Goal: Task Accomplishment & Management: Use online tool/utility

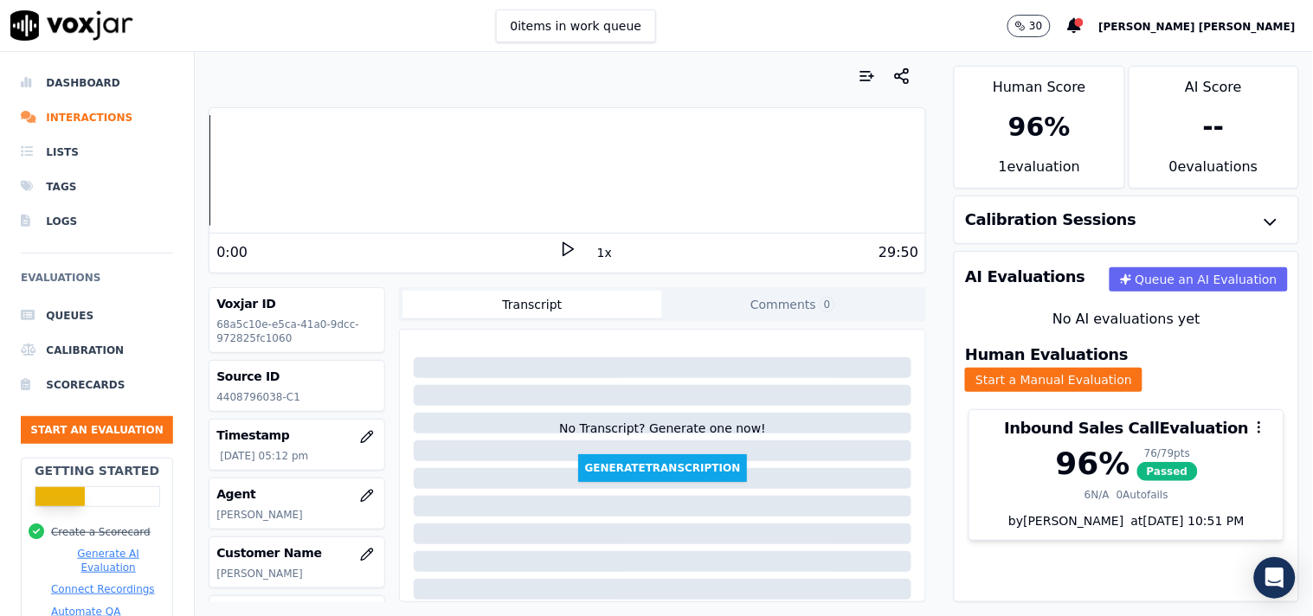
scroll to position [279, 0]
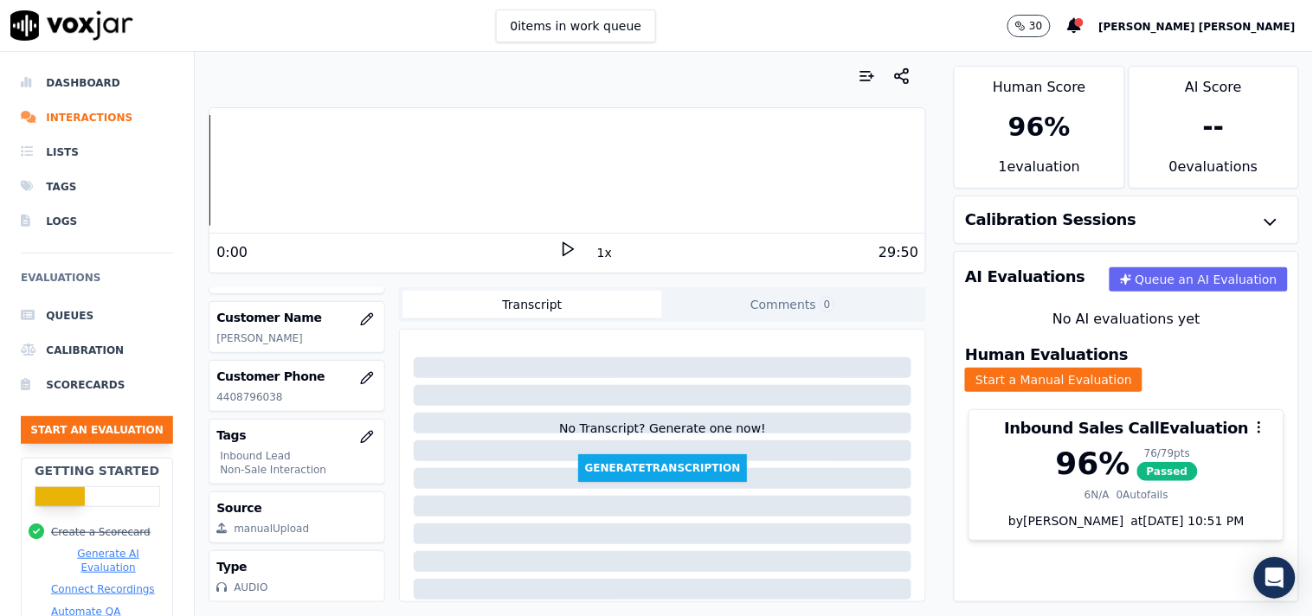
click at [84, 427] on button "Start an Evaluation" at bounding box center [97, 430] width 152 height 28
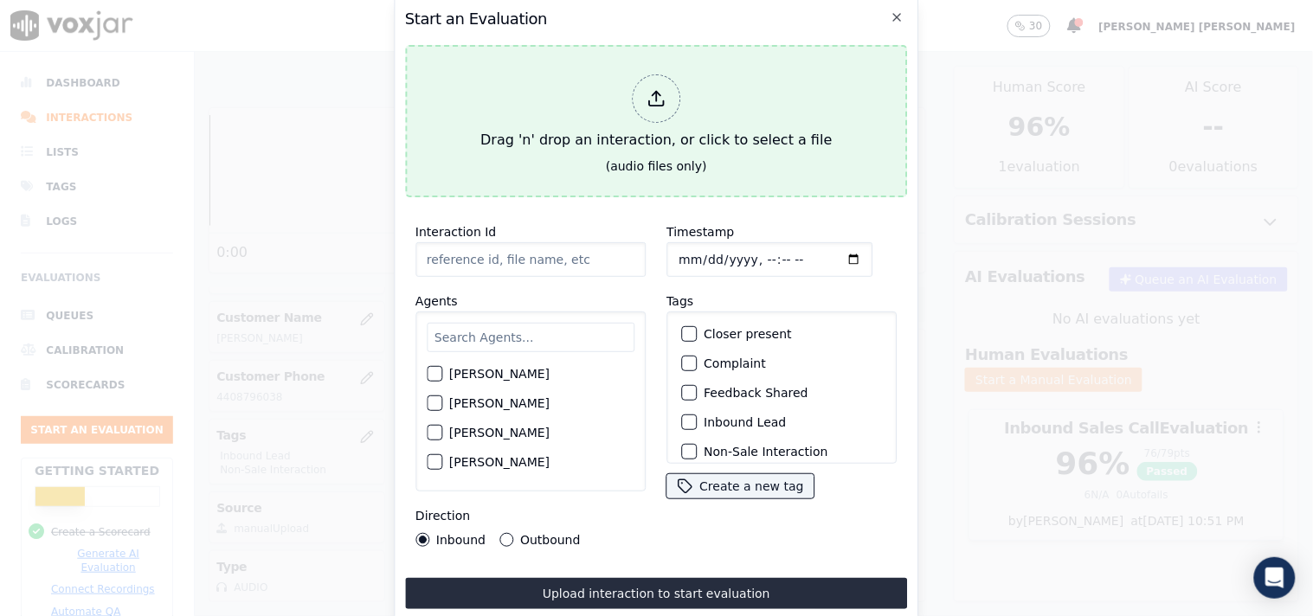
click at [645, 109] on div at bounding box center [656, 98] width 48 height 48
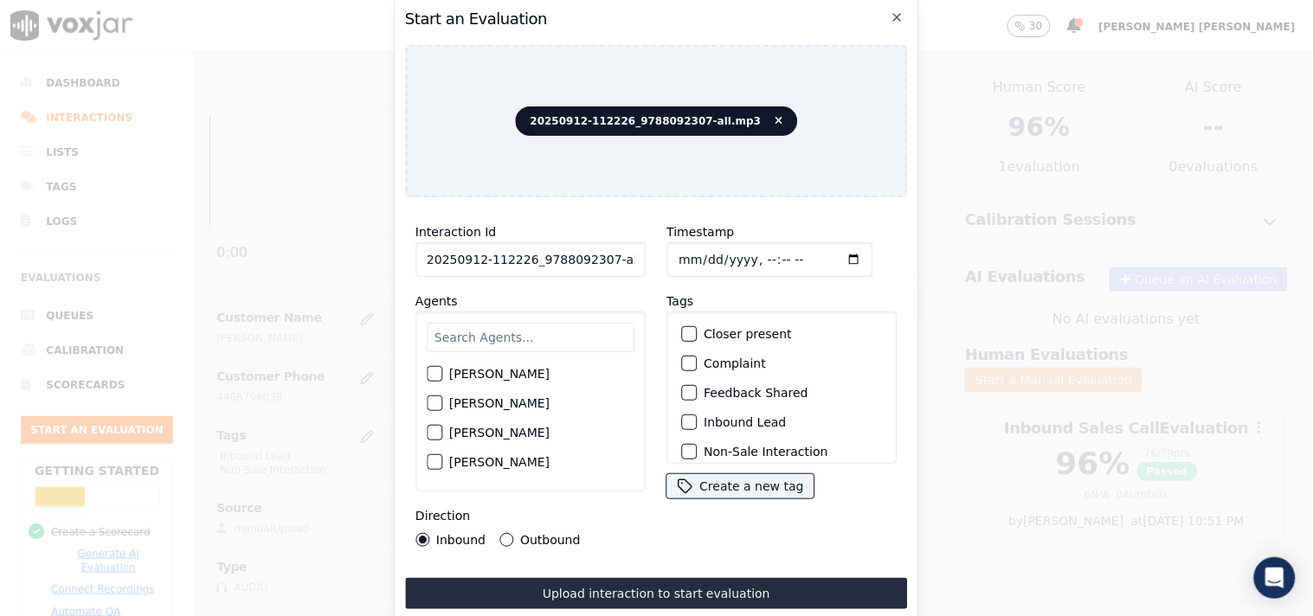
scroll to position [0, 10]
drag, startPoint x: 598, startPoint y: 260, endPoint x: 688, endPoint y: 277, distance: 91.5
click at [688, 277] on div "Interaction Id 20250912-112226_9788092307-all.mp3 Agents [PERSON_NAME] [PERSON_…" at bounding box center [656, 384] width 503 height 346
type input "20250912-112226_9788092307-C1"
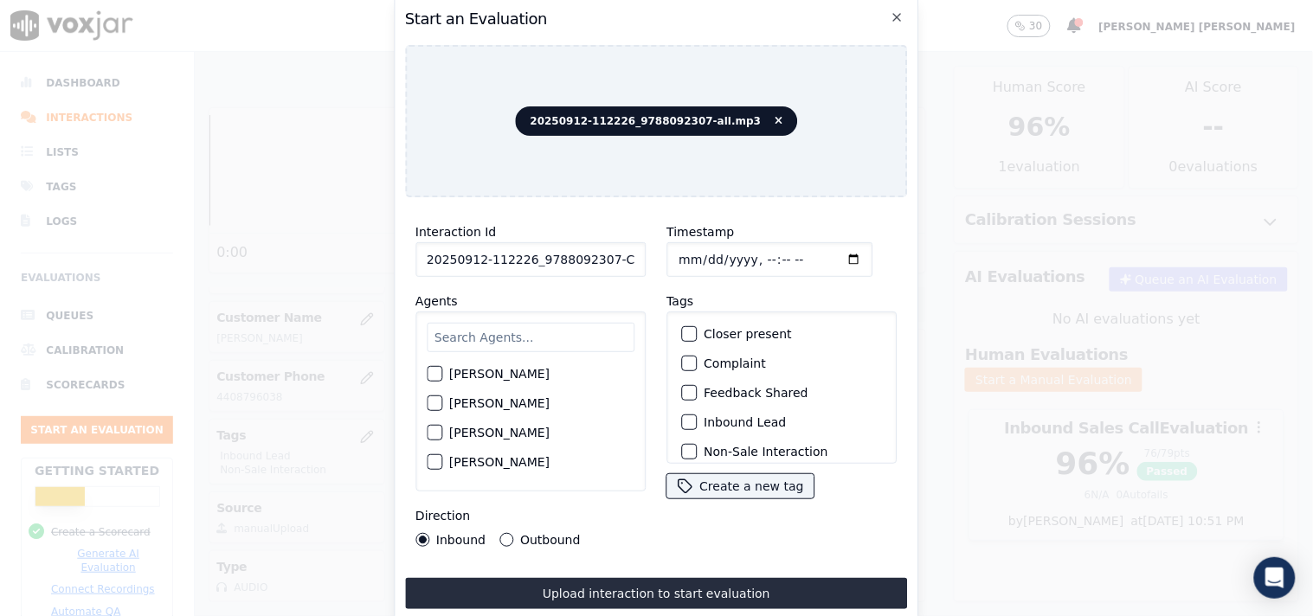
click at [675, 242] on input "Timestamp" at bounding box center [769, 259] width 206 height 35
type input "[DATE]T18:18"
click at [539, 333] on input "text" at bounding box center [531, 337] width 208 height 29
type input "ric"
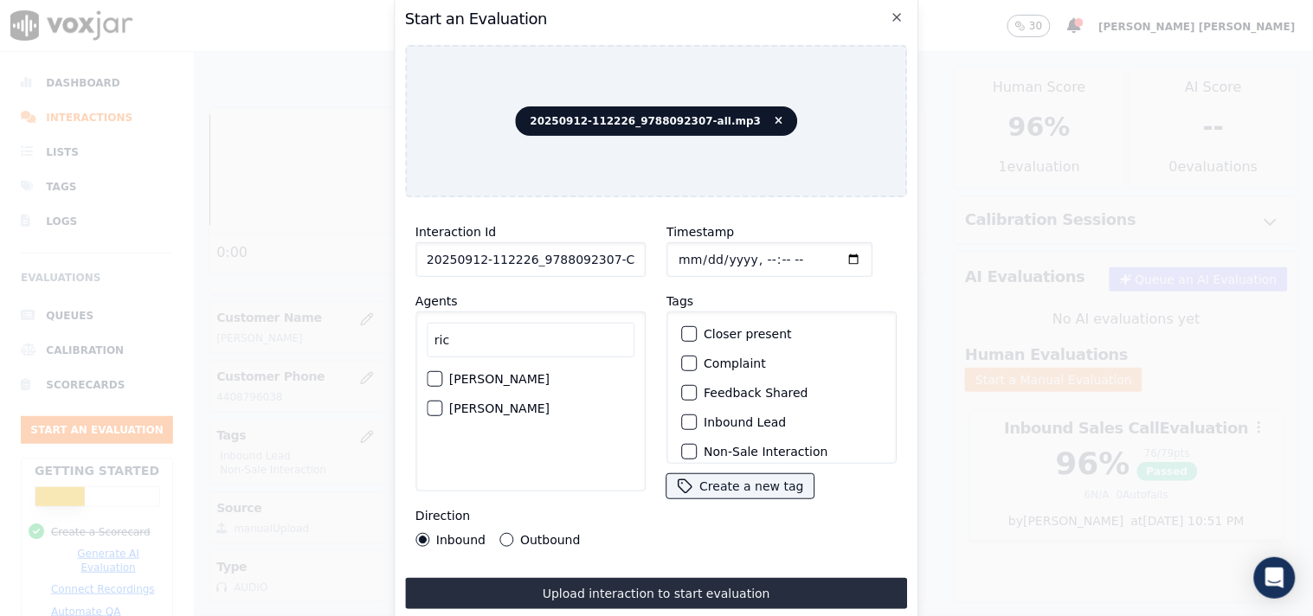
click at [515, 378] on label "[PERSON_NAME]" at bounding box center [499, 379] width 100 height 12
click at [442, 378] on button "[PERSON_NAME]" at bounding box center [435, 379] width 16 height 16
click at [693, 411] on div "Inbound Lead" at bounding box center [781, 422] width 215 height 29
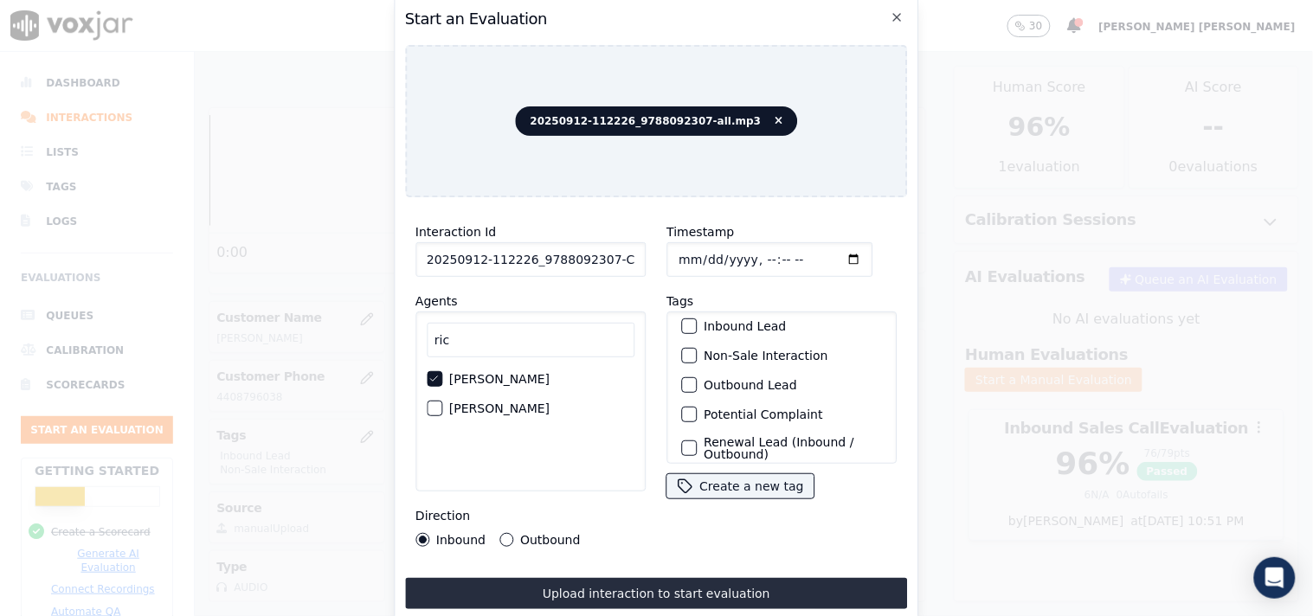
click at [709, 324] on label "Inbound Lead" at bounding box center [744, 326] width 82 height 12
click at [696, 324] on button "Inbound Lead" at bounding box center [689, 326] width 16 height 16
click at [703, 350] on label "Non-Sale Interaction" at bounding box center [765, 356] width 124 height 12
click at [696, 348] on button "Non-Sale Interaction" at bounding box center [689, 356] width 16 height 16
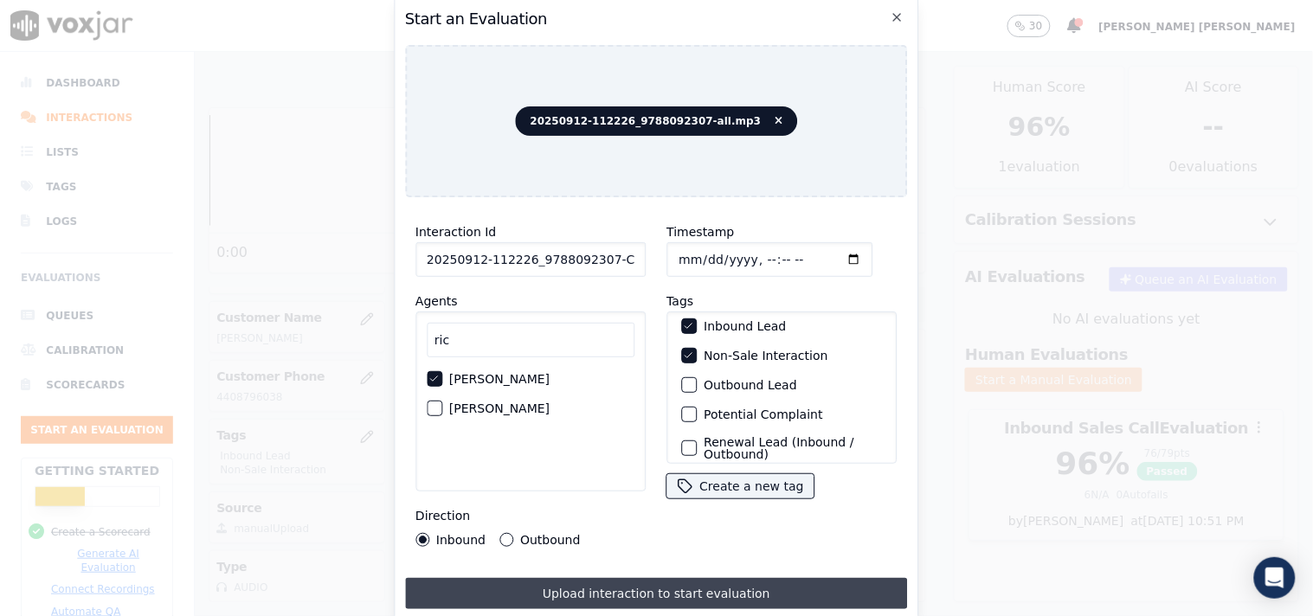
click at [627, 578] on button "Upload interaction to start evaluation" at bounding box center [656, 593] width 503 height 31
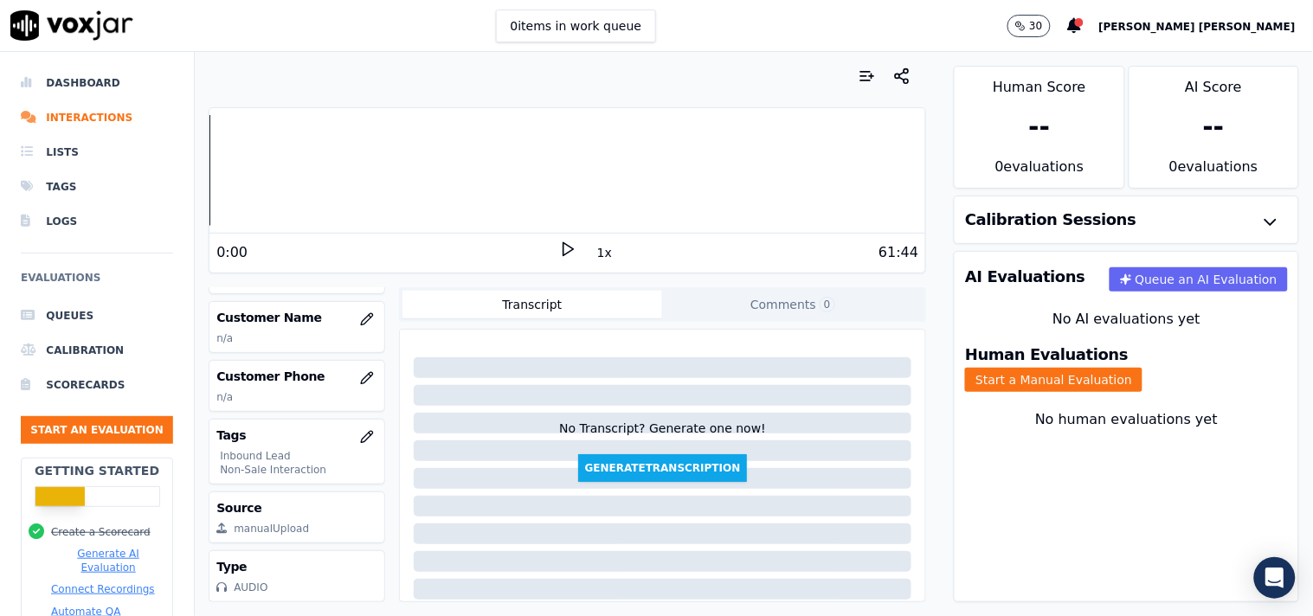
scroll to position [87, 0]
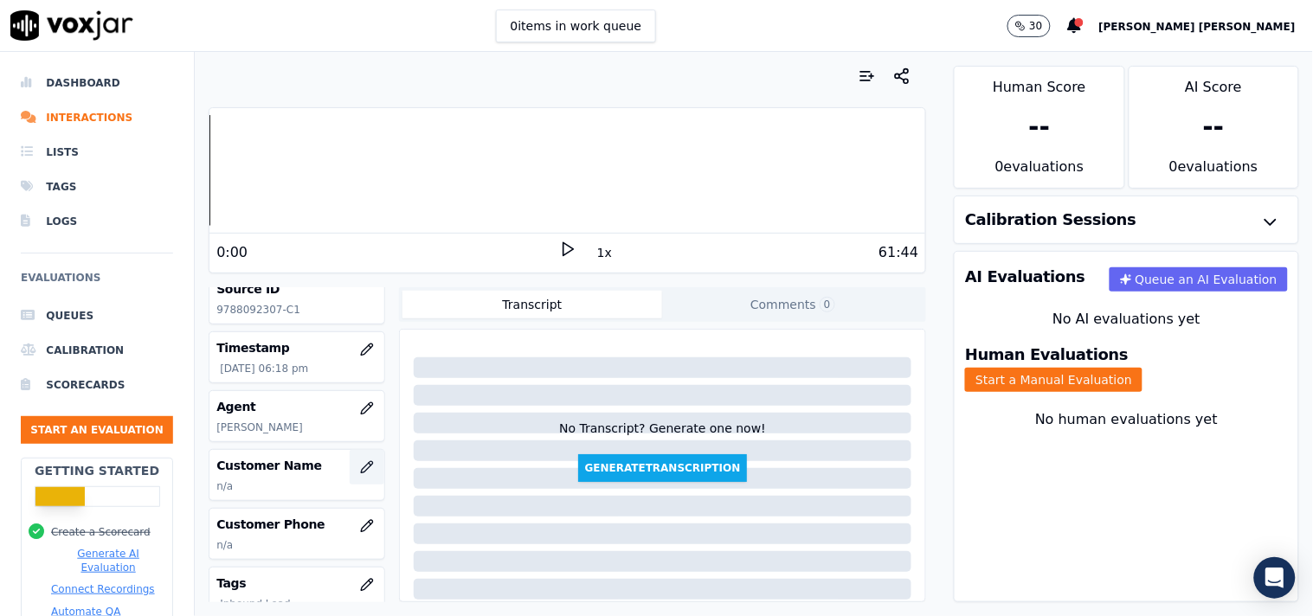
click at [360, 465] on icon "button" at bounding box center [367, 467] width 14 height 14
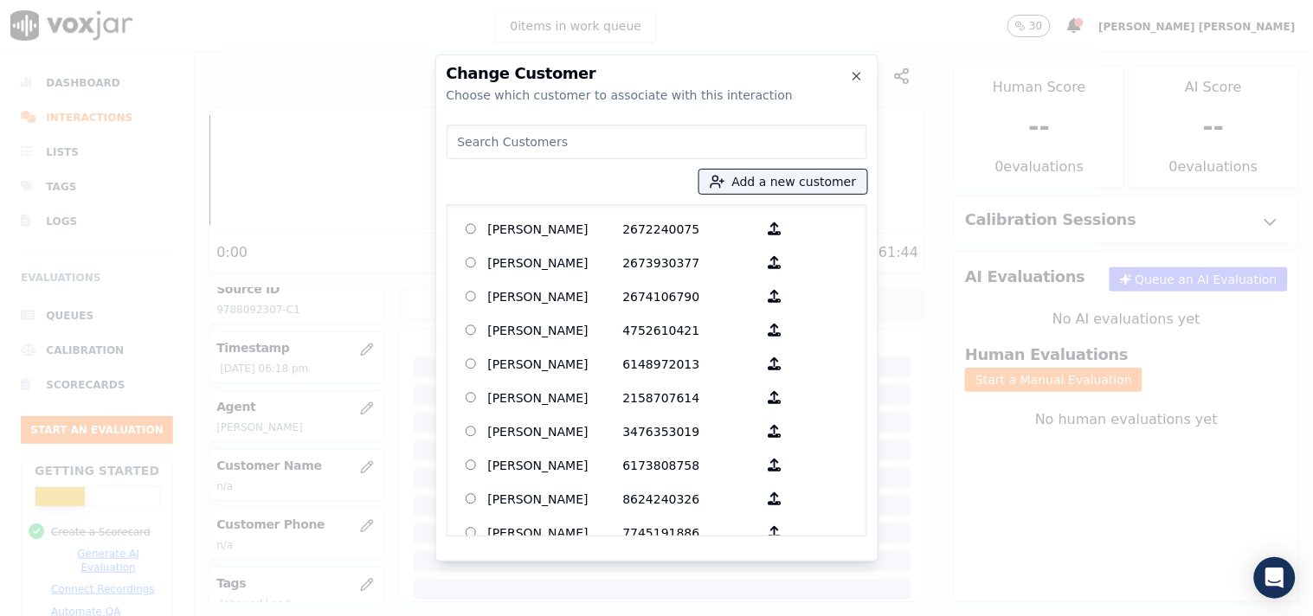
paste input "[PERSON_NAME]"
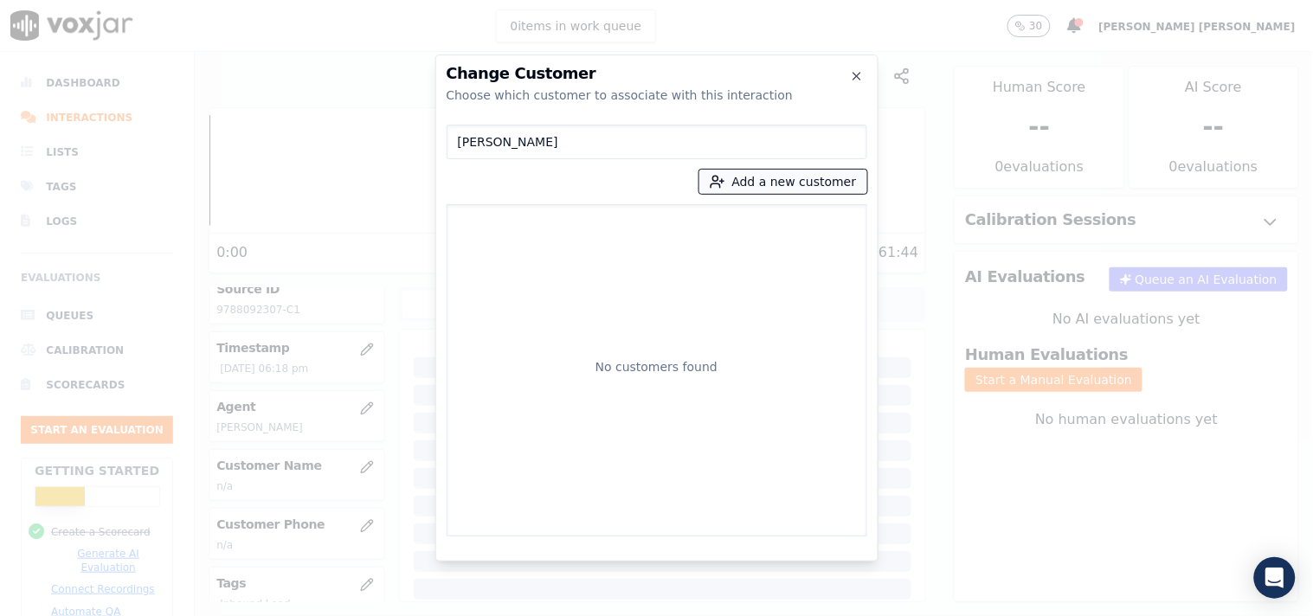
type input "[PERSON_NAME]"
click at [805, 184] on button "Add a new customer" at bounding box center [783, 182] width 168 height 24
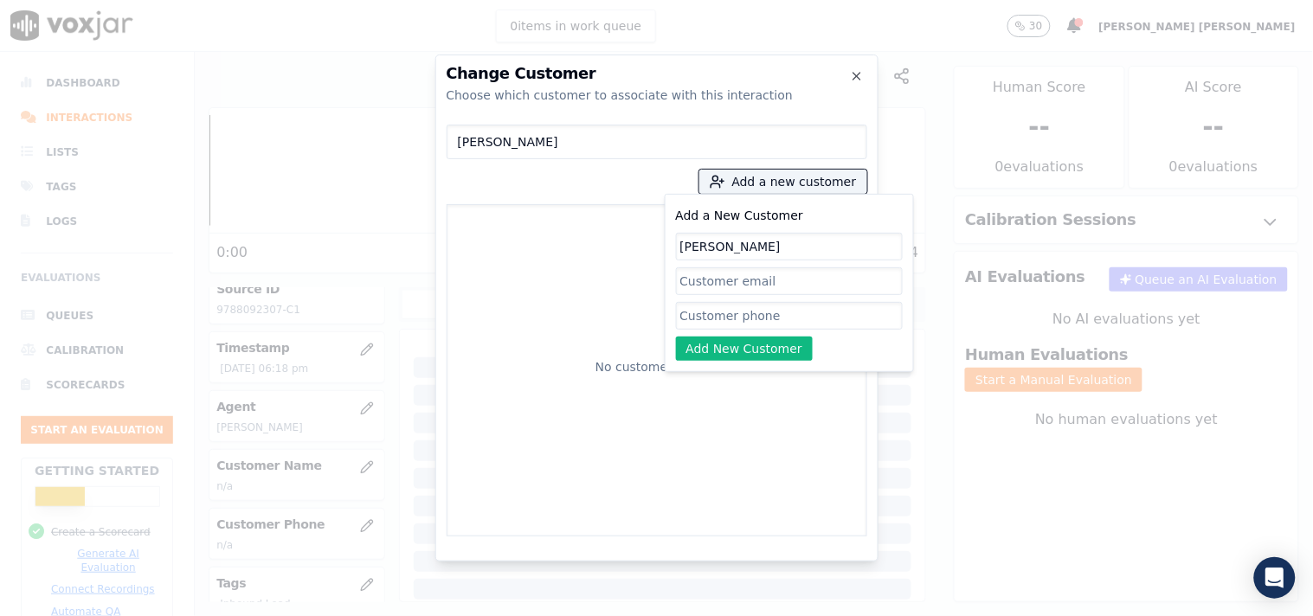
type input "[PERSON_NAME]"
click at [711, 323] on input "Add a New Customer" at bounding box center [789, 316] width 227 height 28
paste input "9788092307"
type input "9788092307"
click at [720, 355] on button "Add New Customer" at bounding box center [745, 349] width 138 height 24
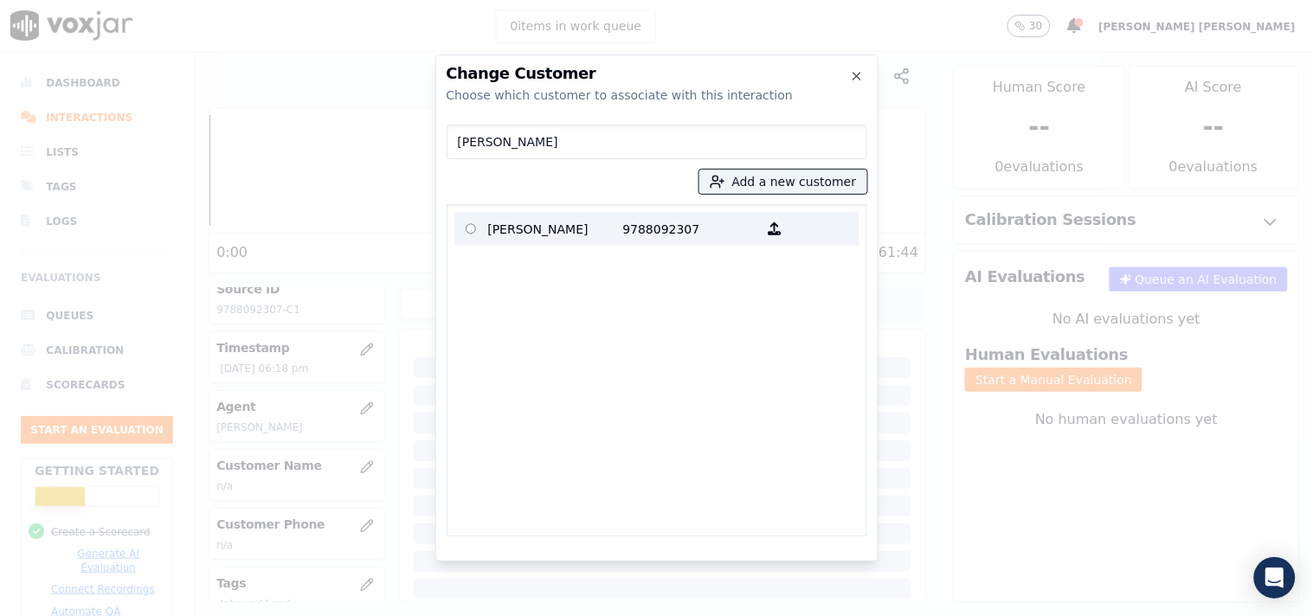
click at [636, 220] on p "9788092307" at bounding box center [690, 228] width 135 height 27
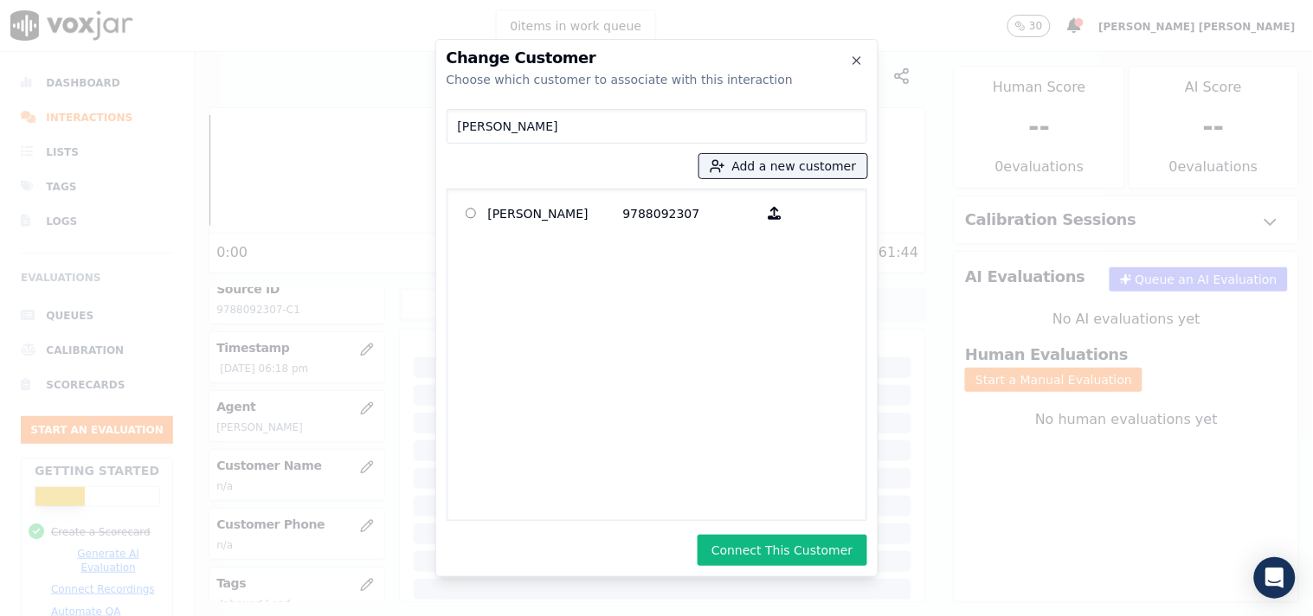
click at [780, 558] on button "Connect This Customer" at bounding box center [781, 550] width 169 height 31
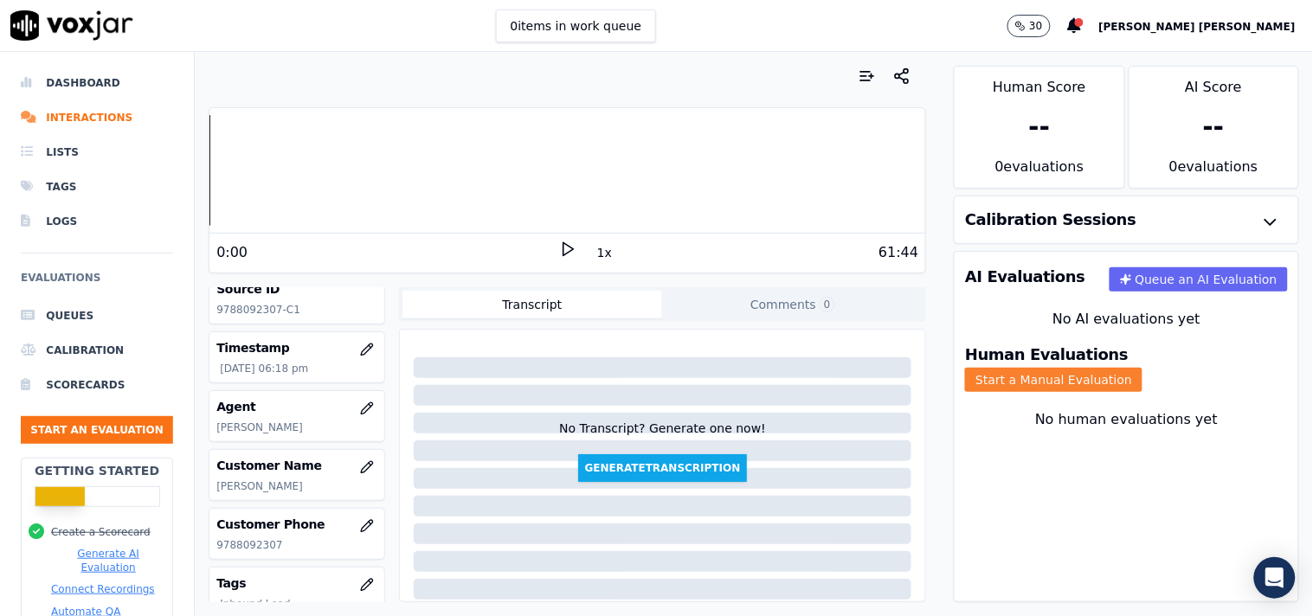
click at [1134, 368] on button "Start a Manual Evaluation" at bounding box center [1053, 380] width 177 height 24
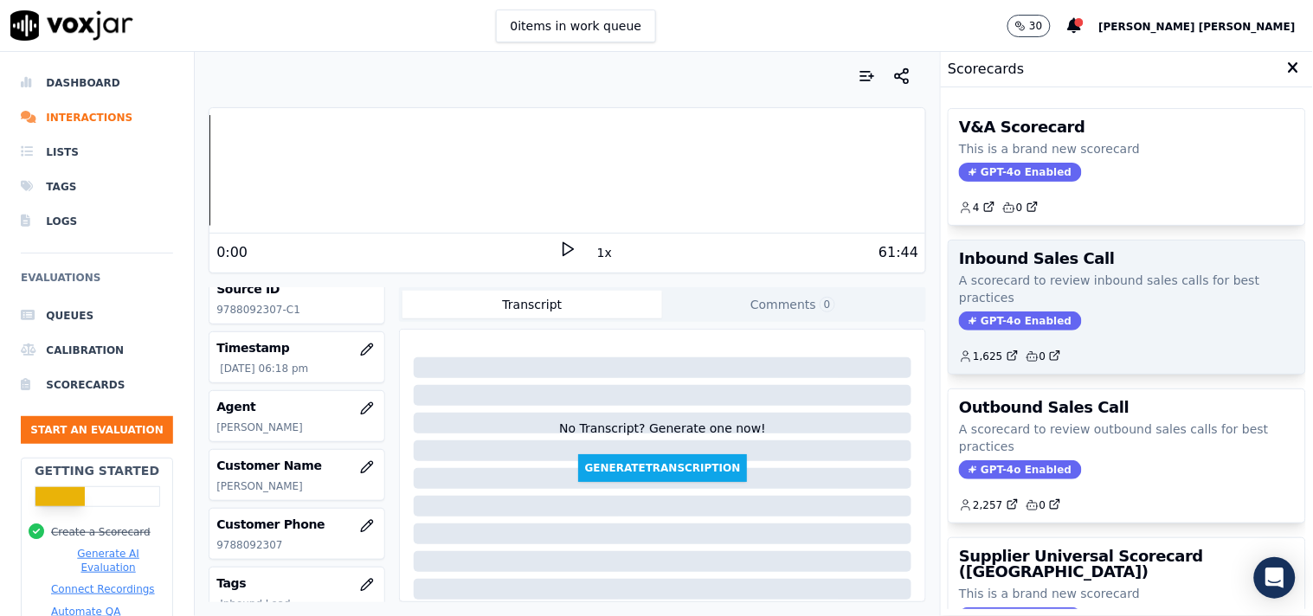
click at [1010, 327] on span "GPT-4o Enabled" at bounding box center [1020, 320] width 122 height 19
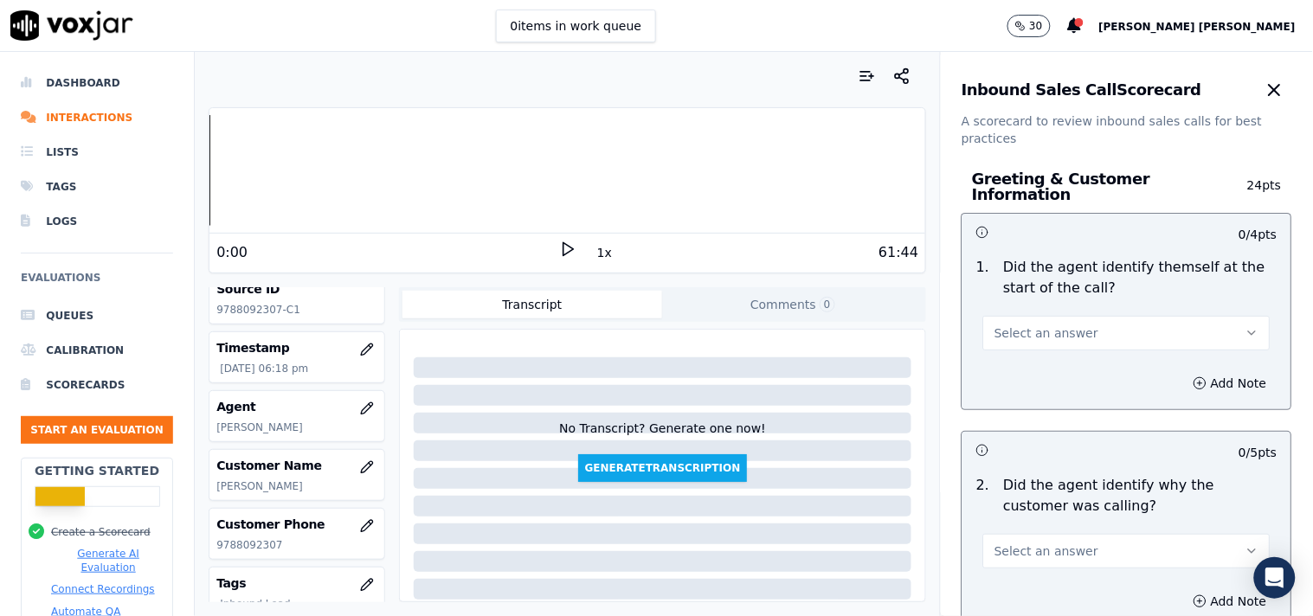
click at [1073, 338] on button "Select an answer" at bounding box center [1126, 333] width 287 height 35
click at [1079, 359] on div "Yes" at bounding box center [1096, 364] width 254 height 28
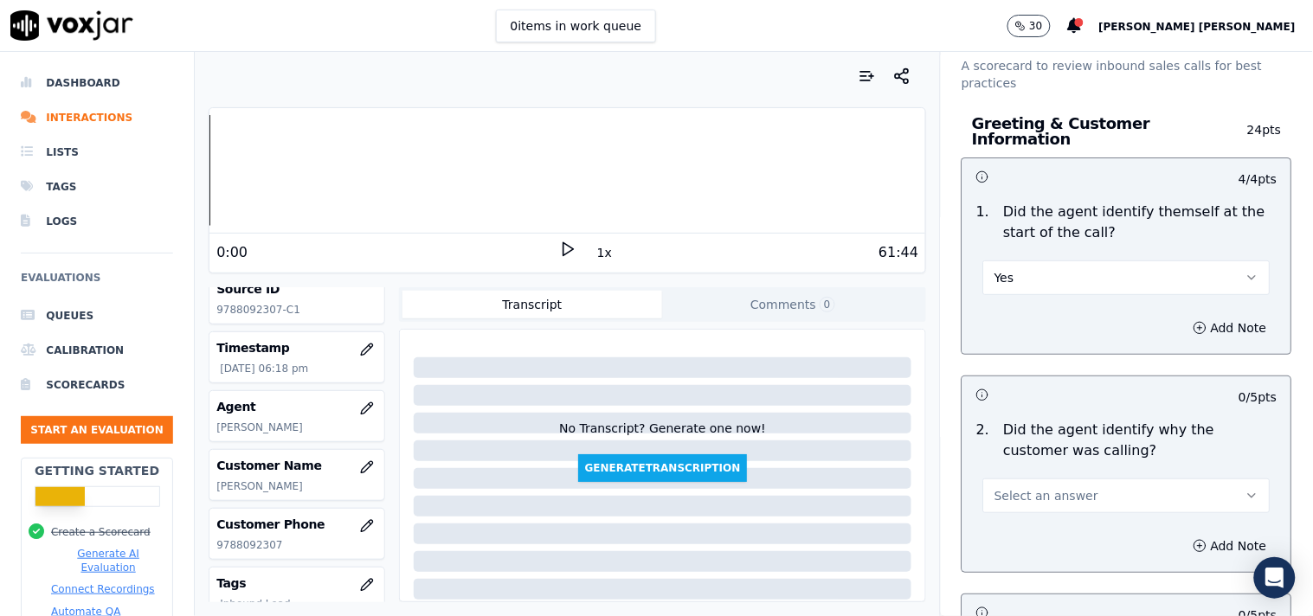
scroll to position [192, 0]
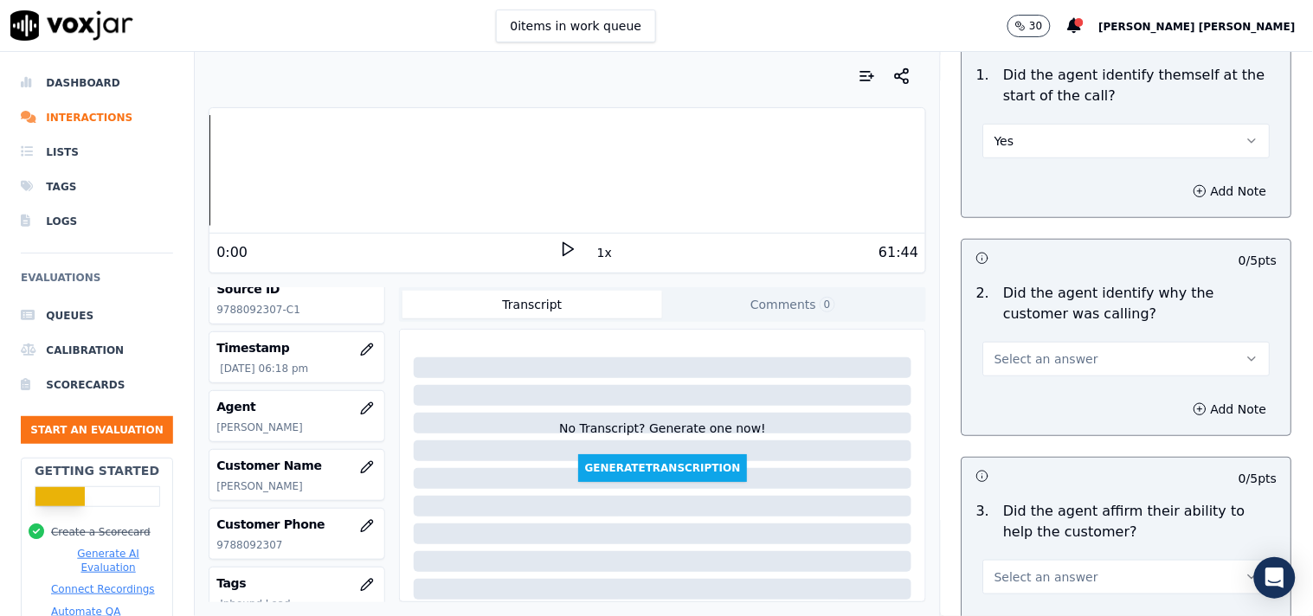
click at [1093, 372] on div "2 . Did the agent identify why the customer was calling? Select an answer" at bounding box center [1126, 329] width 329 height 107
click at [1104, 342] on button "Select an answer" at bounding box center [1126, 359] width 287 height 35
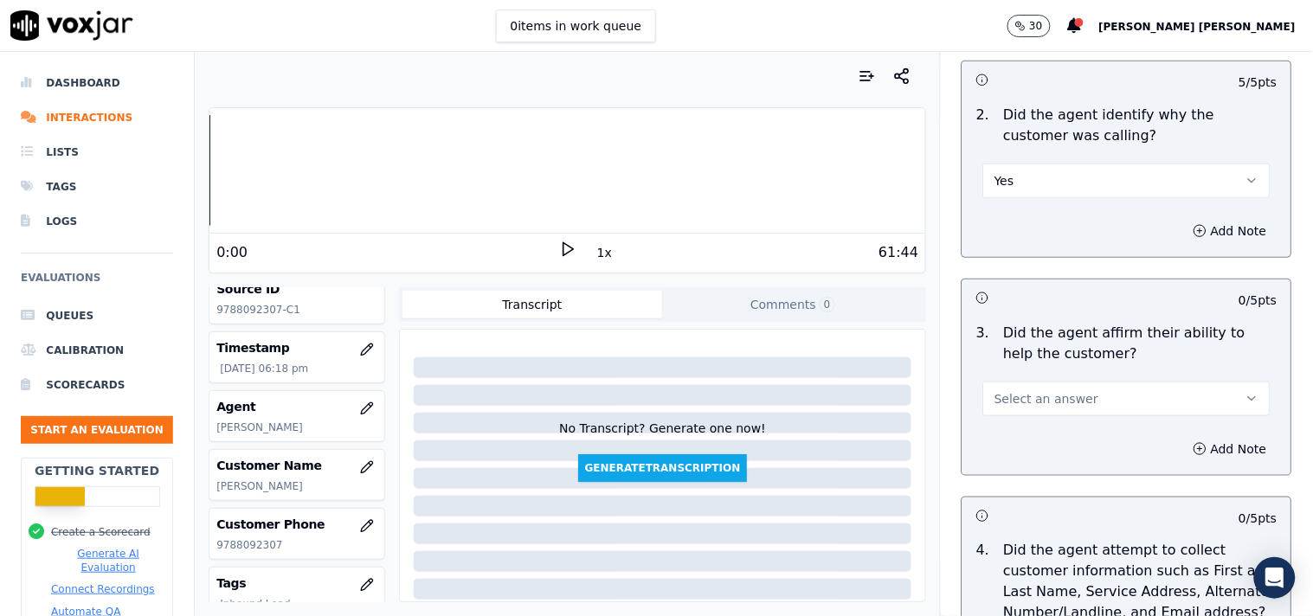
scroll to position [384, 0]
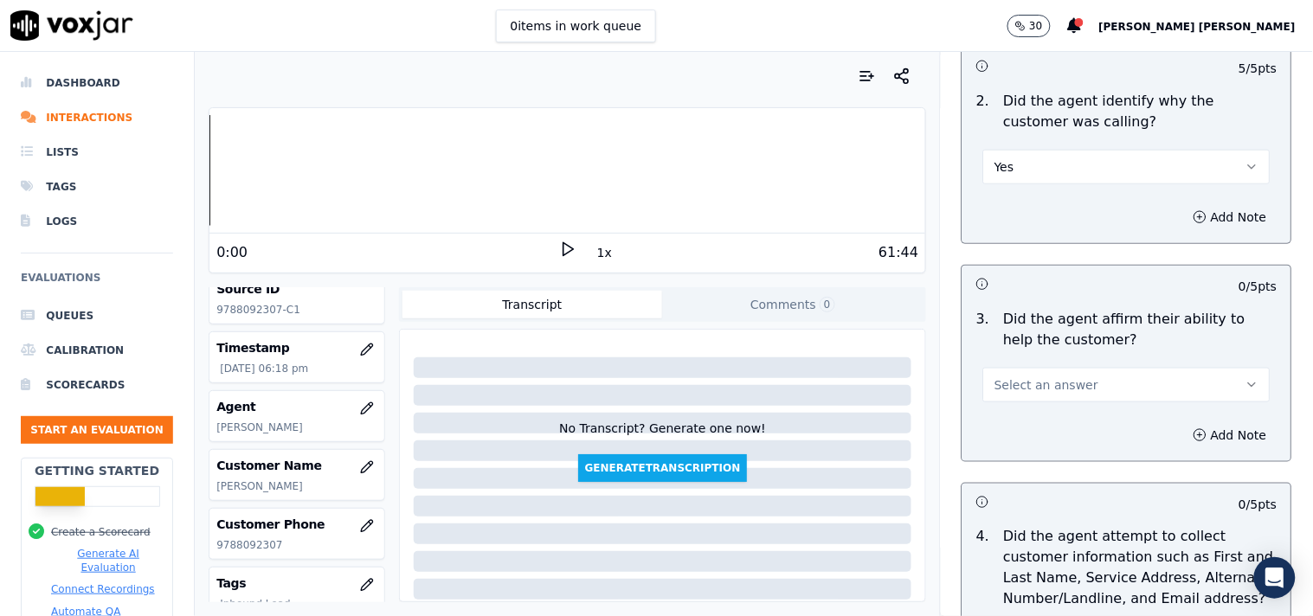
click at [1178, 375] on button "Select an answer" at bounding box center [1126, 385] width 287 height 35
click at [1035, 427] on div "Yes" at bounding box center [1096, 415] width 254 height 28
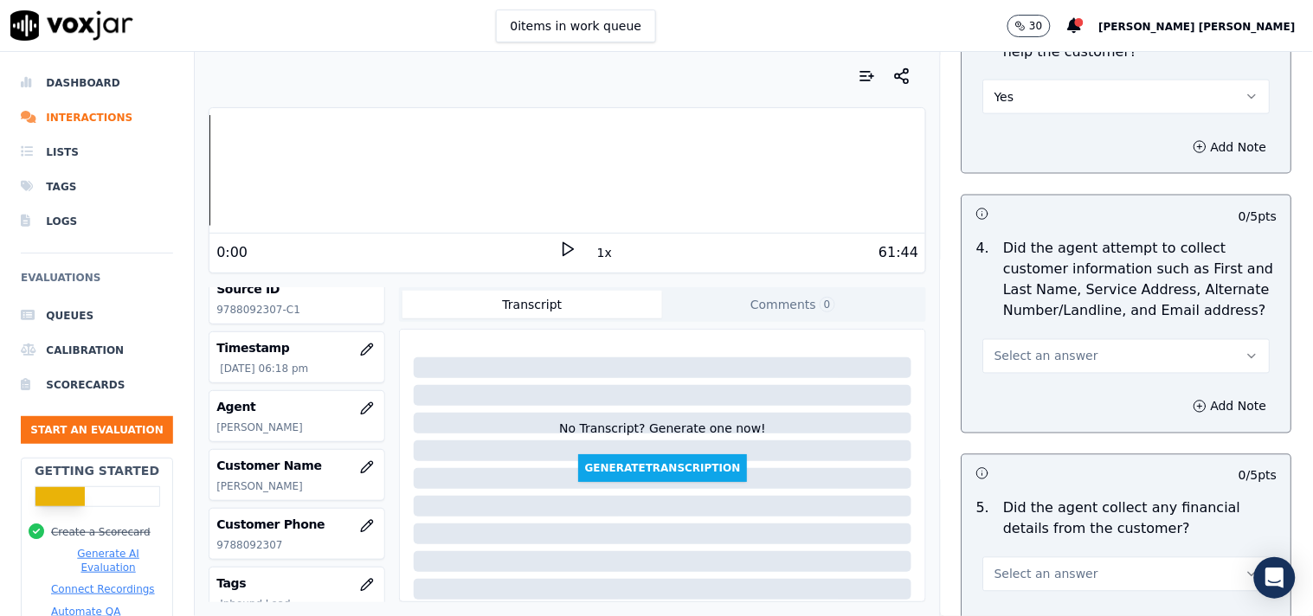
click at [1077, 366] on div "4 . Did the agent attempt to collect customer information such as First and Las…" at bounding box center [1126, 306] width 329 height 149
click at [1084, 350] on button "Select an answer" at bounding box center [1126, 356] width 287 height 35
click at [1070, 394] on div "Yes" at bounding box center [1096, 387] width 254 height 28
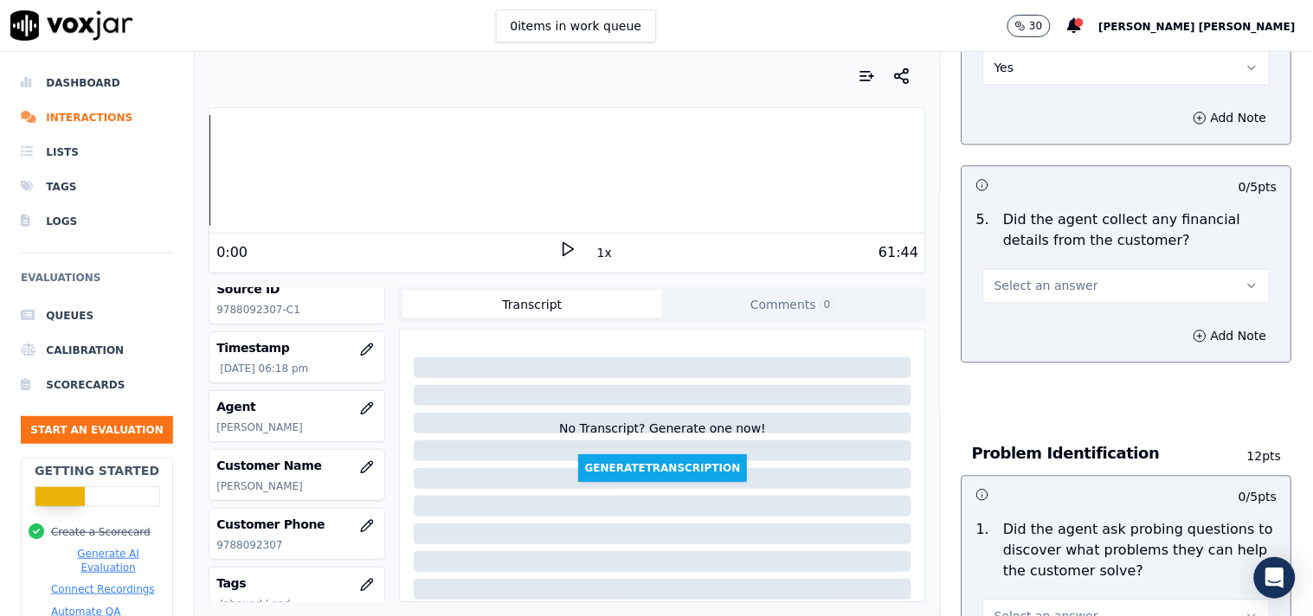
click at [1080, 284] on button "Select an answer" at bounding box center [1126, 285] width 287 height 35
click at [1067, 347] on div "No" at bounding box center [1096, 345] width 254 height 28
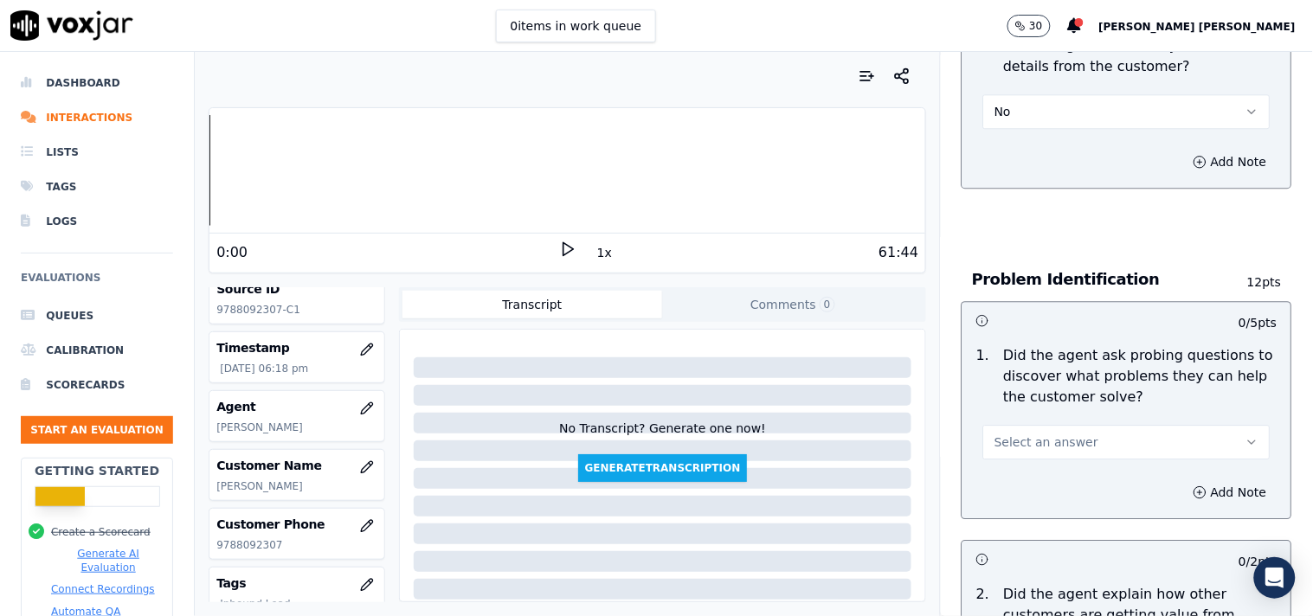
scroll to position [1249, 0]
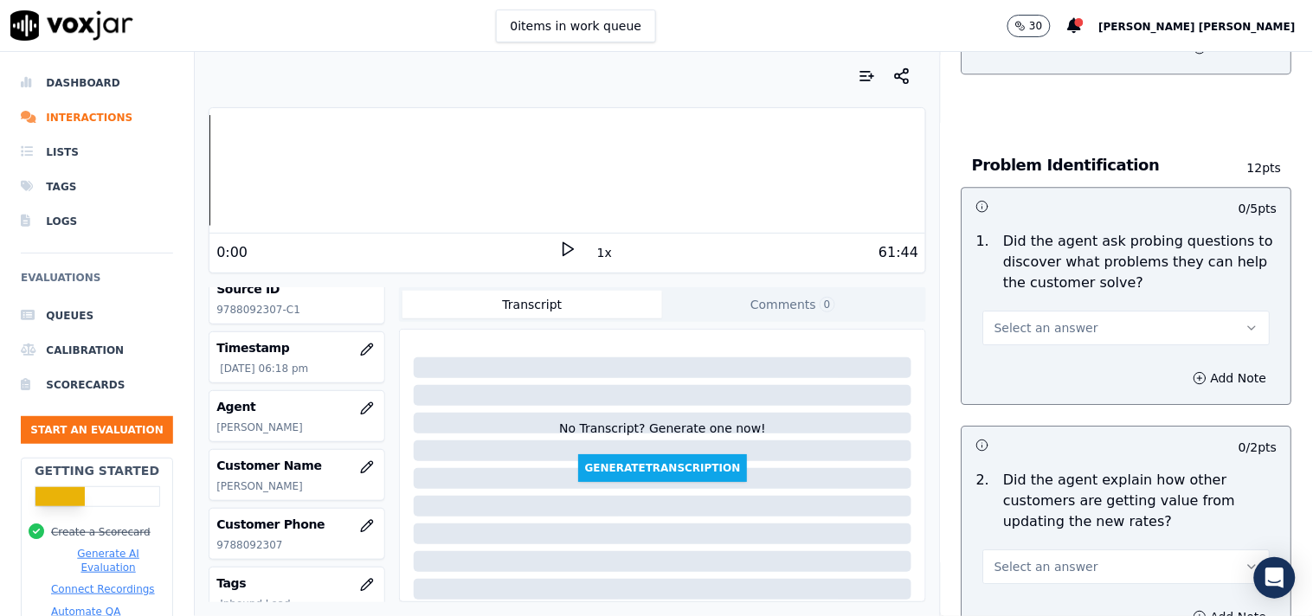
click at [1085, 314] on button "Select an answer" at bounding box center [1126, 328] width 287 height 35
click at [1087, 352] on div "Yes" at bounding box center [1096, 358] width 254 height 28
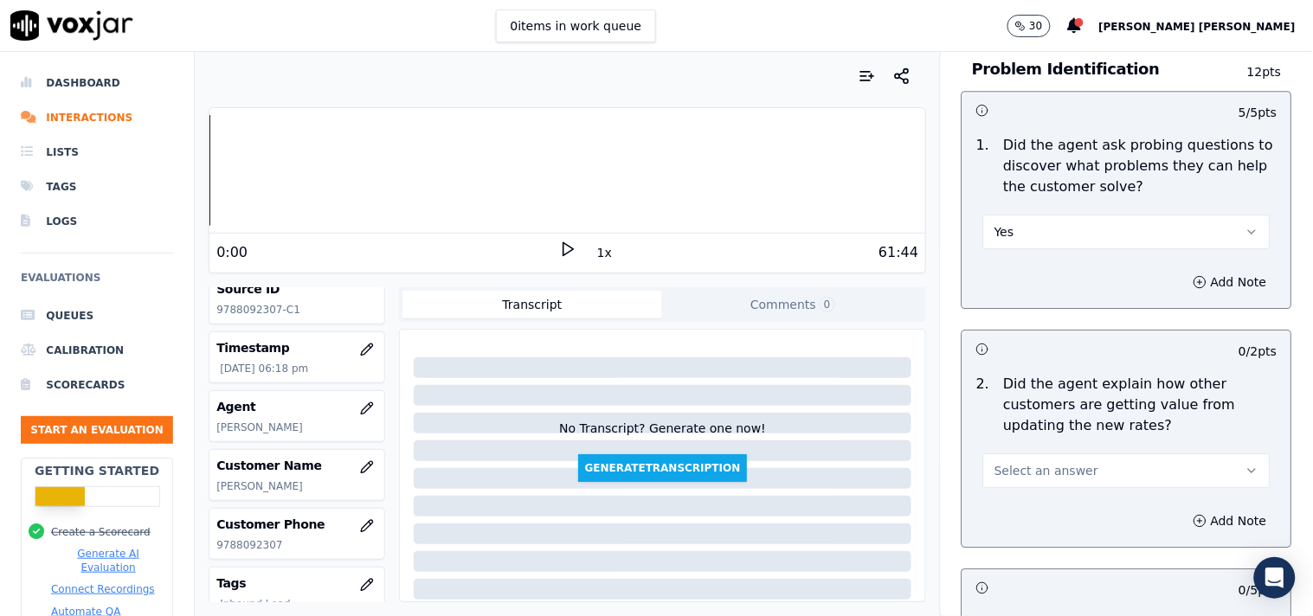
click at [1062, 465] on span "Select an answer" at bounding box center [1046, 470] width 104 height 17
click at [1047, 531] on div "No" at bounding box center [1096, 529] width 254 height 28
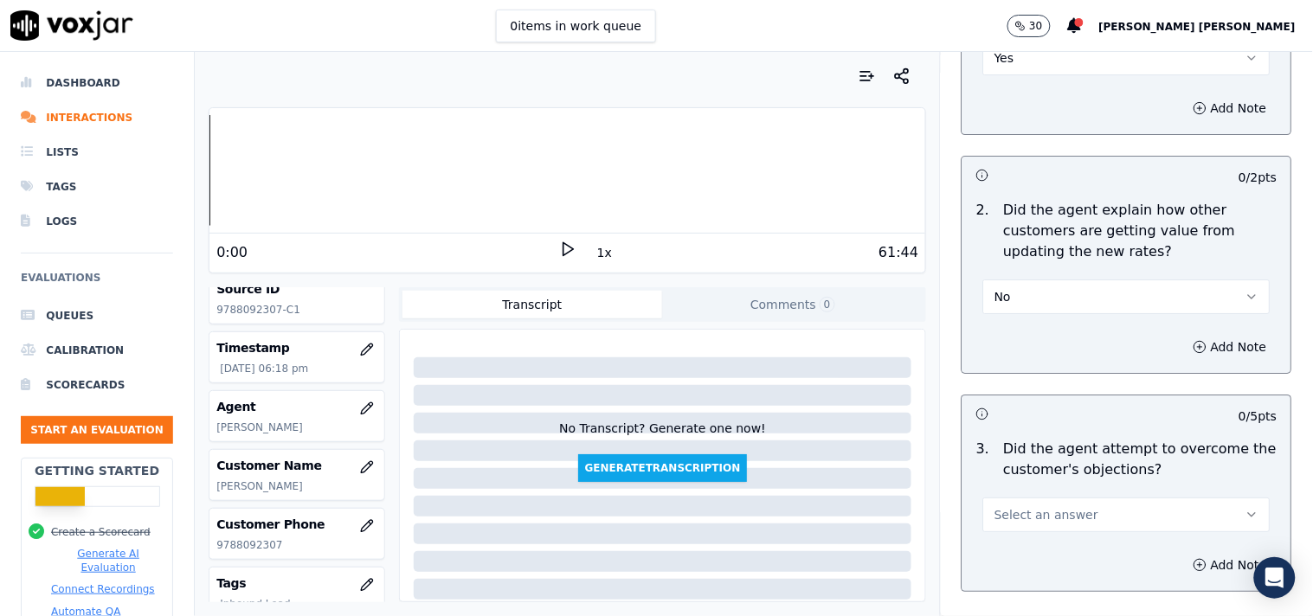
scroll to position [1730, 0]
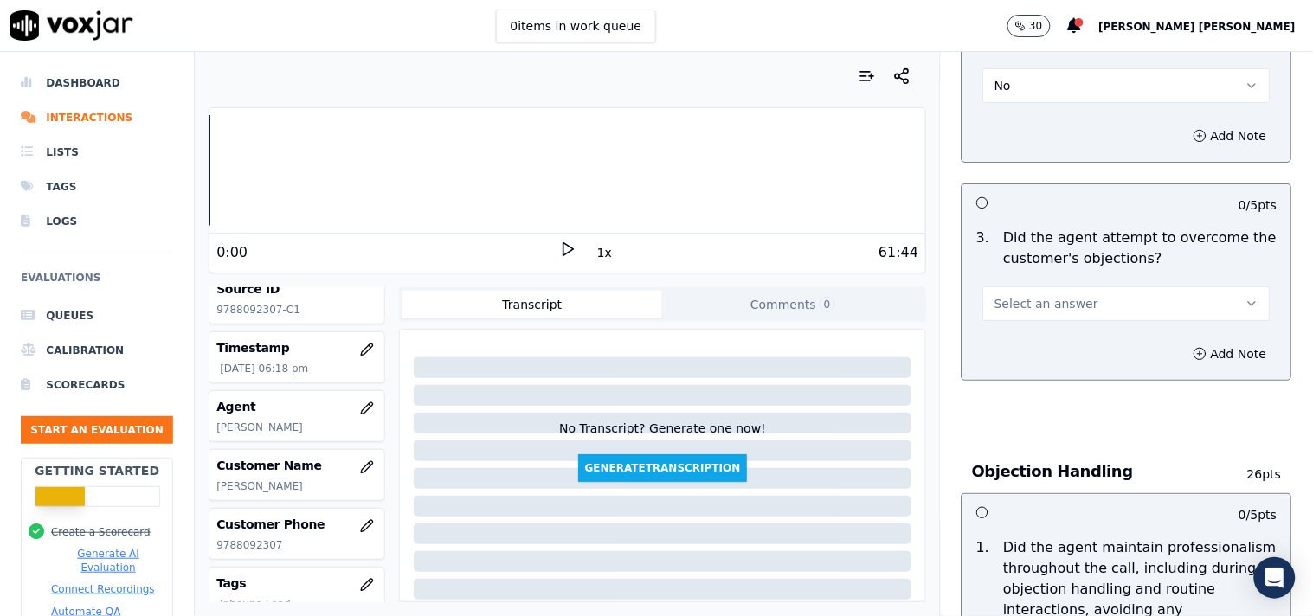
click at [1068, 272] on div "Select an answer" at bounding box center [1126, 295] width 315 height 52
click at [1068, 286] on button "Select an answer" at bounding box center [1126, 303] width 287 height 35
click at [1062, 339] on div "Yes" at bounding box center [1096, 335] width 254 height 28
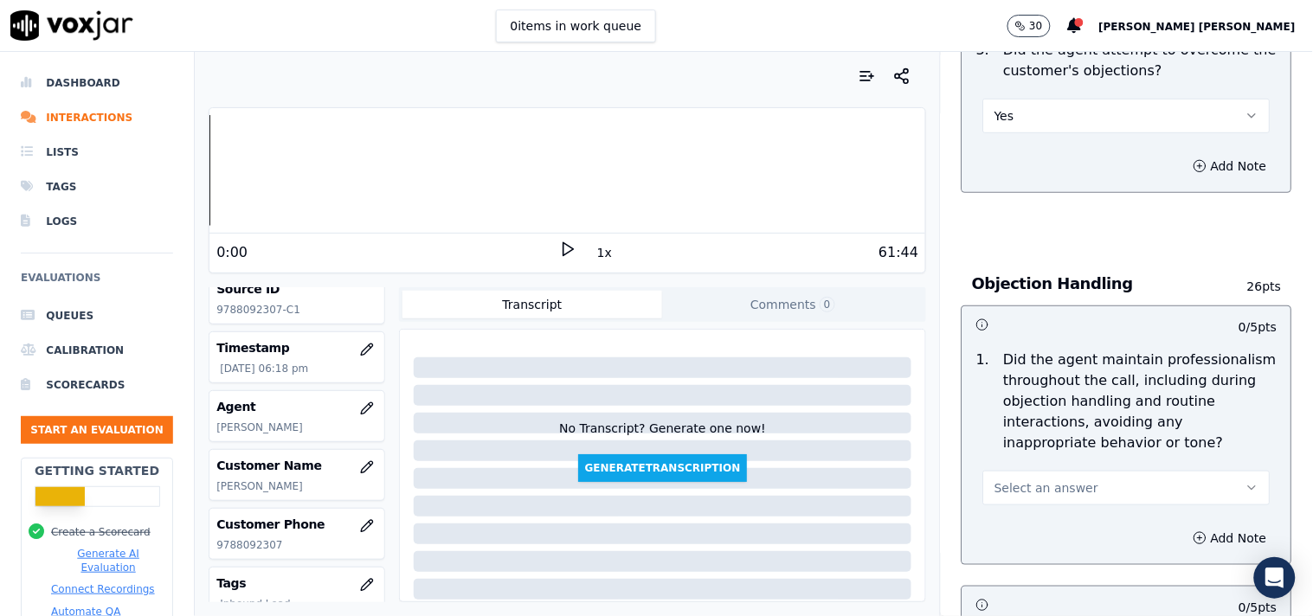
scroll to position [1922, 0]
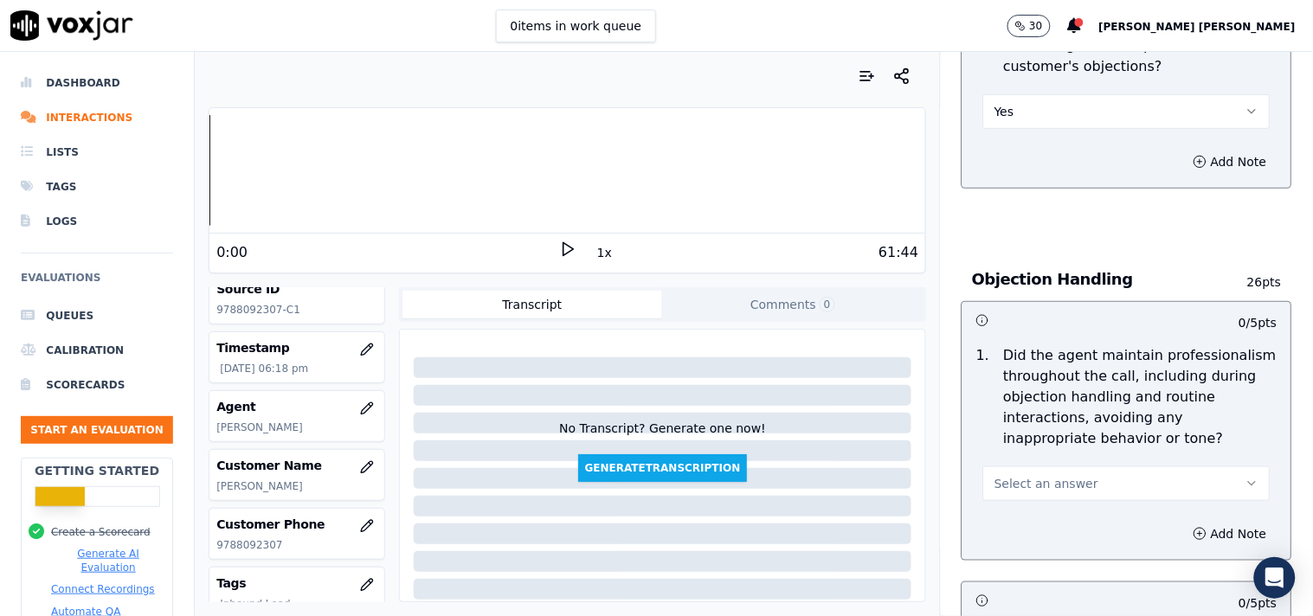
click at [1058, 475] on span "Select an answer" at bounding box center [1046, 483] width 104 height 17
click at [1053, 534] on div "No" at bounding box center [1096, 543] width 254 height 28
click at [1060, 480] on button "No" at bounding box center [1126, 483] width 287 height 35
click at [1051, 511] on div "Yes" at bounding box center [1096, 515] width 254 height 28
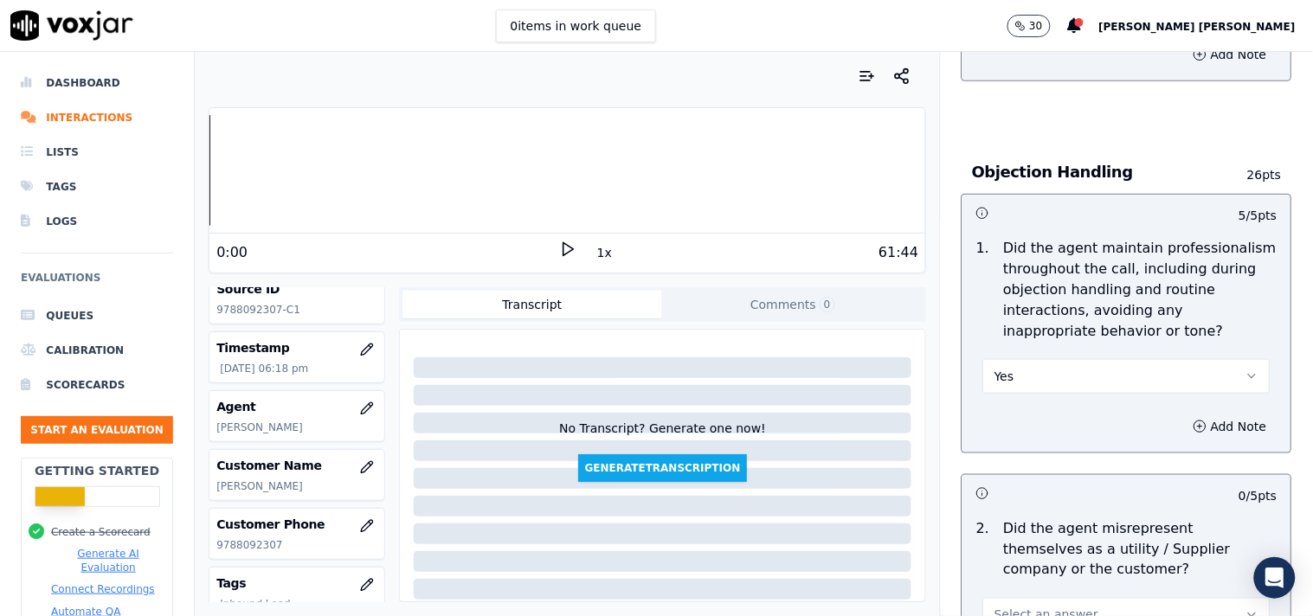
scroll to position [2211, 0]
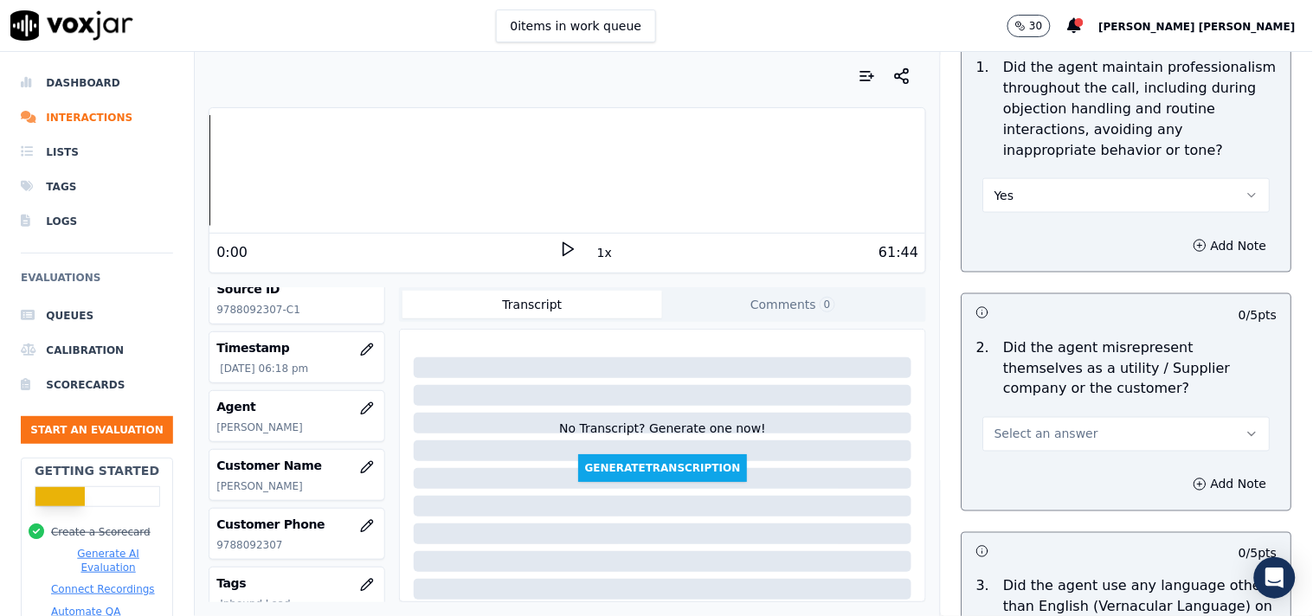
click at [1062, 445] on div "2 . Did the agent misrepresent themselves as a utility / Supplier company or th…" at bounding box center [1126, 395] width 329 height 128
click at [1065, 442] on button "Select an answer" at bounding box center [1126, 434] width 287 height 35
click at [1050, 498] on div "No" at bounding box center [1096, 493] width 254 height 28
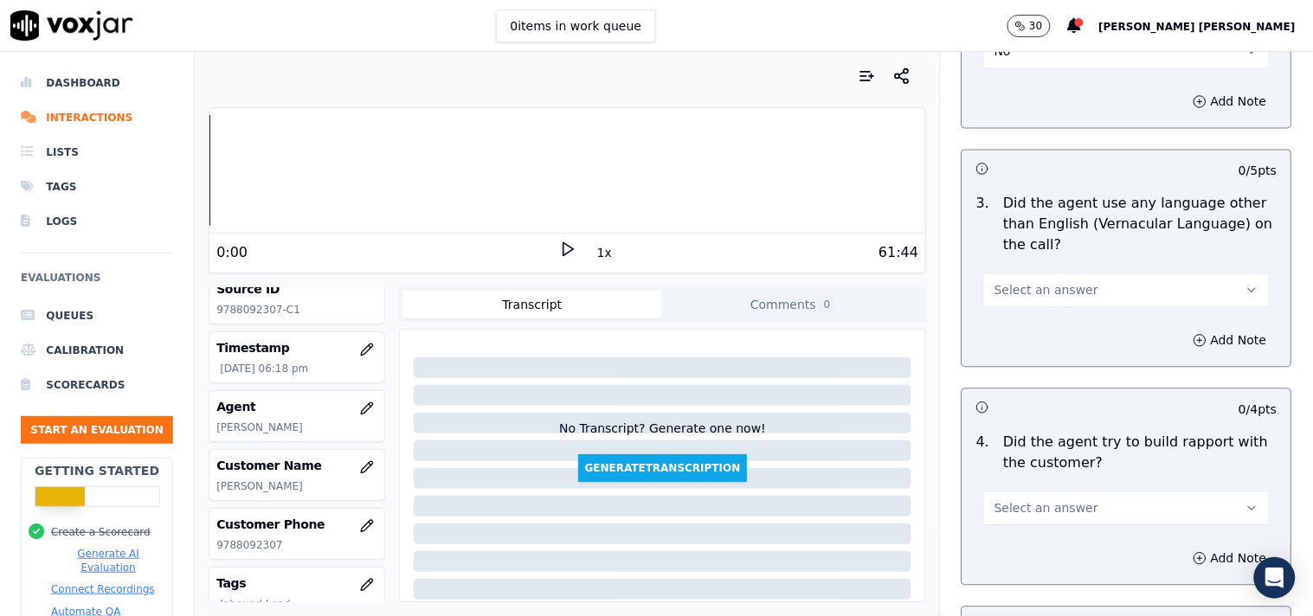
scroll to position [2596, 0]
click at [1071, 271] on button "Select an answer" at bounding box center [1126, 288] width 287 height 35
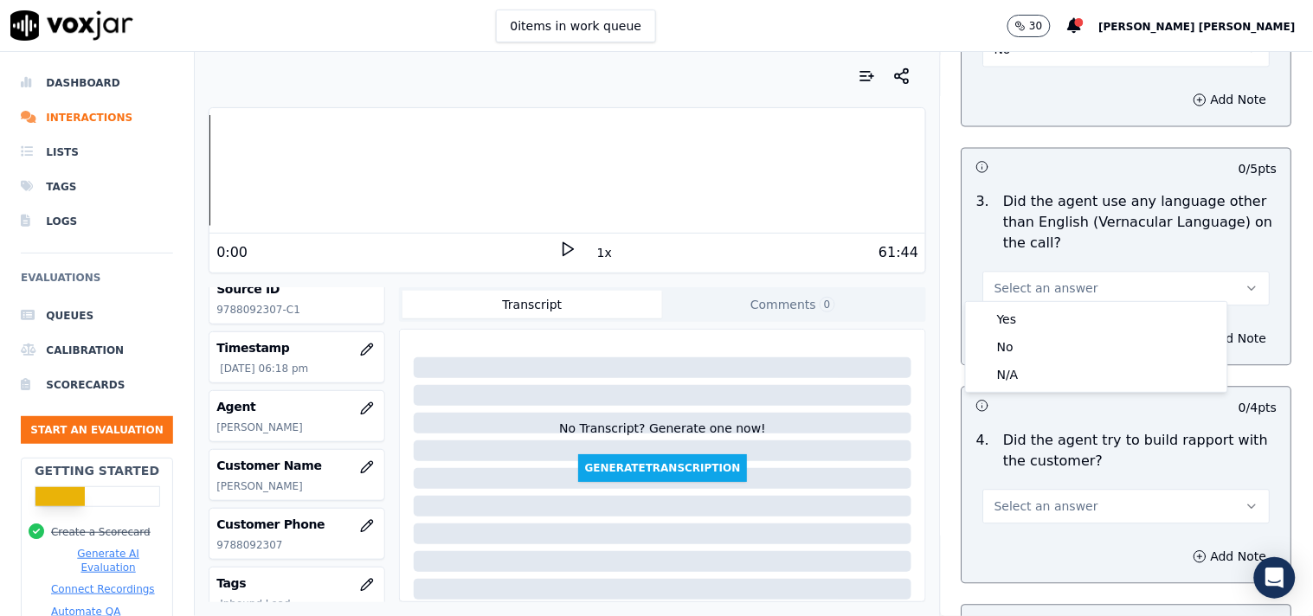
click at [1071, 291] on button "Select an answer" at bounding box center [1126, 288] width 287 height 35
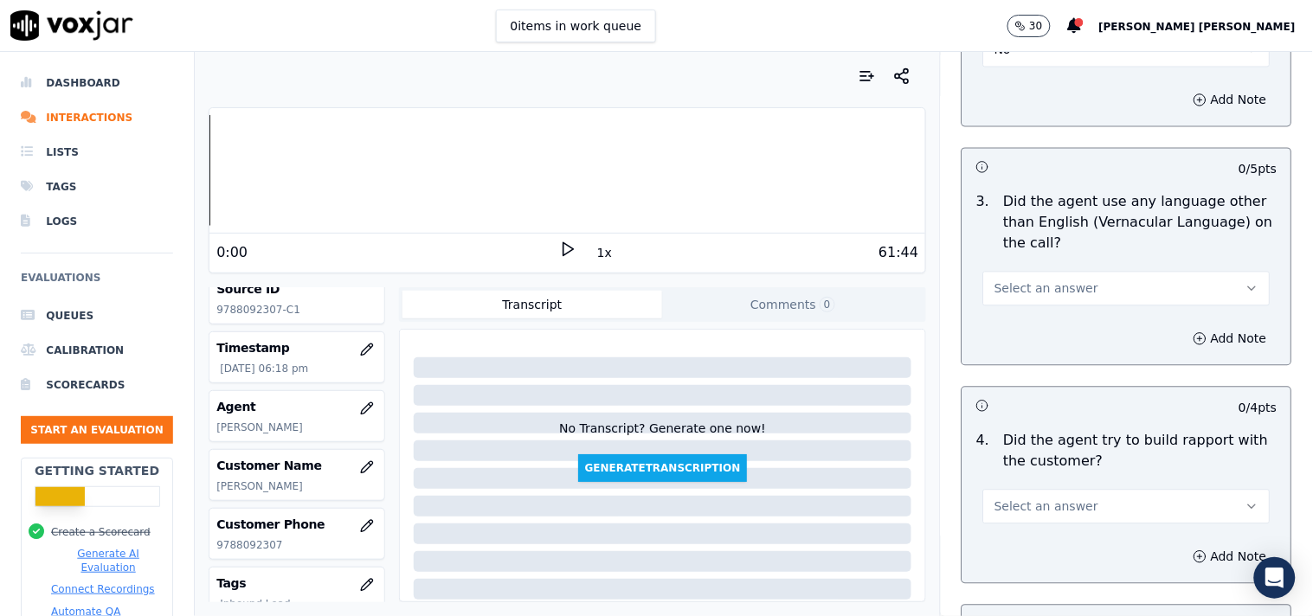
click at [1075, 274] on button "Select an answer" at bounding box center [1126, 288] width 287 height 35
click at [1050, 344] on div "No" at bounding box center [1096, 347] width 254 height 28
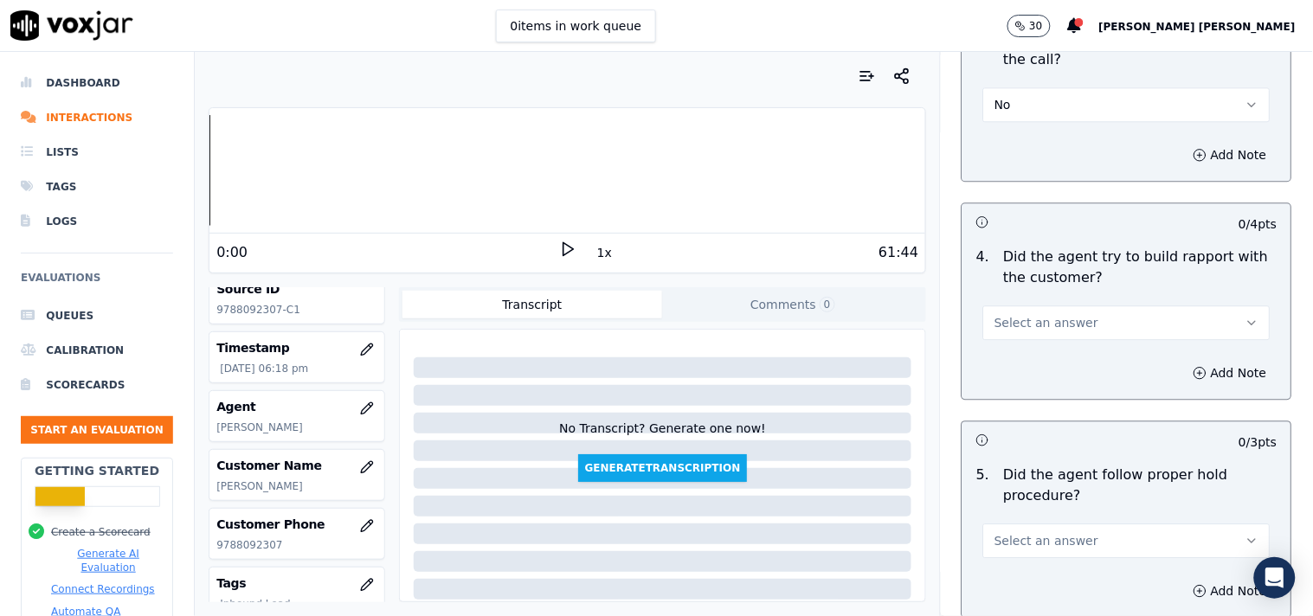
scroll to position [2788, 0]
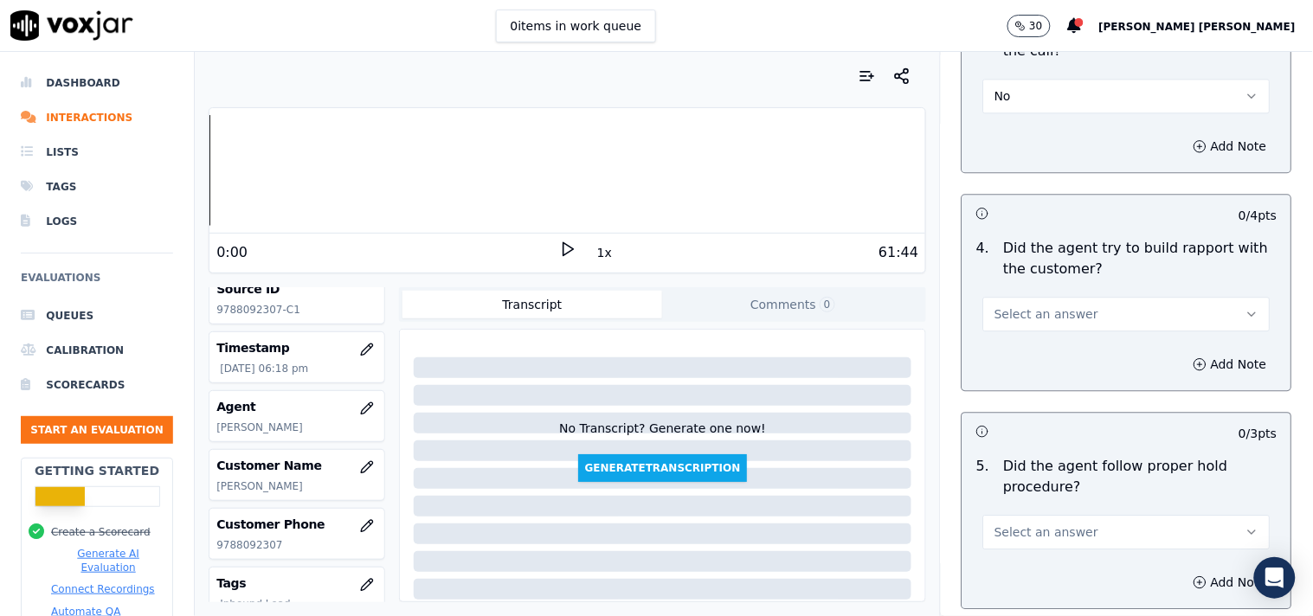
click at [1130, 297] on button "Select an answer" at bounding box center [1126, 314] width 287 height 35
click at [1073, 376] on div "No" at bounding box center [1096, 373] width 254 height 28
click at [1085, 297] on button "No" at bounding box center [1126, 314] width 287 height 35
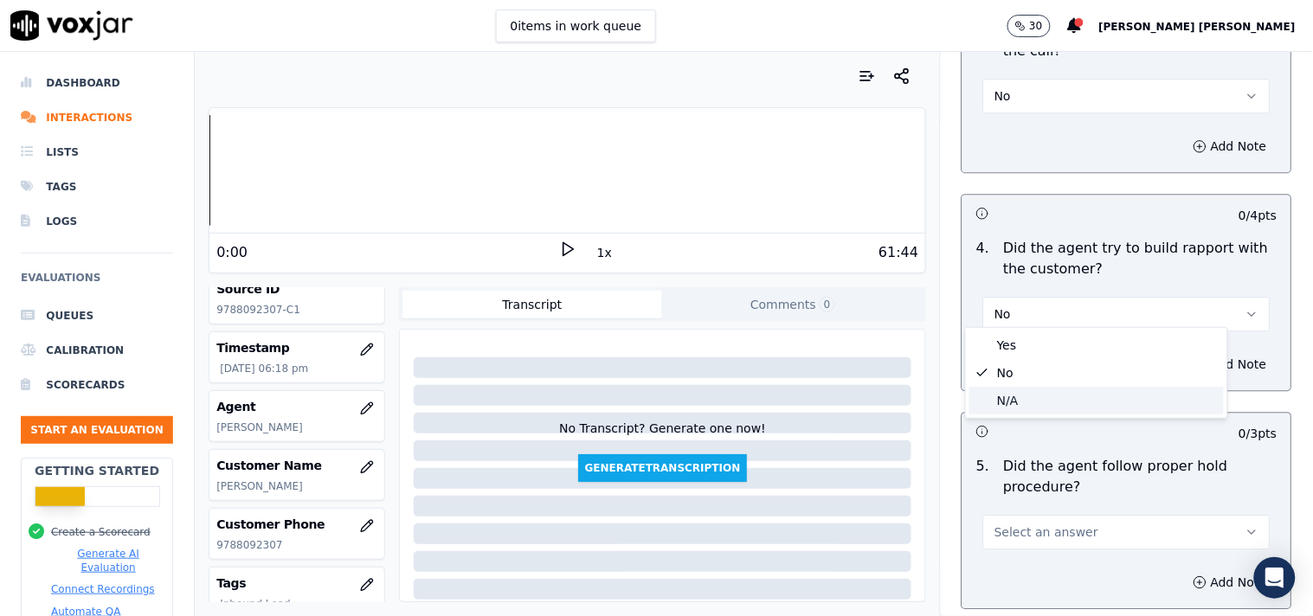
click at [1045, 392] on div "N/A" at bounding box center [1096, 401] width 254 height 28
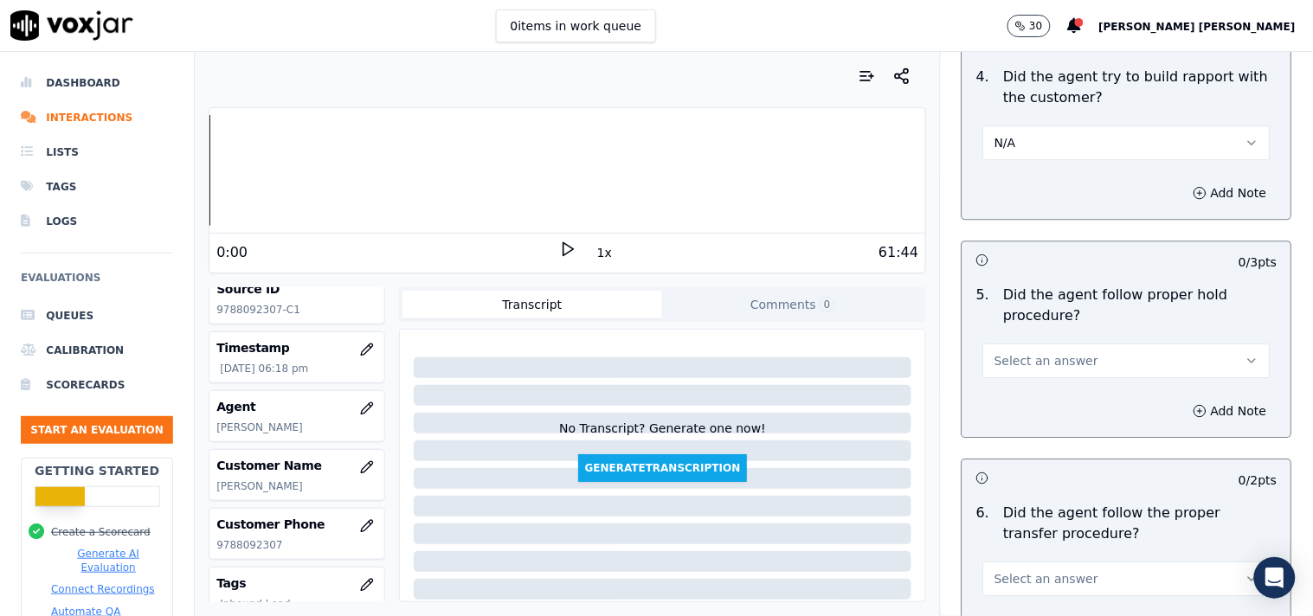
scroll to position [2980, 0]
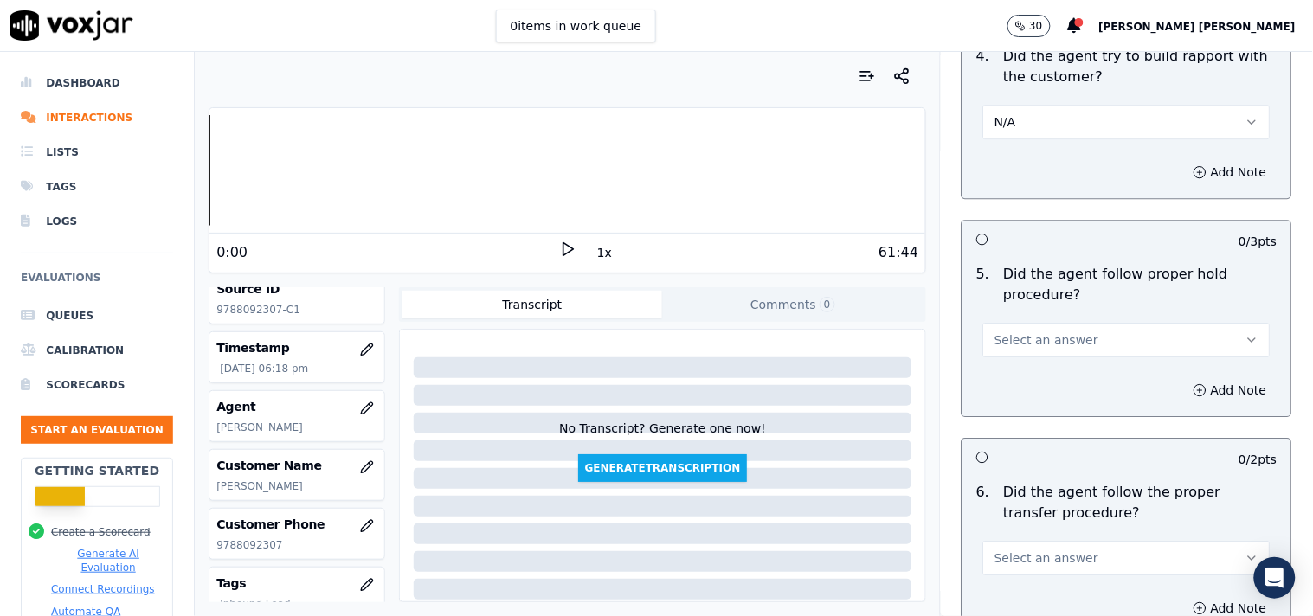
click at [1043, 338] on span "Select an answer" at bounding box center [1046, 339] width 104 height 17
click at [1031, 377] on div "Yes" at bounding box center [1096, 371] width 254 height 28
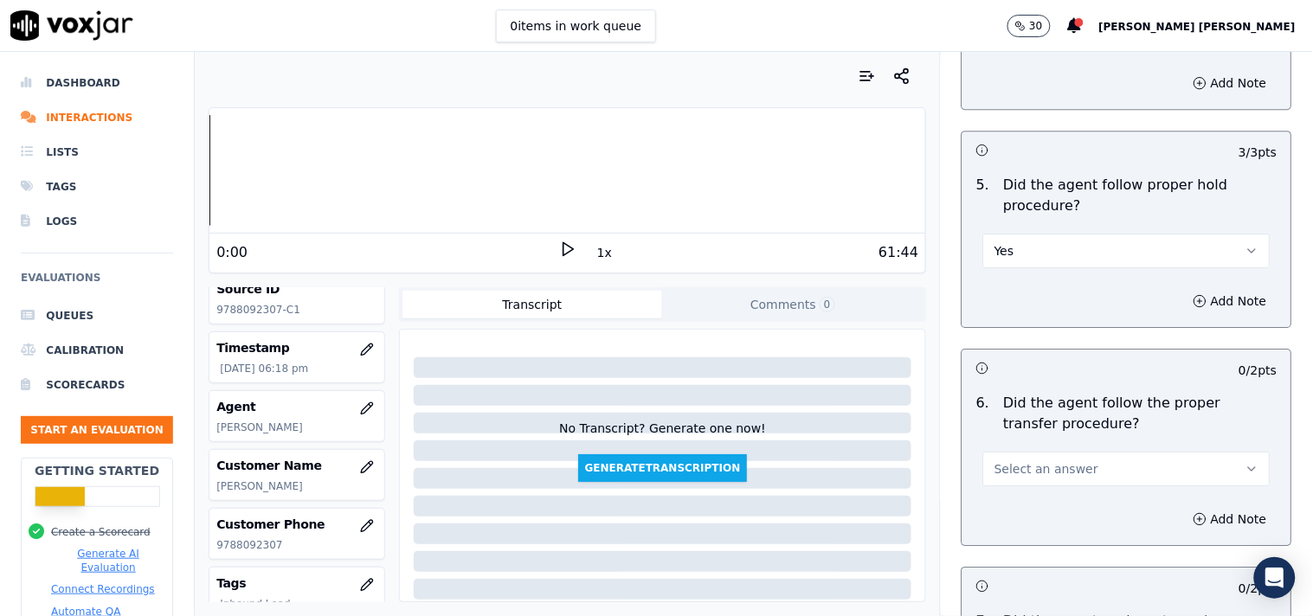
scroll to position [3172, 0]
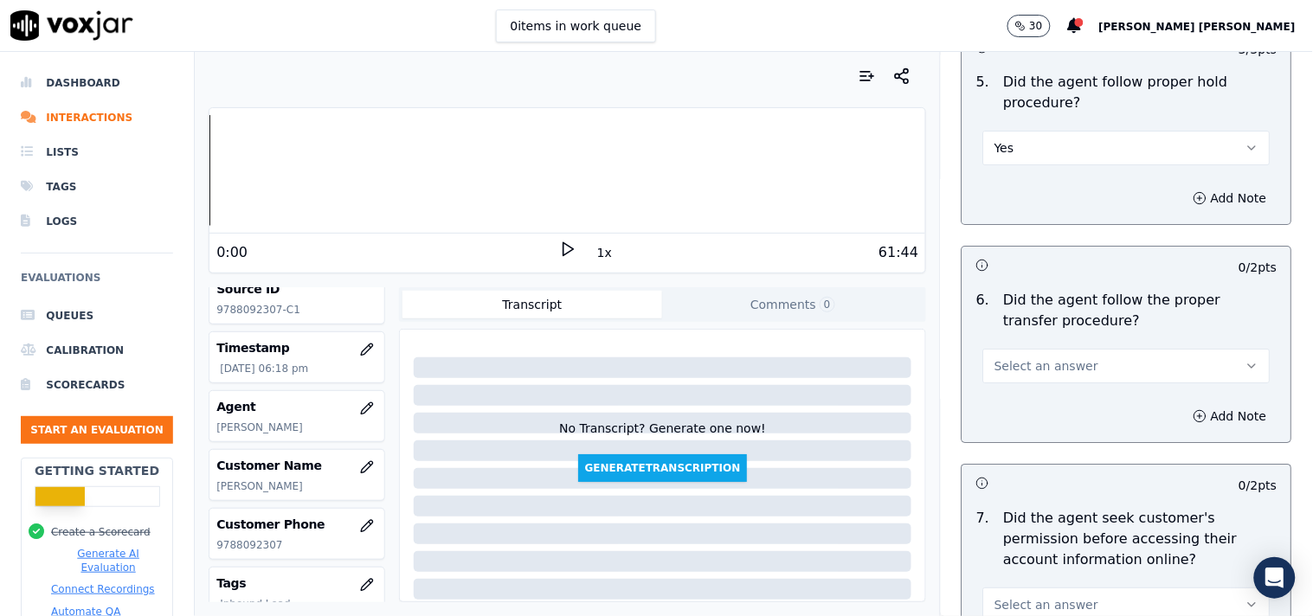
click at [1030, 390] on div "Add Note" at bounding box center [1126, 416] width 329 height 52
click at [1031, 374] on button "Select an answer" at bounding box center [1126, 366] width 287 height 35
click at [1021, 390] on div "Yes" at bounding box center [1096, 397] width 254 height 28
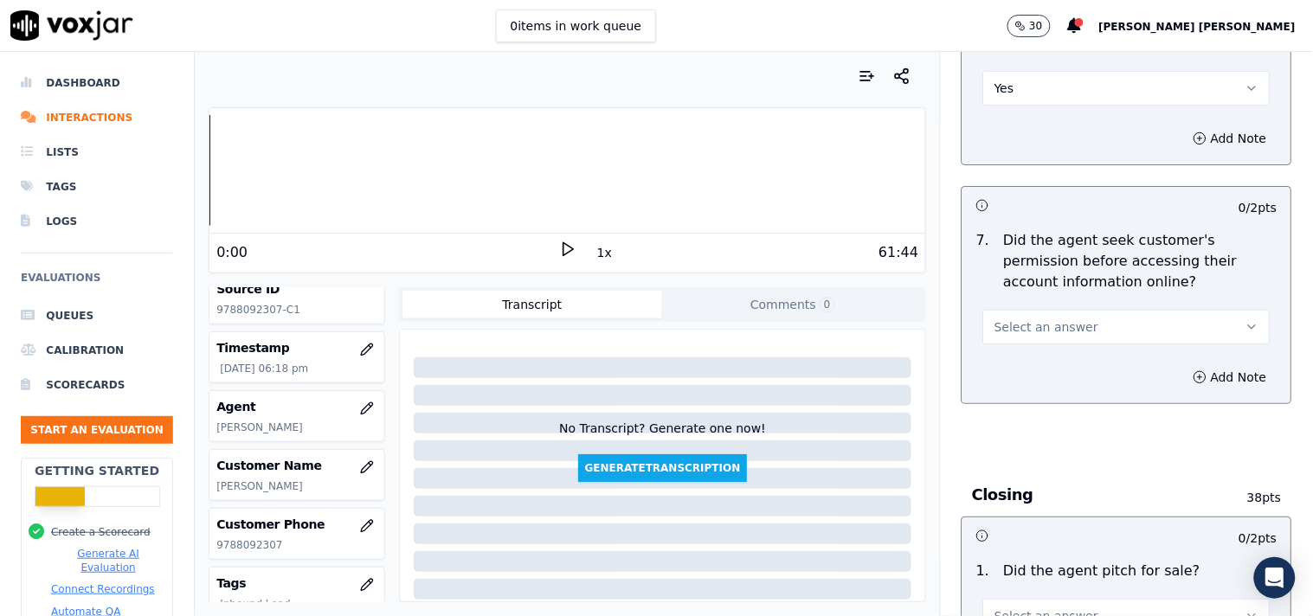
scroll to position [3461, 0]
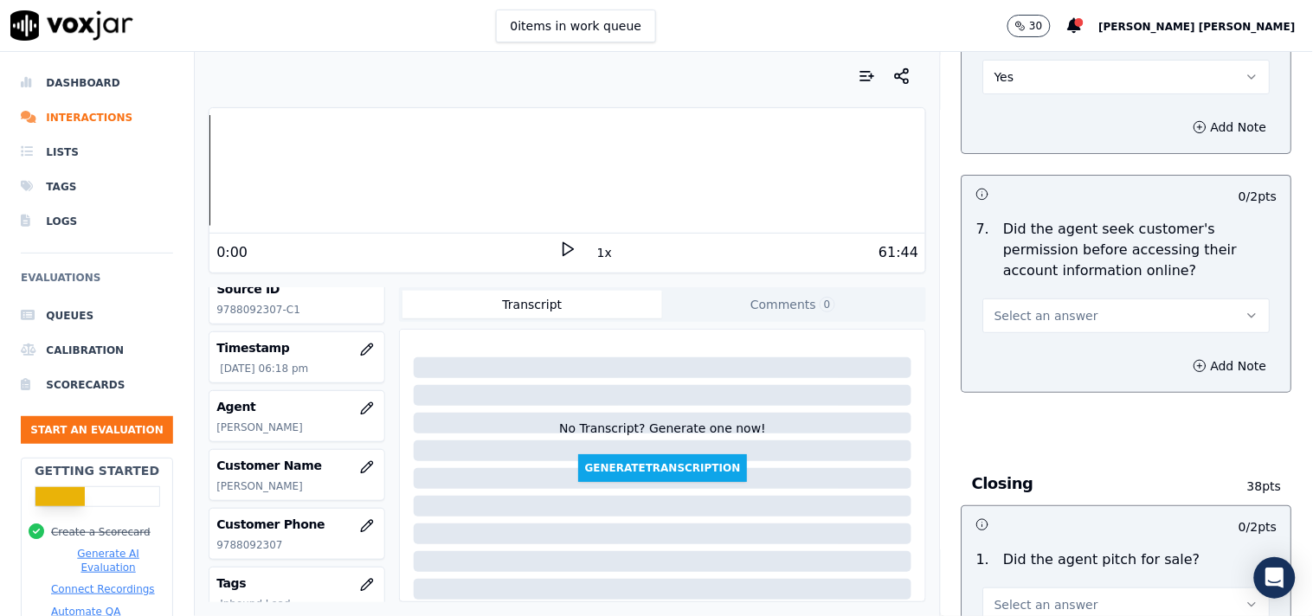
click at [1058, 317] on span "Select an answer" at bounding box center [1046, 315] width 104 height 17
click at [1044, 358] on div "Yes" at bounding box center [1096, 348] width 254 height 28
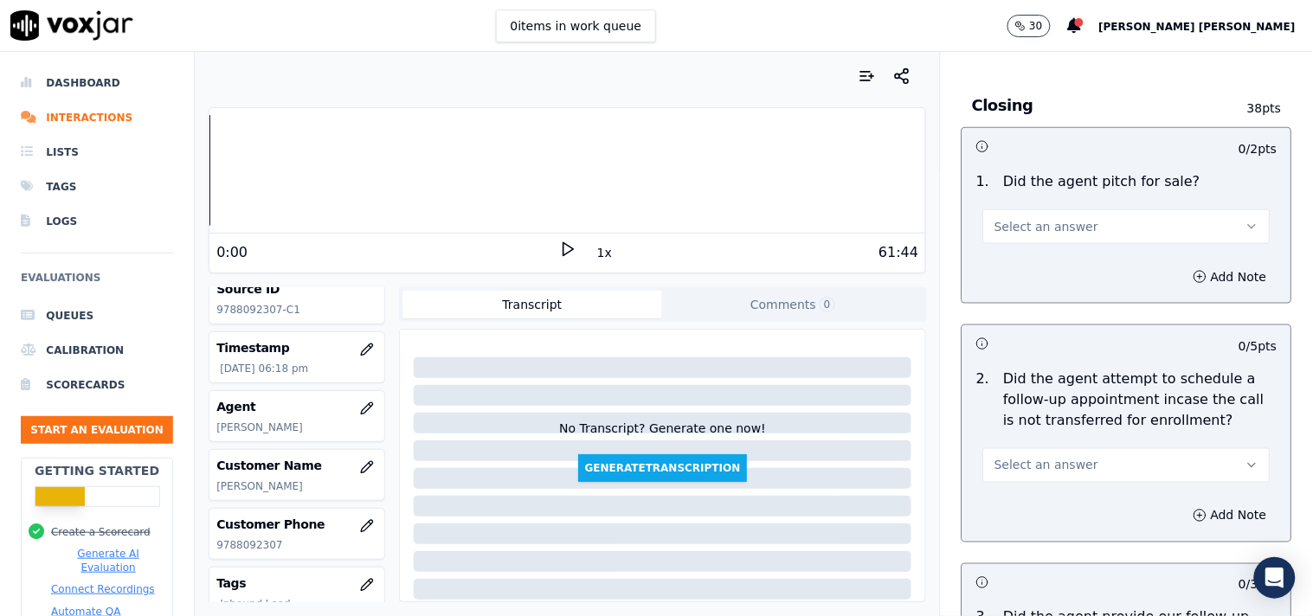
scroll to position [3845, 0]
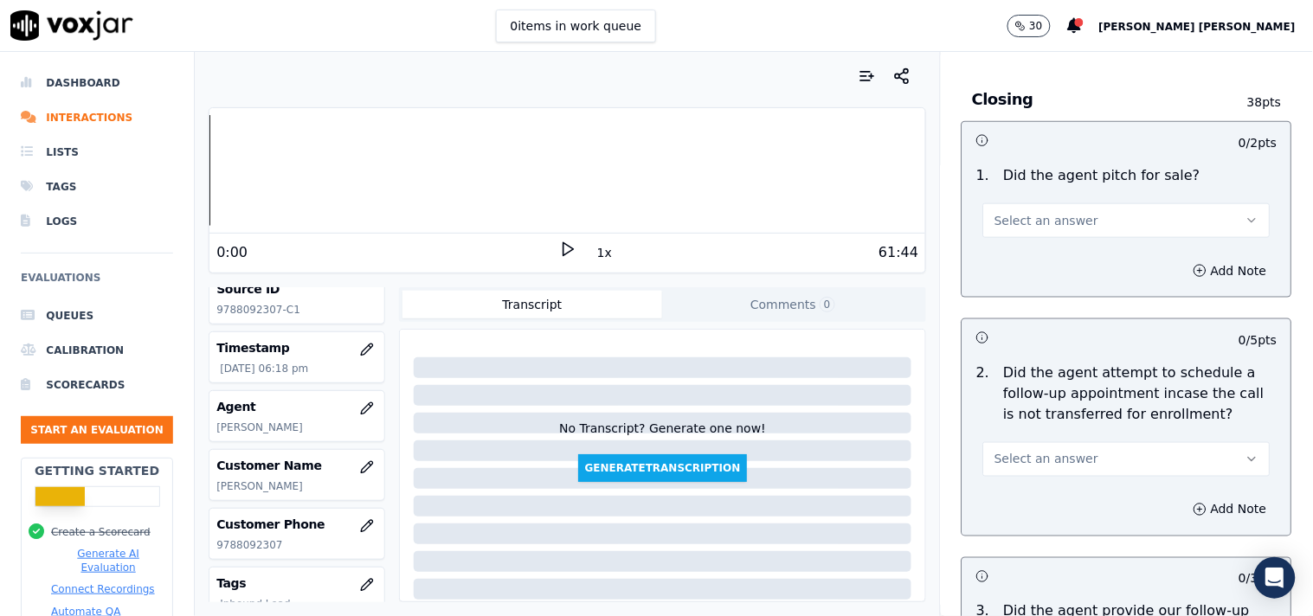
click at [1079, 257] on div "Add Note" at bounding box center [1126, 271] width 329 height 52
click at [1090, 227] on button "Select an answer" at bounding box center [1126, 220] width 287 height 35
drag, startPoint x: 1079, startPoint y: 290, endPoint x: 1085, endPoint y: 260, distance: 30.9
click at [1085, 260] on div "Yes No N/A" at bounding box center [1096, 279] width 261 height 90
click at [1085, 260] on div "Yes" at bounding box center [1096, 252] width 254 height 28
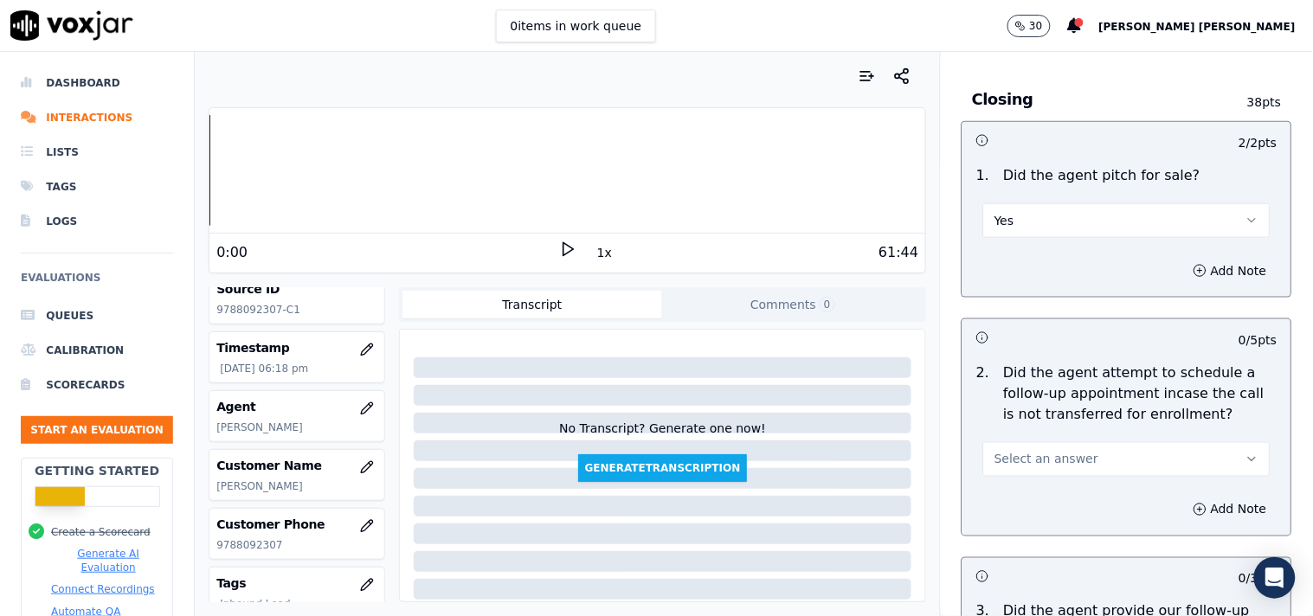
click at [1062, 451] on span "Select an answer" at bounding box center [1046, 459] width 104 height 17
click at [1044, 482] on div "Yes" at bounding box center [1096, 492] width 254 height 28
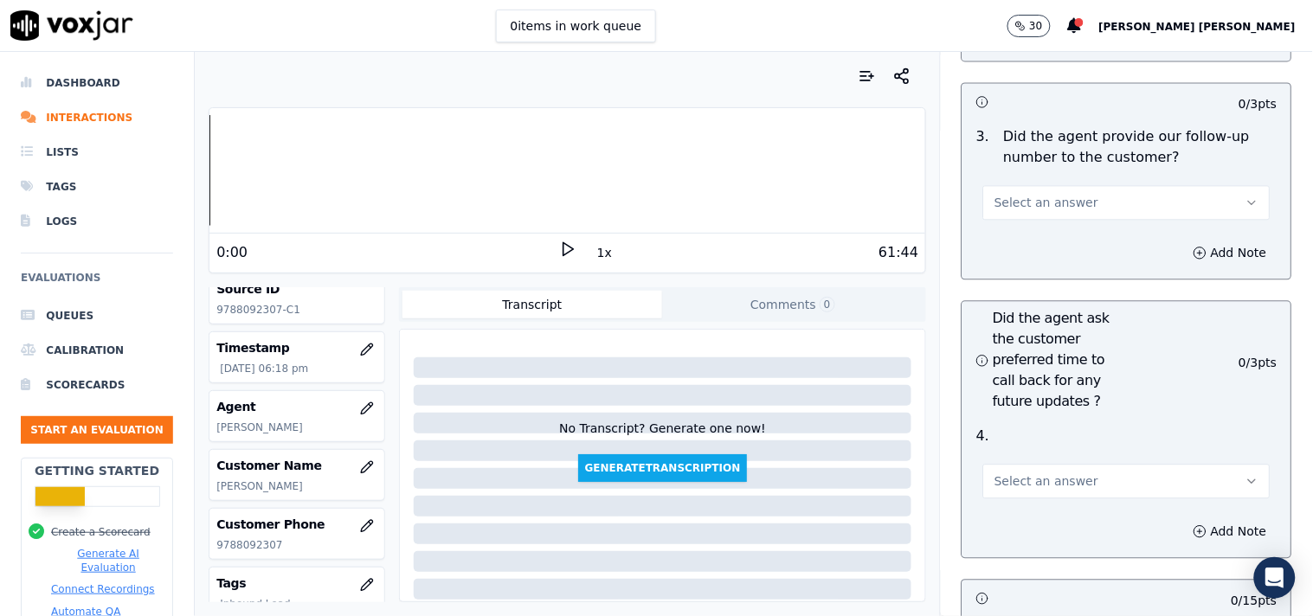
scroll to position [4326, 0]
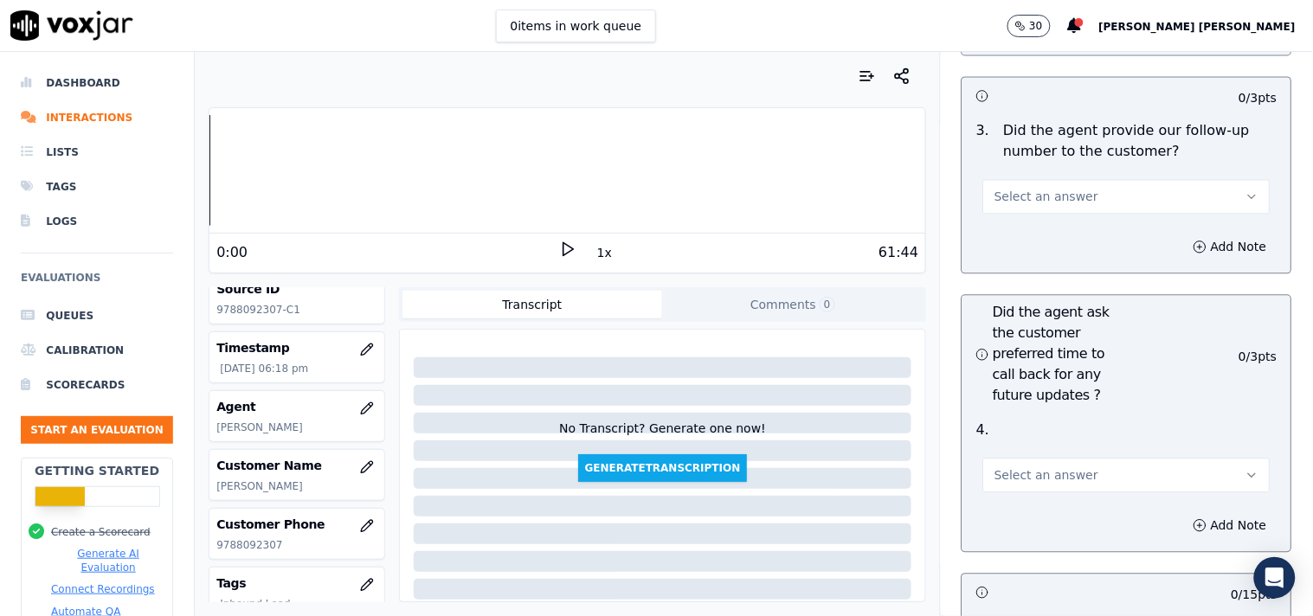
click at [1090, 199] on button "Select an answer" at bounding box center [1126, 196] width 287 height 35
click at [1071, 241] on div "Yes" at bounding box center [1096, 229] width 254 height 28
click at [1007, 466] on span "Select an answer" at bounding box center [1046, 474] width 104 height 17
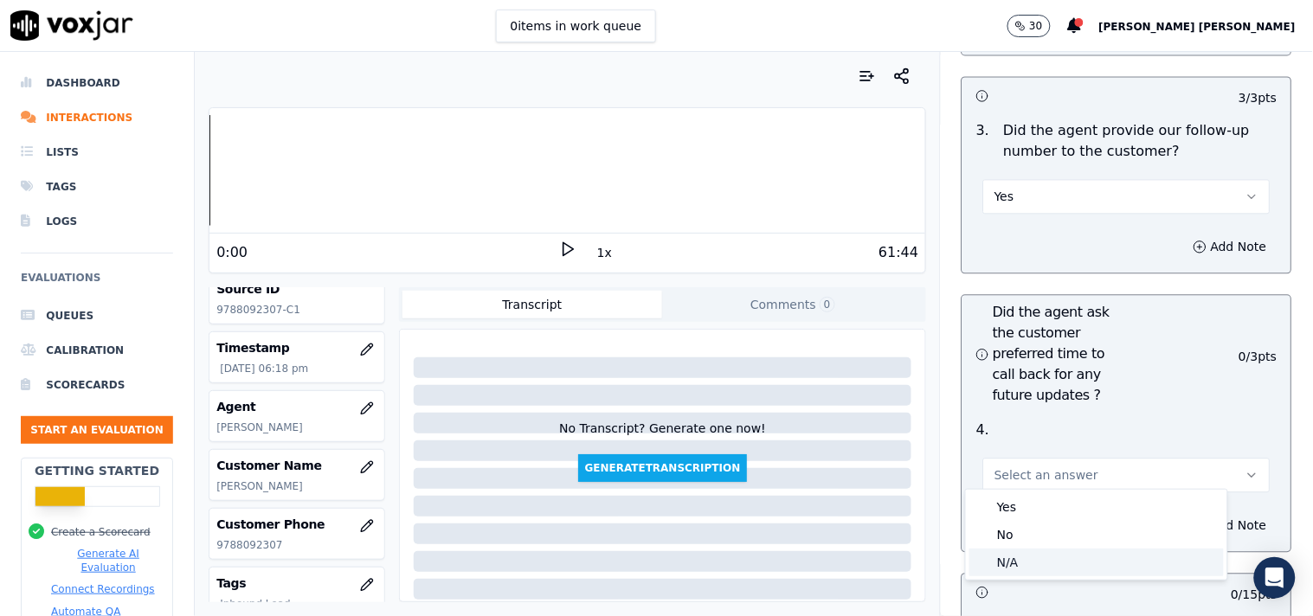
click at [1032, 569] on div "N/A" at bounding box center [1096, 563] width 254 height 28
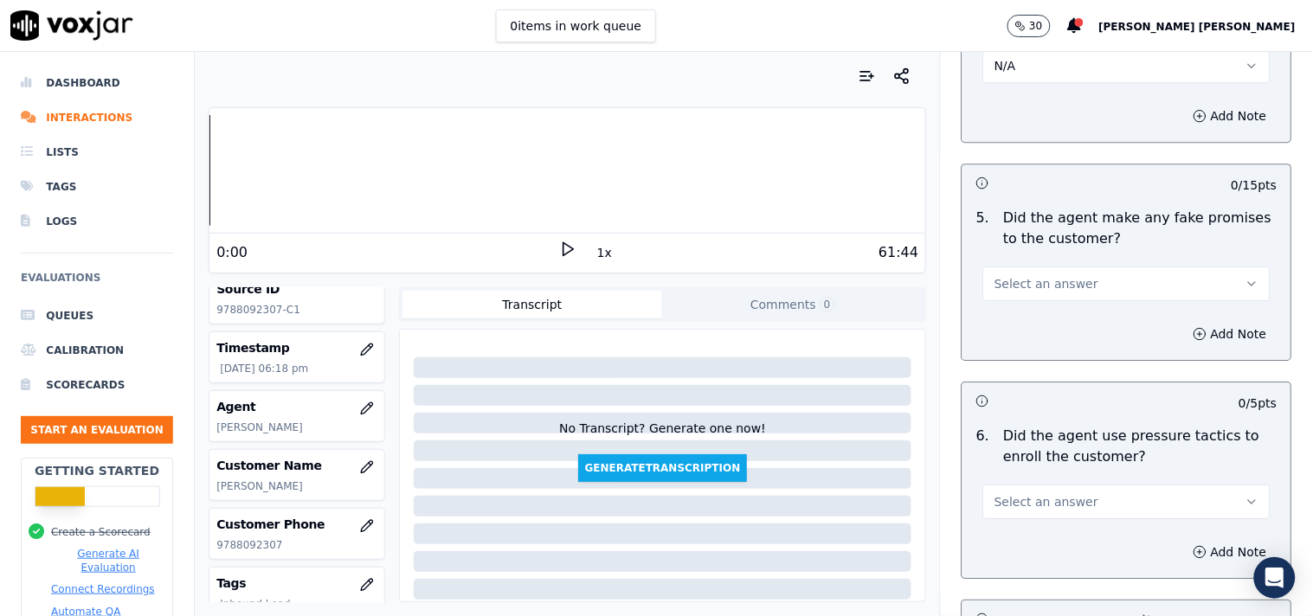
scroll to position [4806, 0]
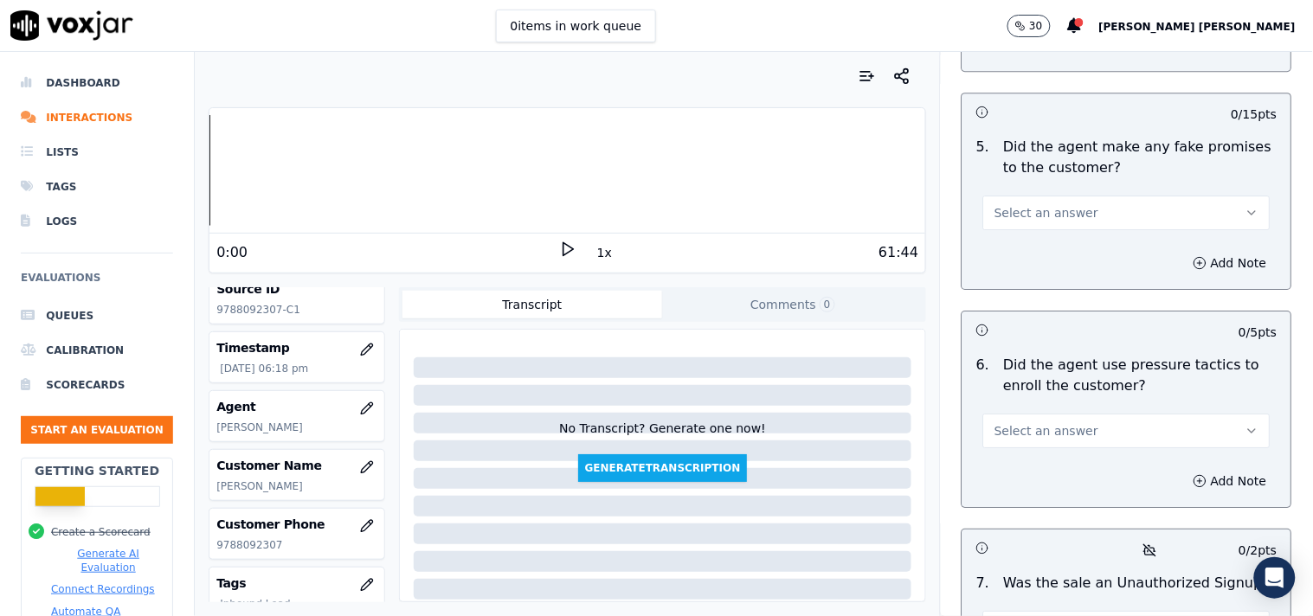
click at [1111, 442] on div "6 . Did the agent use pressure tactics to enroll the customer? Select an answer" at bounding box center [1126, 401] width 329 height 107
click at [1125, 420] on button "Select an answer" at bounding box center [1126, 431] width 287 height 35
click at [1069, 499] on div "No" at bounding box center [1096, 491] width 254 height 28
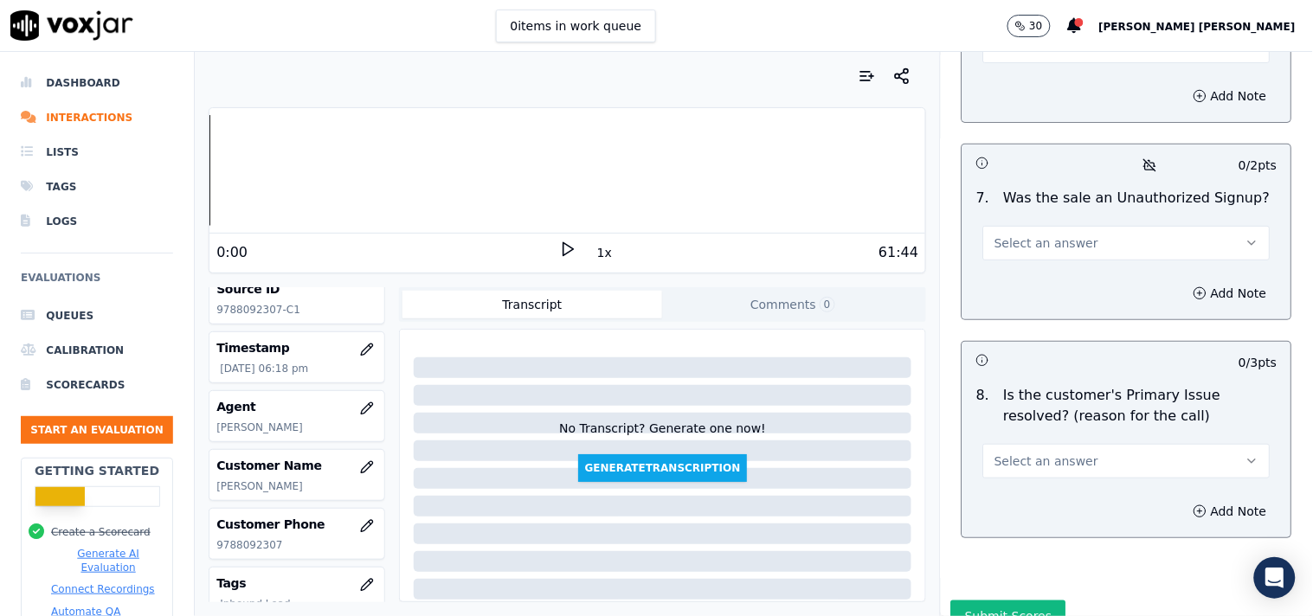
click at [1097, 254] on button "Select an answer" at bounding box center [1126, 243] width 287 height 35
click at [1075, 298] on div "No" at bounding box center [1096, 304] width 254 height 28
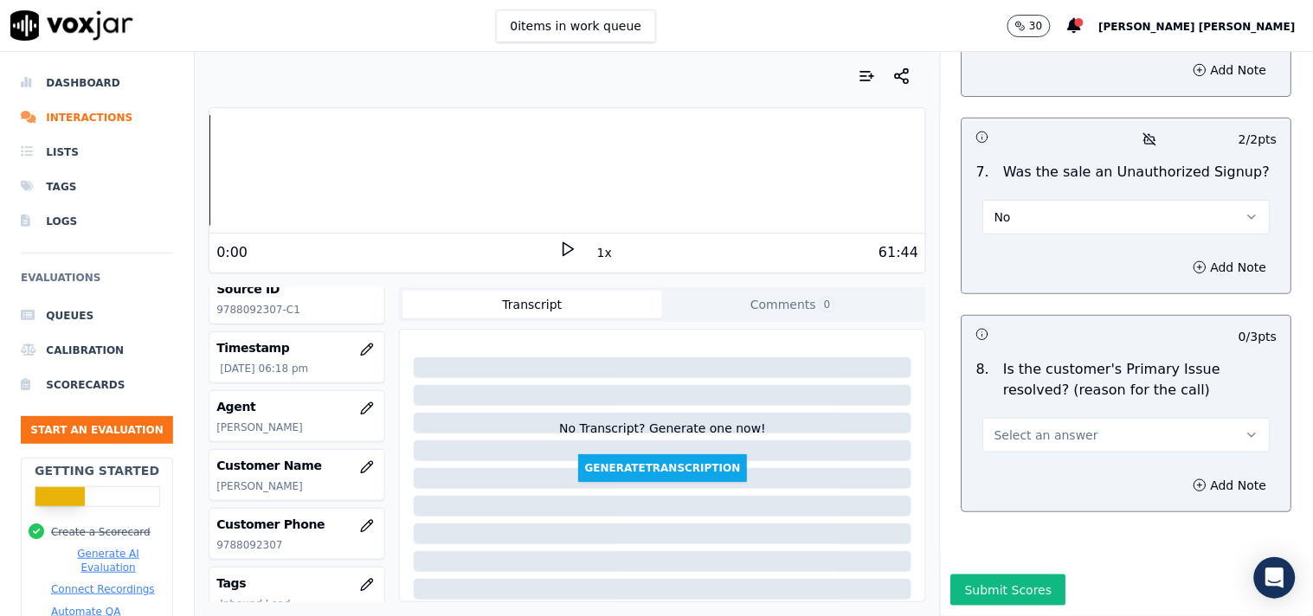
scroll to position [5253, 0]
click at [1080, 200] on button "No" at bounding box center [1126, 217] width 287 height 35
click at [1054, 323] on h3 at bounding box center [1051, 334] width 151 height 22
click at [1069, 200] on button "No" at bounding box center [1126, 217] width 287 height 35
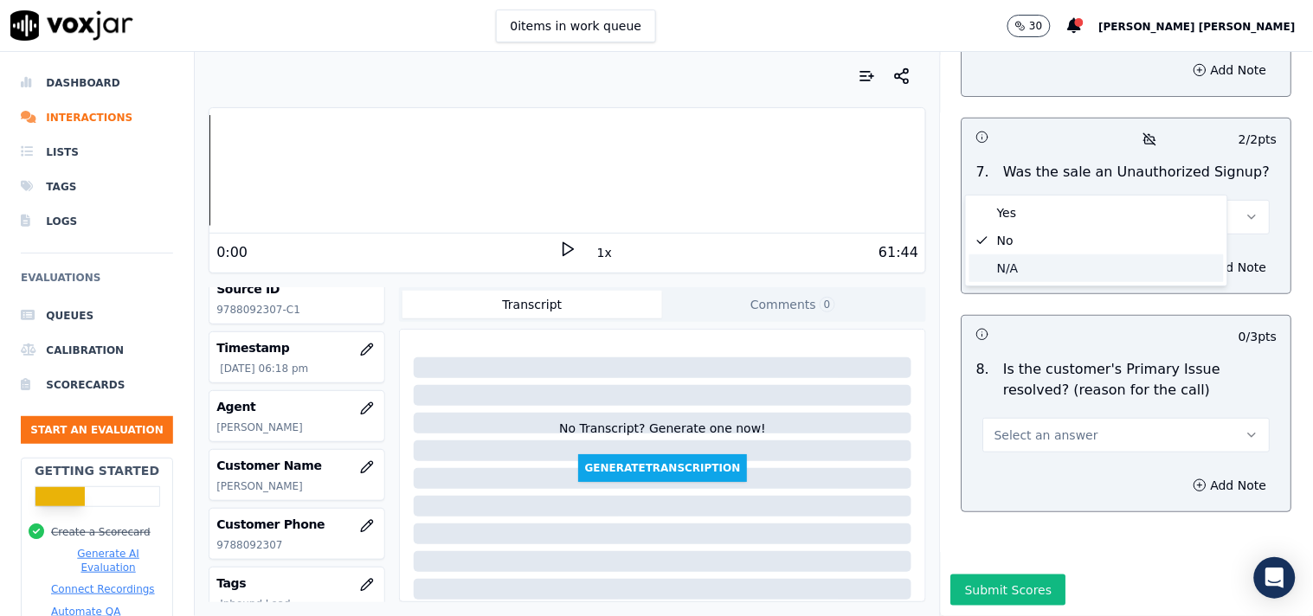
click at [1047, 271] on div "N/A" at bounding box center [1096, 268] width 254 height 28
click at [1027, 427] on span "Select an answer" at bounding box center [1046, 435] width 104 height 17
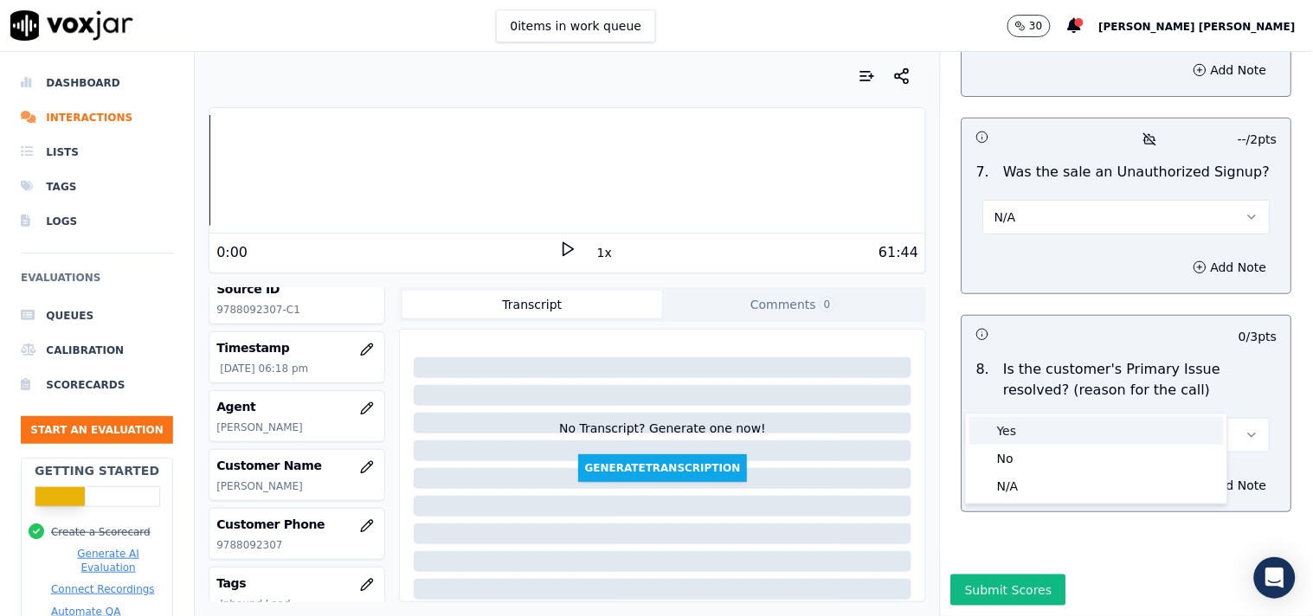
click at [1024, 438] on div "Yes" at bounding box center [1096, 431] width 254 height 28
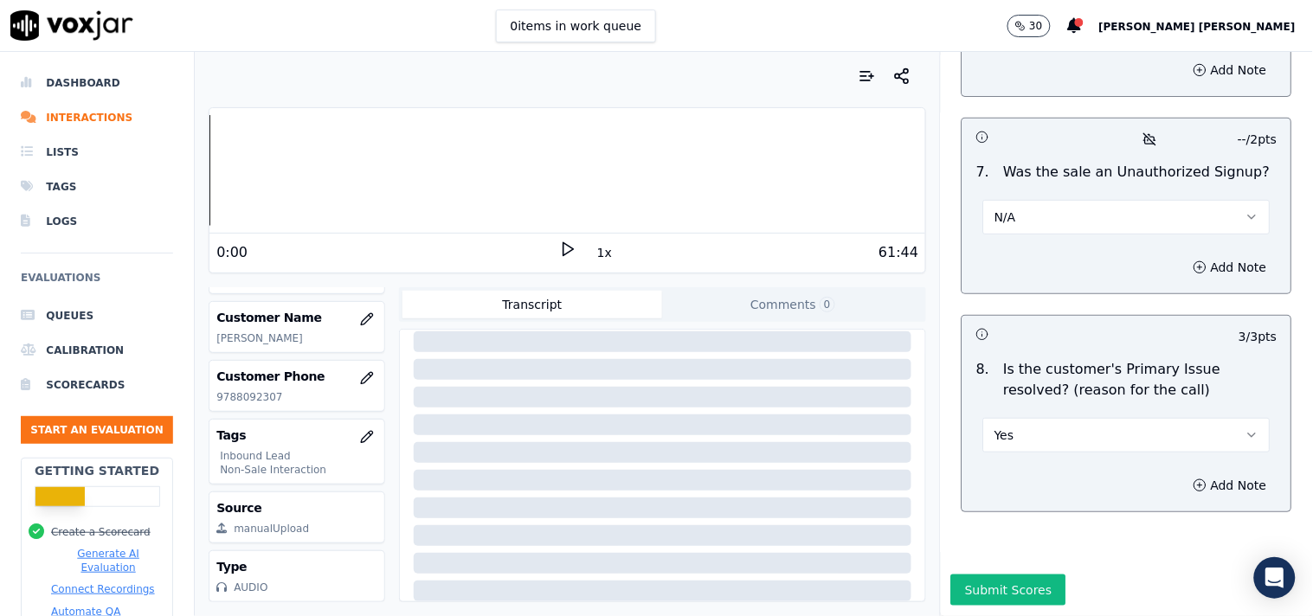
scroll to position [279, 0]
click at [979, 574] on button "Submit Scores" at bounding box center [1008, 589] width 115 height 31
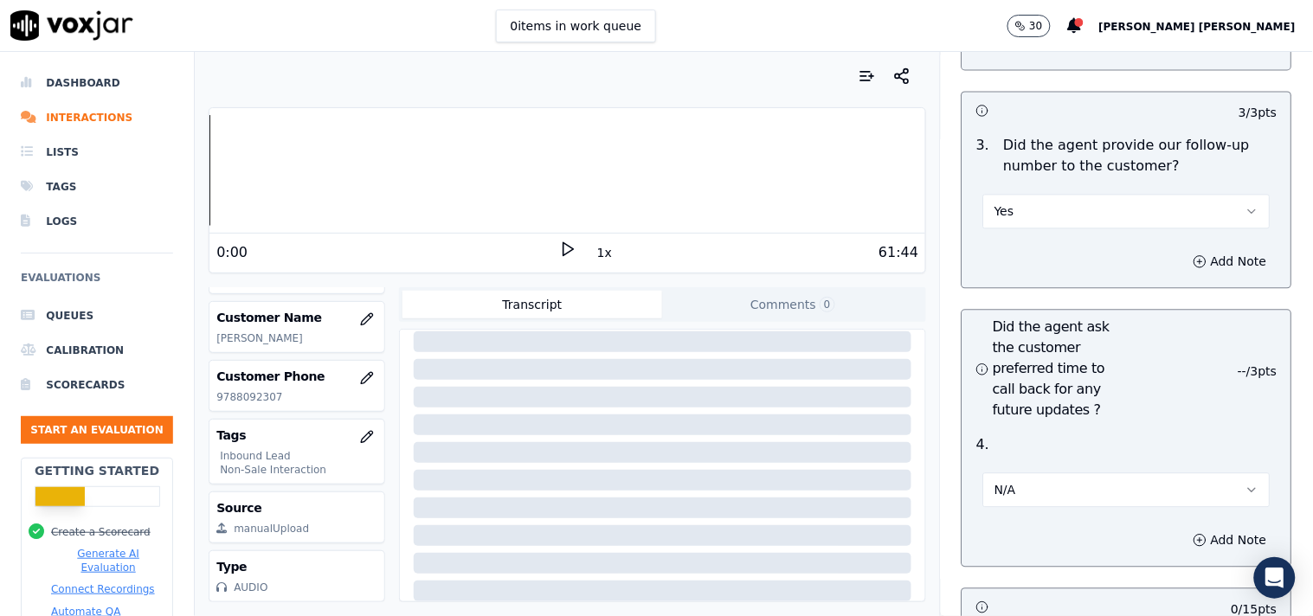
scroll to position [4695, 0]
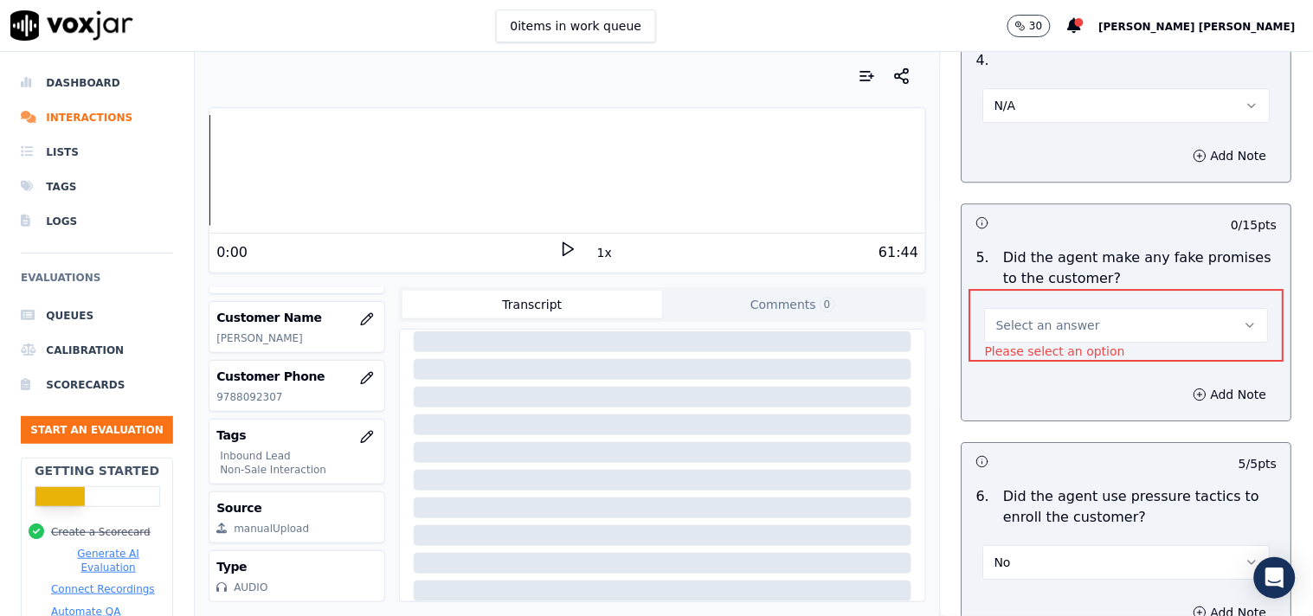
click at [1030, 322] on span "Select an answer" at bounding box center [1048, 325] width 104 height 17
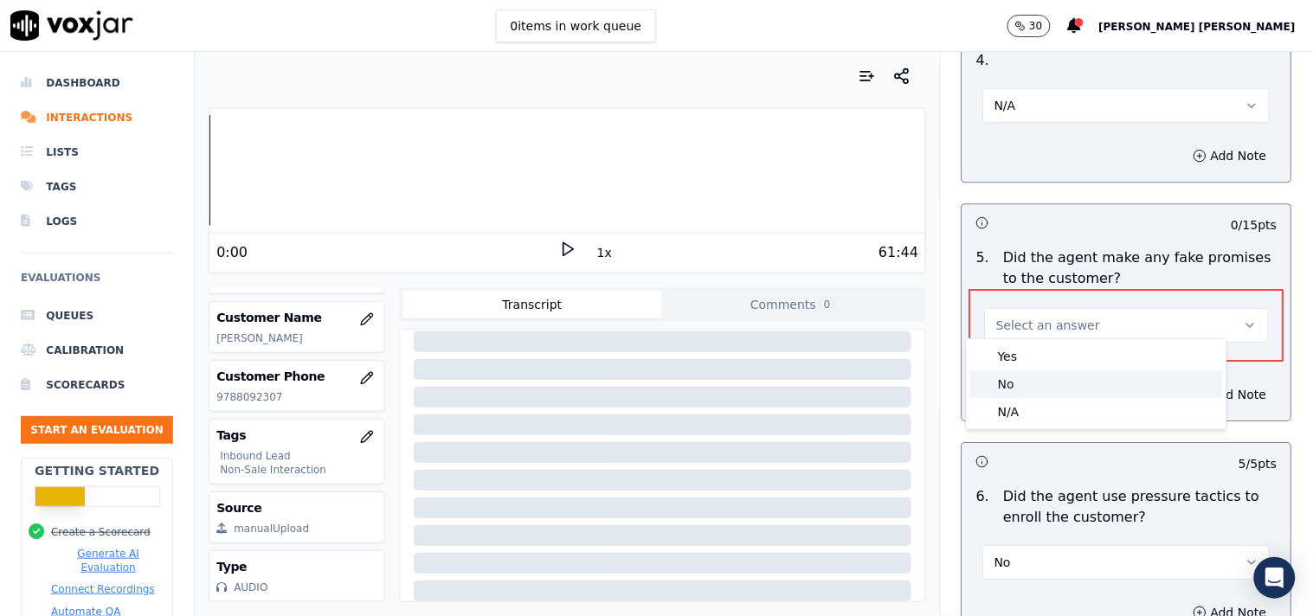
click at [1016, 387] on div "No" at bounding box center [1096, 384] width 253 height 28
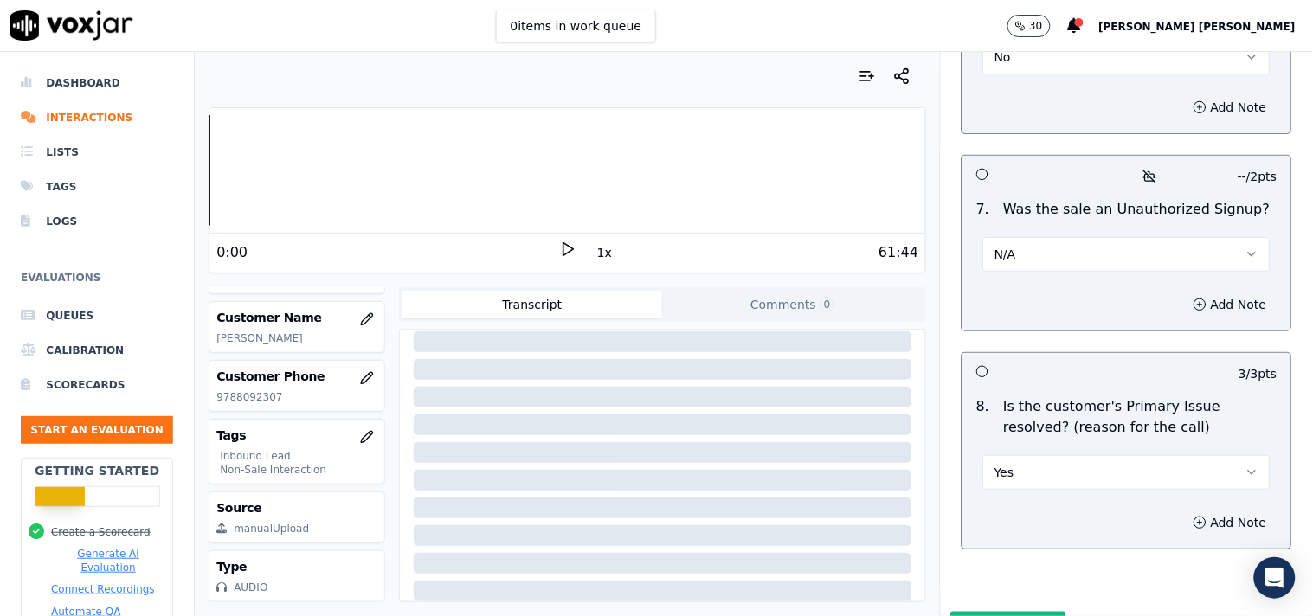
scroll to position [5253, 0]
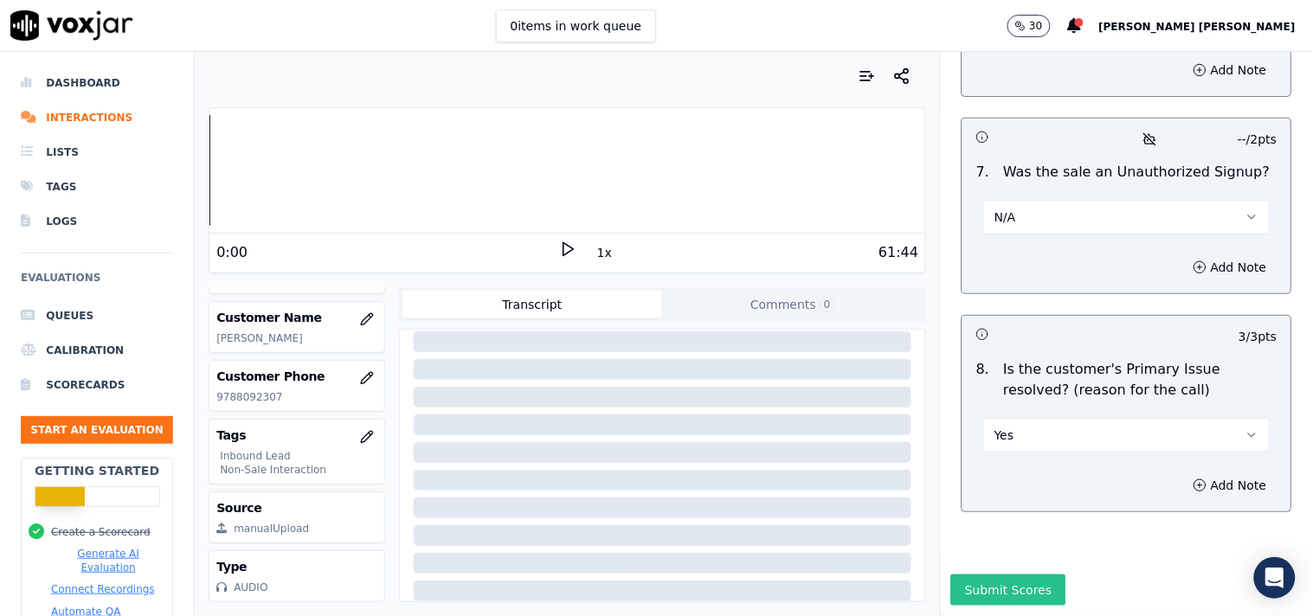
click at [951, 574] on button "Submit Scores" at bounding box center [1008, 589] width 115 height 31
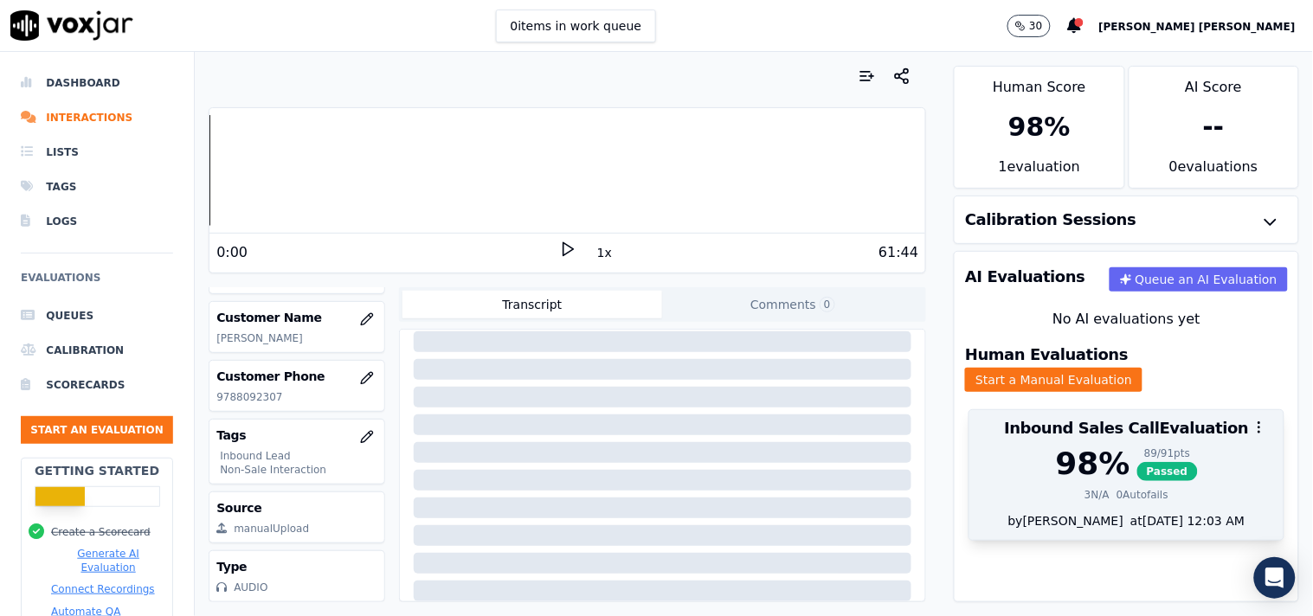
click at [1140, 446] on div "89 / 91 pts Passed" at bounding box center [1167, 463] width 61 height 35
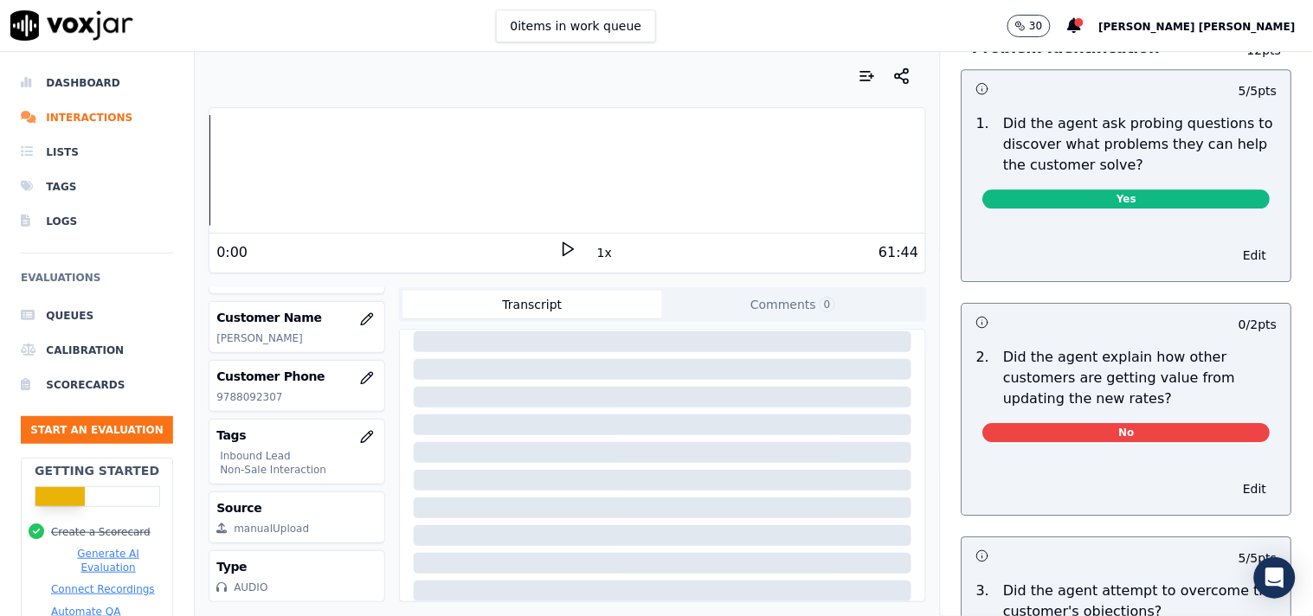
scroll to position [1345, 0]
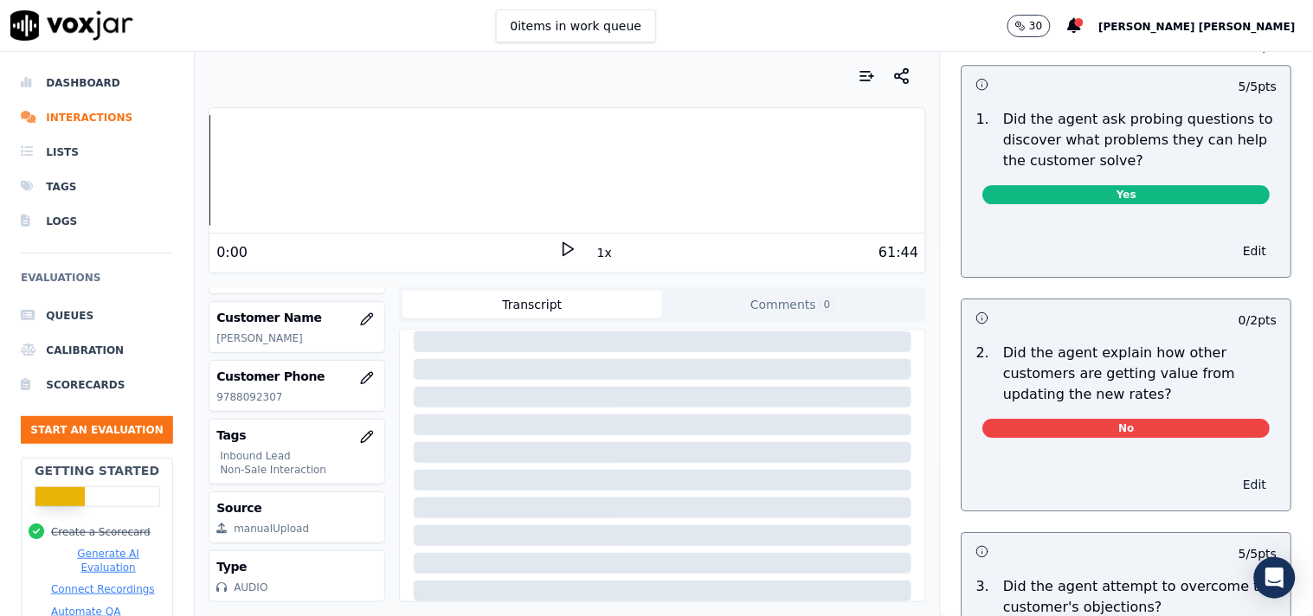
click at [1233, 474] on button "Edit" at bounding box center [1255, 484] width 44 height 24
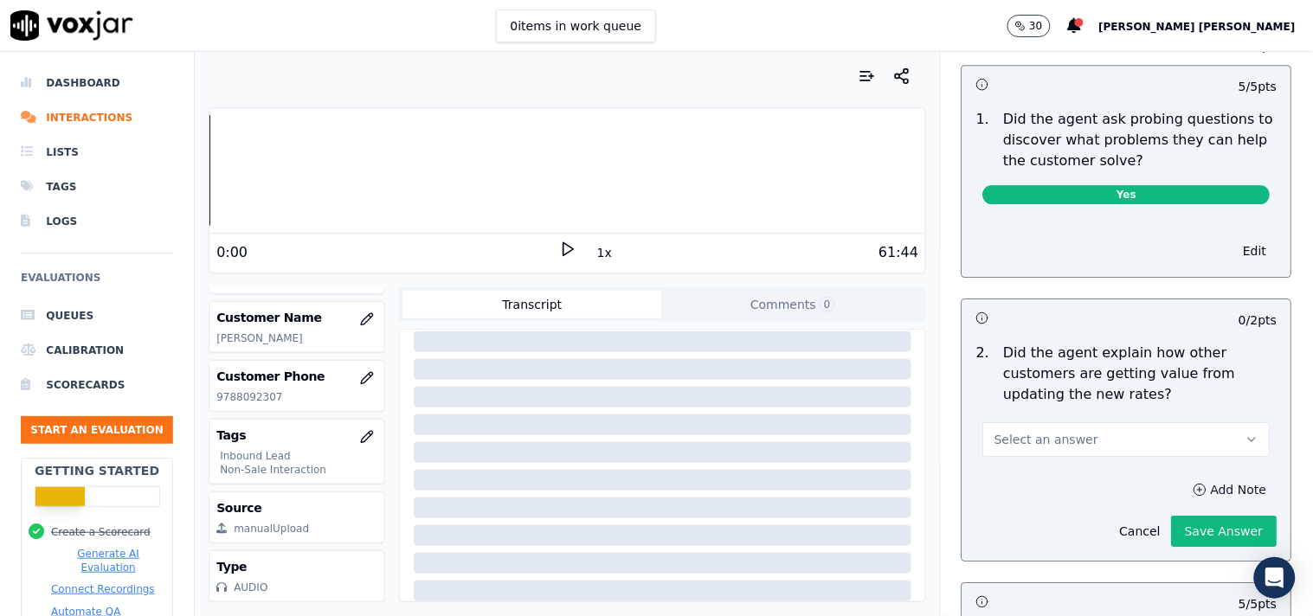
click at [1183, 479] on button "Add Note" at bounding box center [1230, 490] width 94 height 24
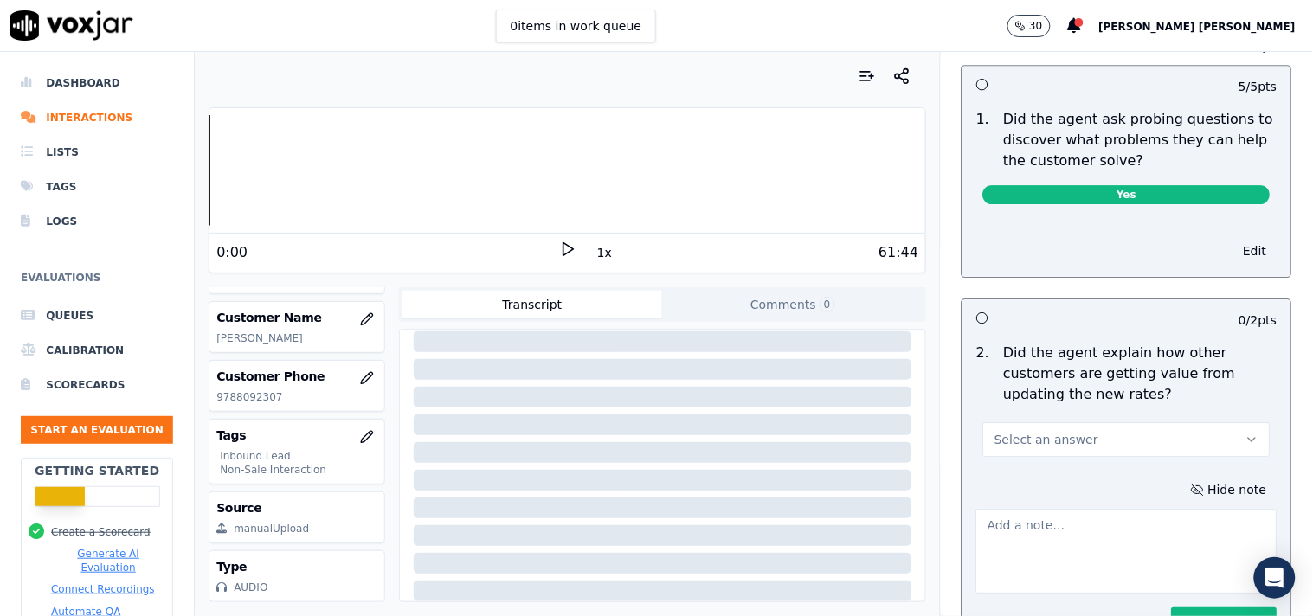
click at [1083, 433] on button "Select an answer" at bounding box center [1126, 439] width 287 height 35
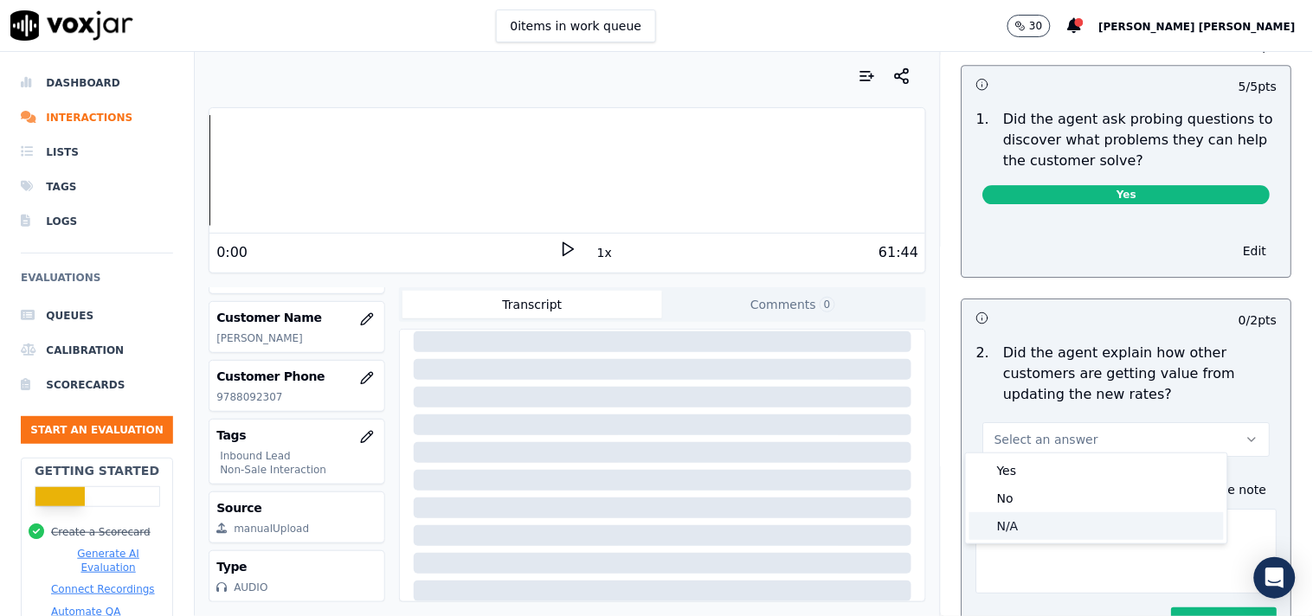
click at [1004, 526] on div "N/A" at bounding box center [1096, 526] width 254 height 28
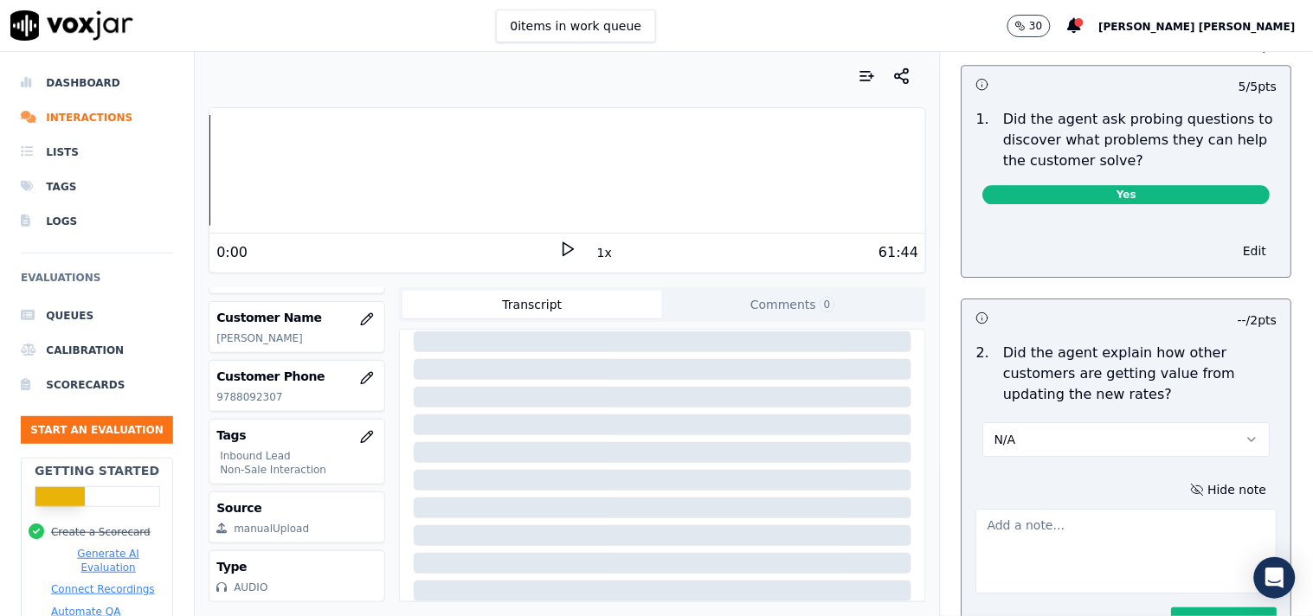
scroll to position [1730, 0]
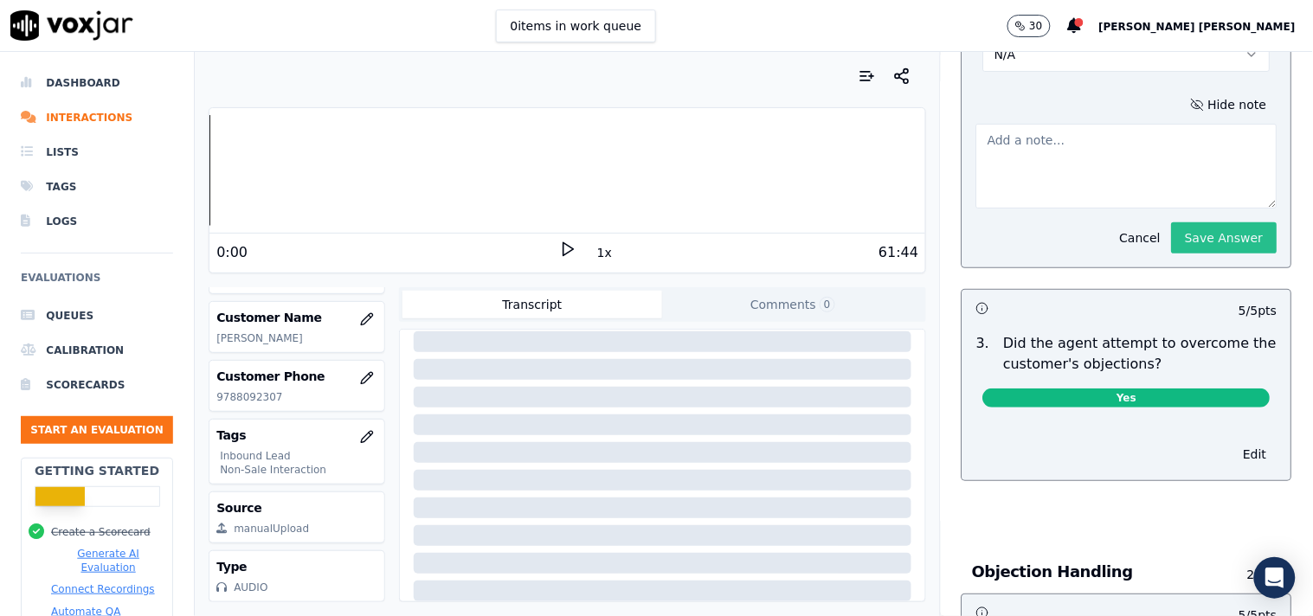
click at [1179, 239] on button "Save Answer" at bounding box center [1224, 237] width 106 height 31
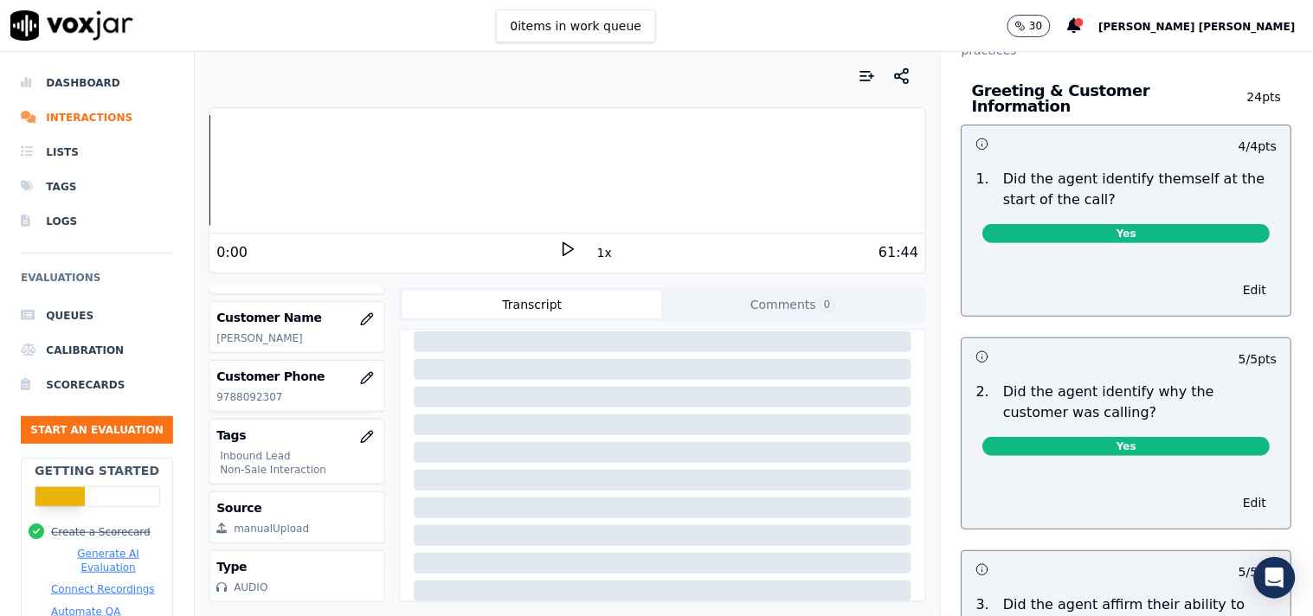
scroll to position [0, 0]
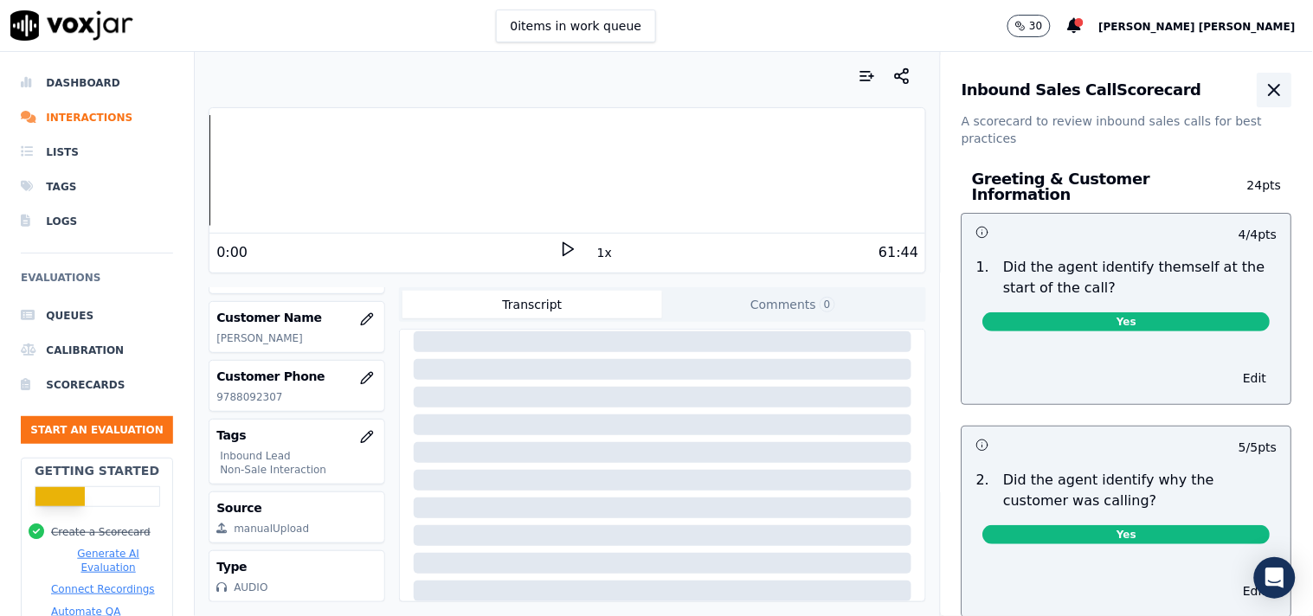
click at [1264, 99] on icon "button" at bounding box center [1274, 90] width 21 height 21
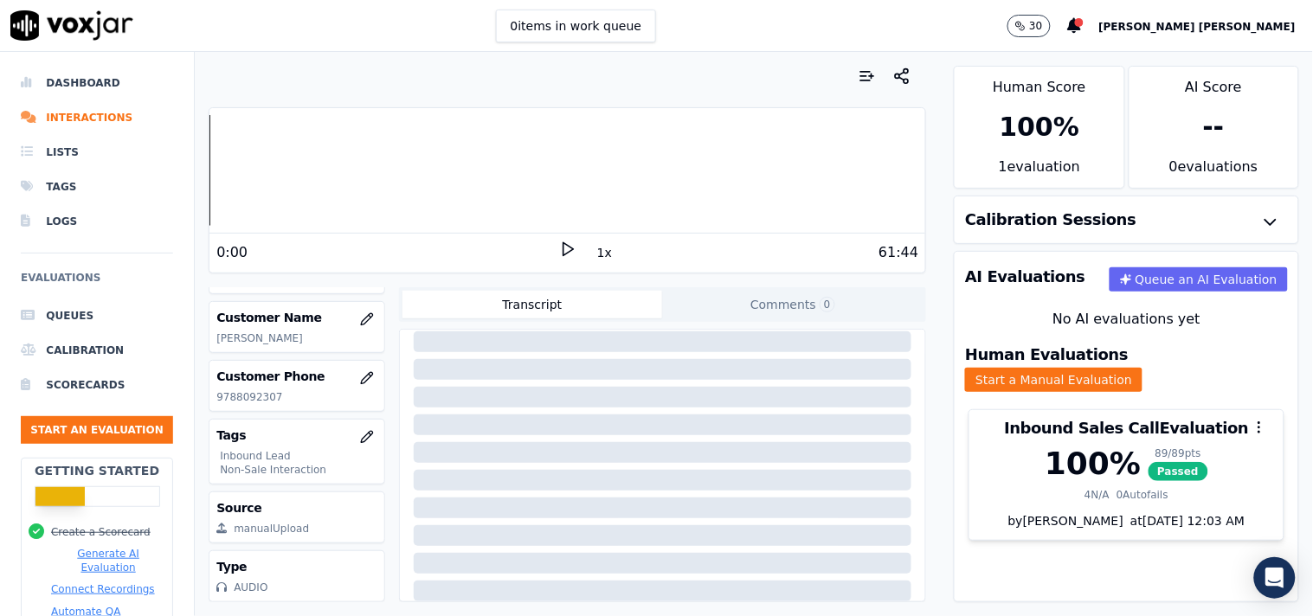
click at [163, 433] on nav "Dashboard Interactions Lists Tags Logs Evaluations Queues Calibration Scorecard…" at bounding box center [97, 334] width 195 height 564
click at [112, 446] on ul "Queues Calibration Scorecards Start an Evaluation" at bounding box center [97, 377] width 152 height 159
click at [125, 427] on button "Start an Evaluation" at bounding box center [97, 430] width 152 height 28
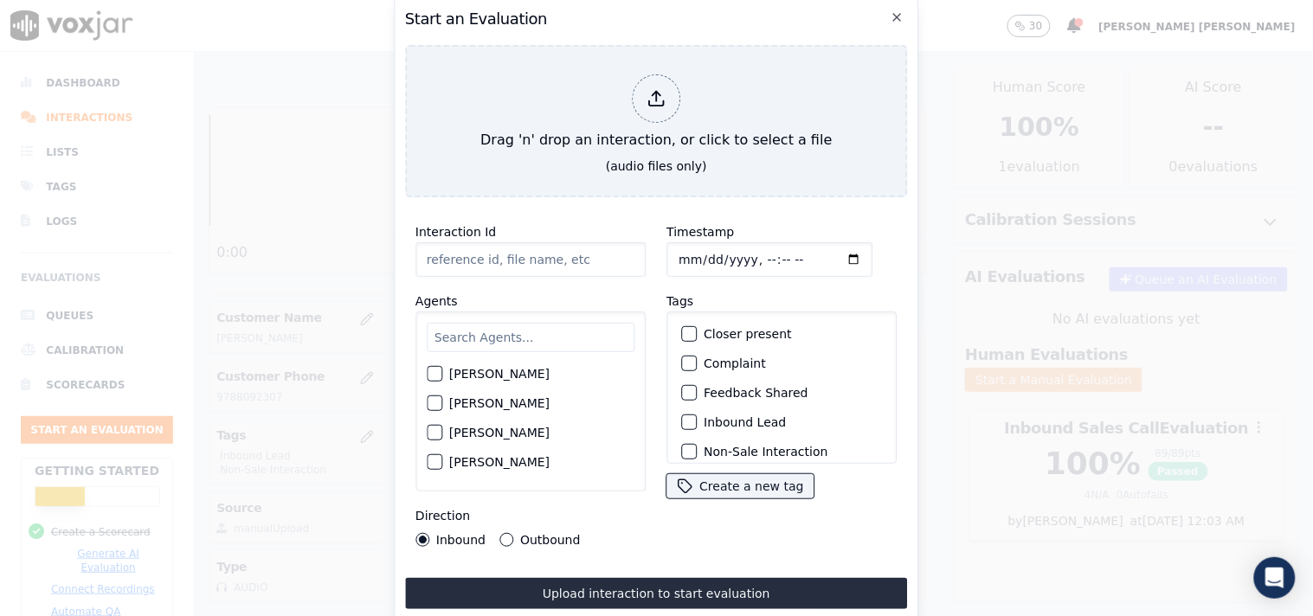
click at [687, 253] on input "Timestamp" at bounding box center [769, 259] width 206 height 35
type input "[DATE]T19:04"
click at [504, 323] on input "text" at bounding box center [531, 337] width 208 height 29
type input "jak"
click at [453, 381] on div "[PERSON_NAME]" at bounding box center [531, 378] width 208 height 29
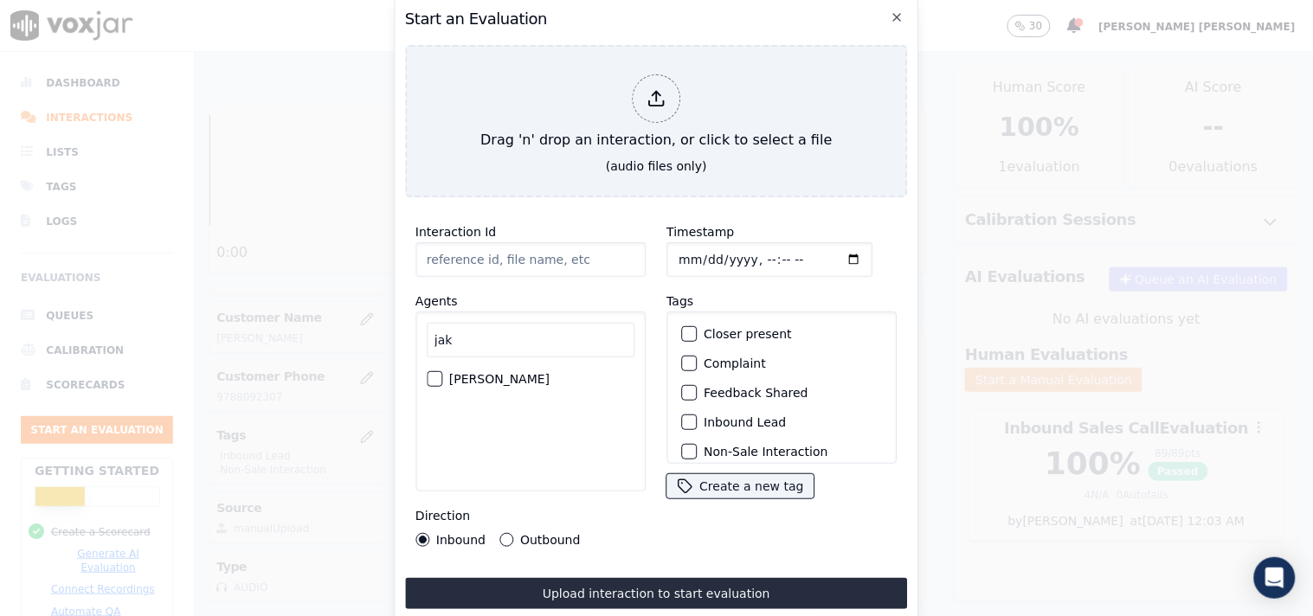
click at [467, 373] on label "[PERSON_NAME]" at bounding box center [499, 379] width 100 height 12
click at [442, 371] on button "[PERSON_NAME]" at bounding box center [435, 379] width 16 height 16
click at [505, 537] on button "Outbound" at bounding box center [506, 540] width 14 height 14
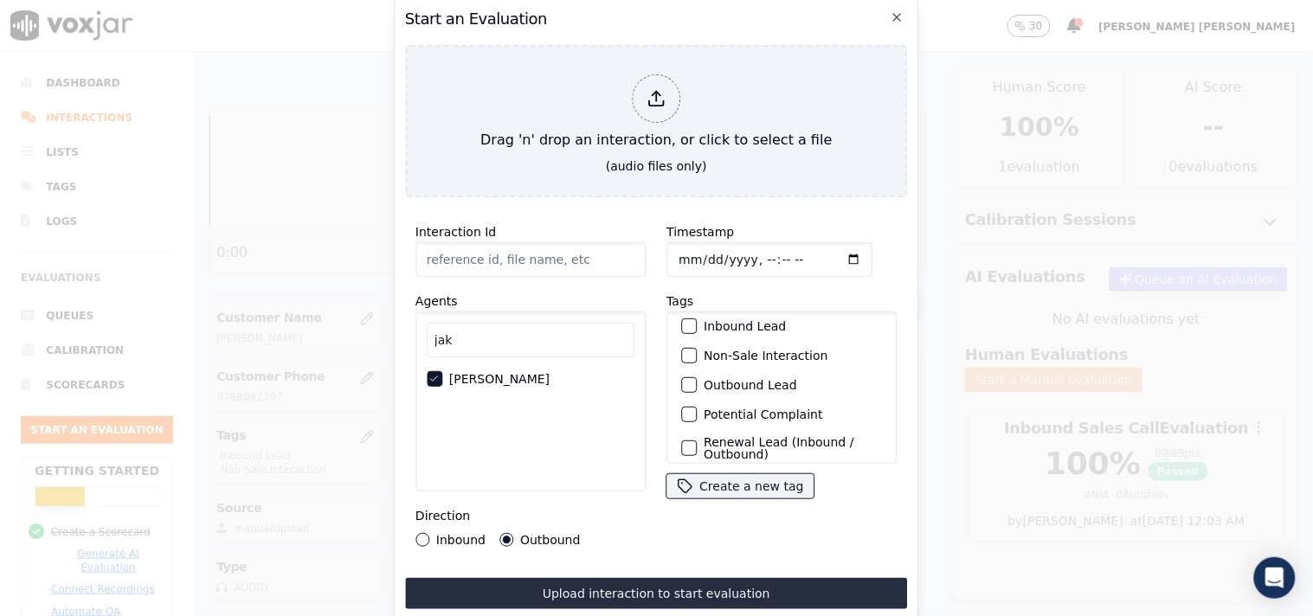
click at [753, 353] on label "Non-Sale Interaction" at bounding box center [765, 356] width 124 height 12
click at [696, 353] on button "Non-Sale Interaction" at bounding box center [689, 356] width 16 height 16
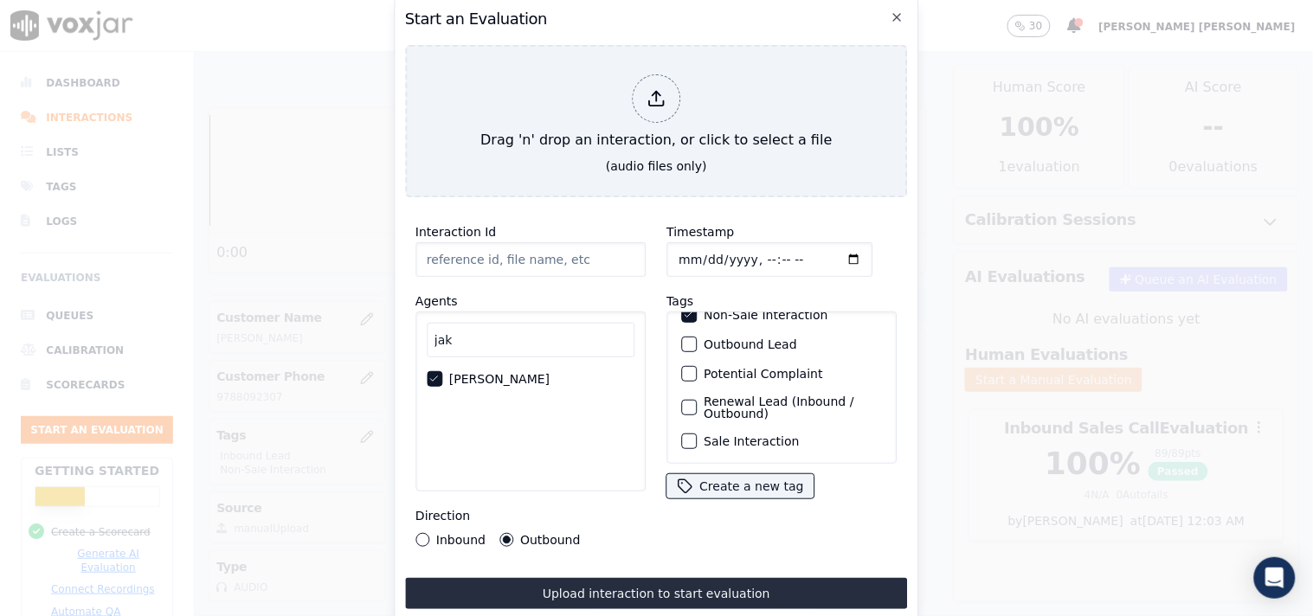
scroll to position [132, 0]
click at [782, 352] on div "Outbound Lead" at bounding box center [781, 349] width 215 height 29
click at [781, 346] on label "Outbound Lead" at bounding box center [749, 349] width 93 height 12
click at [696, 346] on button "Outbound Lead" at bounding box center [689, 350] width 16 height 16
drag, startPoint x: 724, startPoint y: 472, endPoint x: 677, endPoint y: 569, distance: 108.7
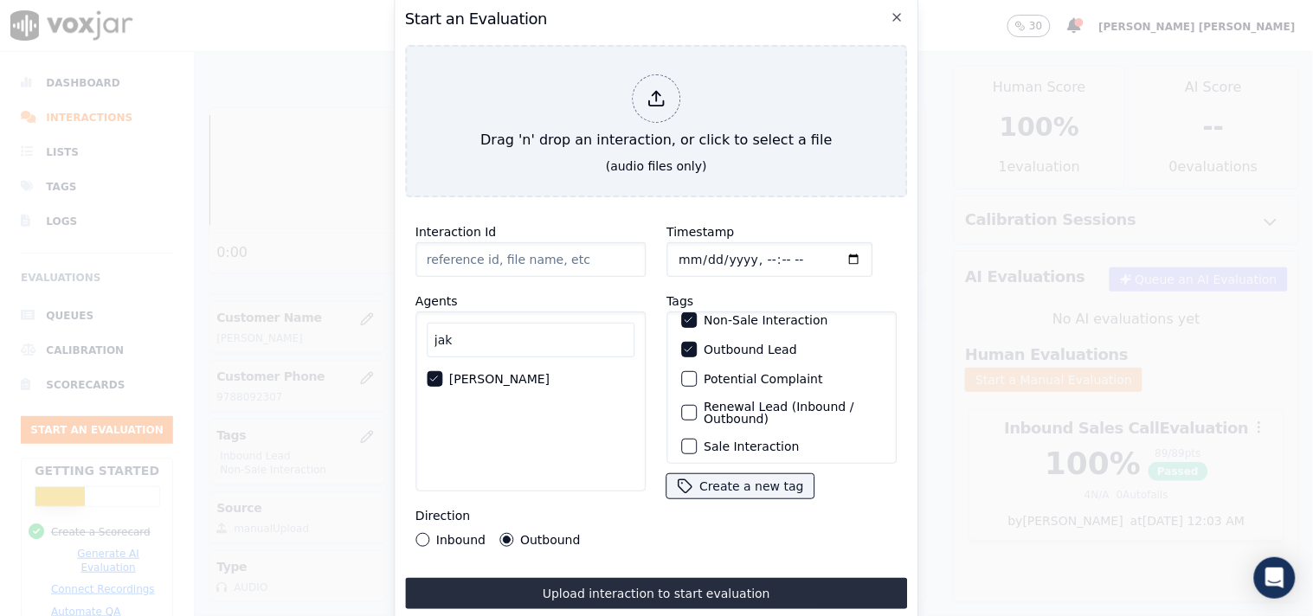
click at [677, 569] on div "Interaction Id Agents jak [PERSON_NAME] Direction Inbound Outbound Timestamp Ta…" at bounding box center [656, 410] width 503 height 398
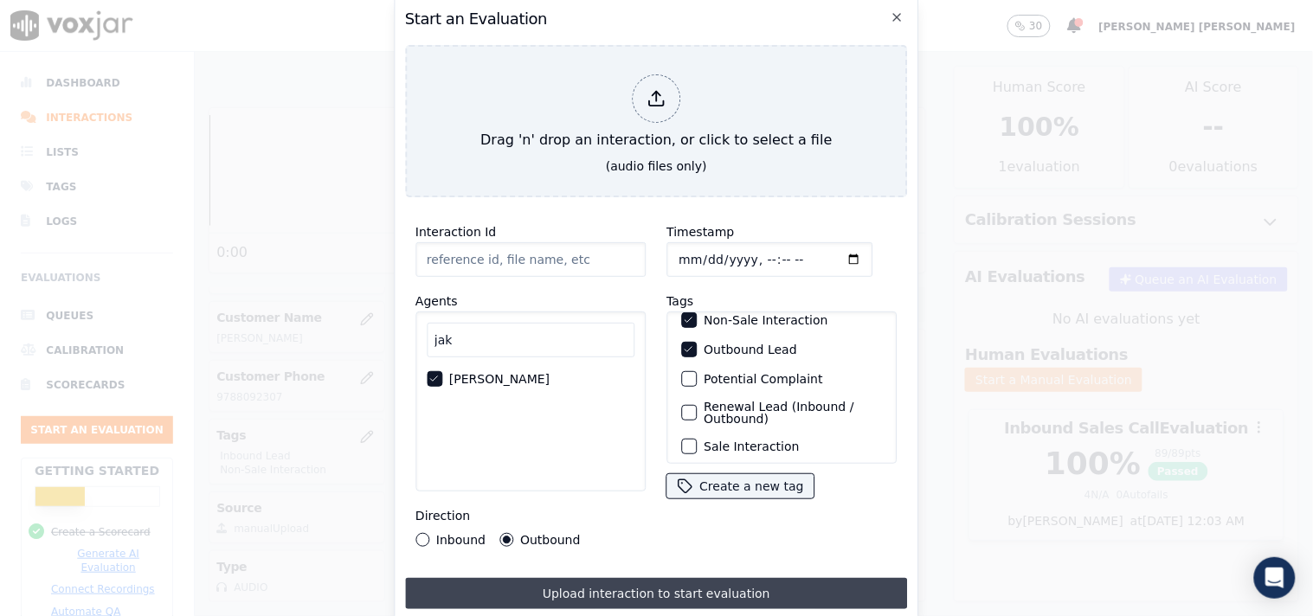
click at [658, 583] on button "Upload interaction to start evaluation" at bounding box center [656, 593] width 503 height 31
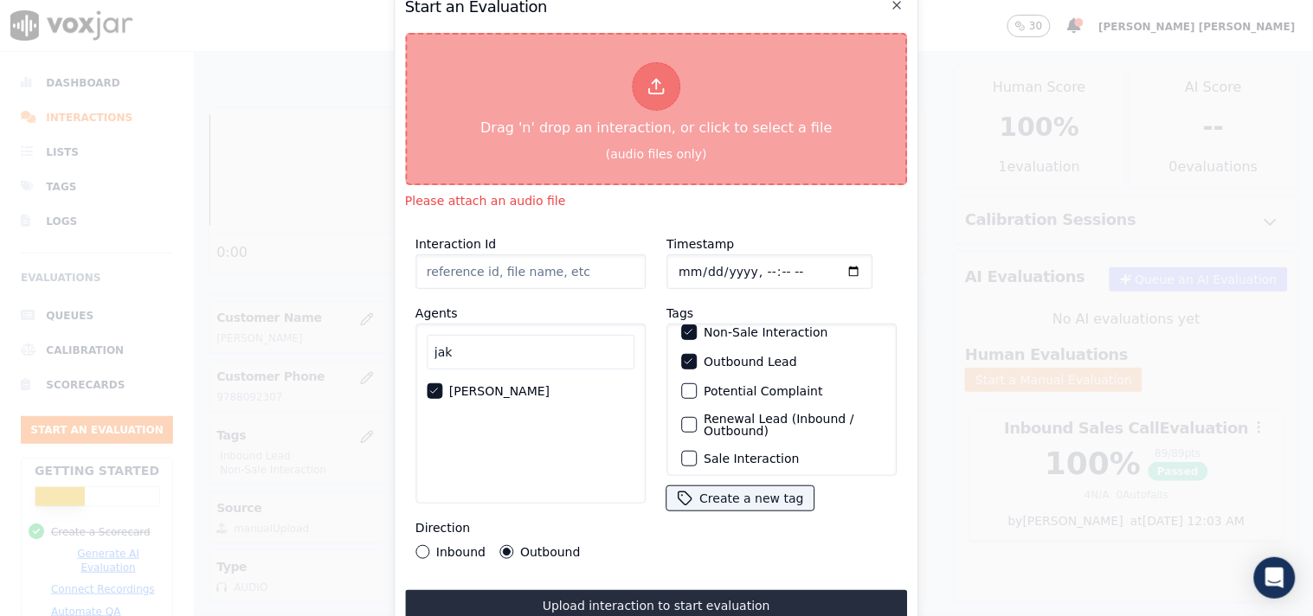
click at [655, 82] on icon at bounding box center [655, 86] width 19 height 19
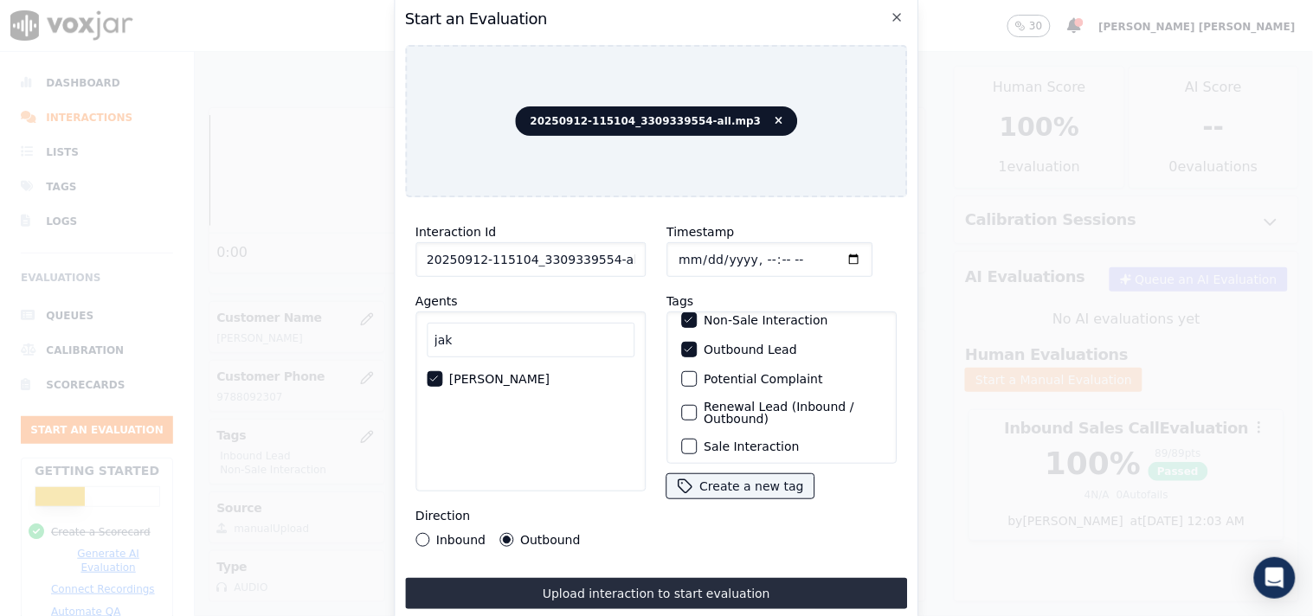
scroll to position [0, 10]
drag, startPoint x: 600, startPoint y: 263, endPoint x: 638, endPoint y: 269, distance: 38.5
click at [638, 269] on input "20250912-115104_3309339554-all.mp3" at bounding box center [530, 259] width 230 height 35
type input "20250912-115104_3309339554-C1"
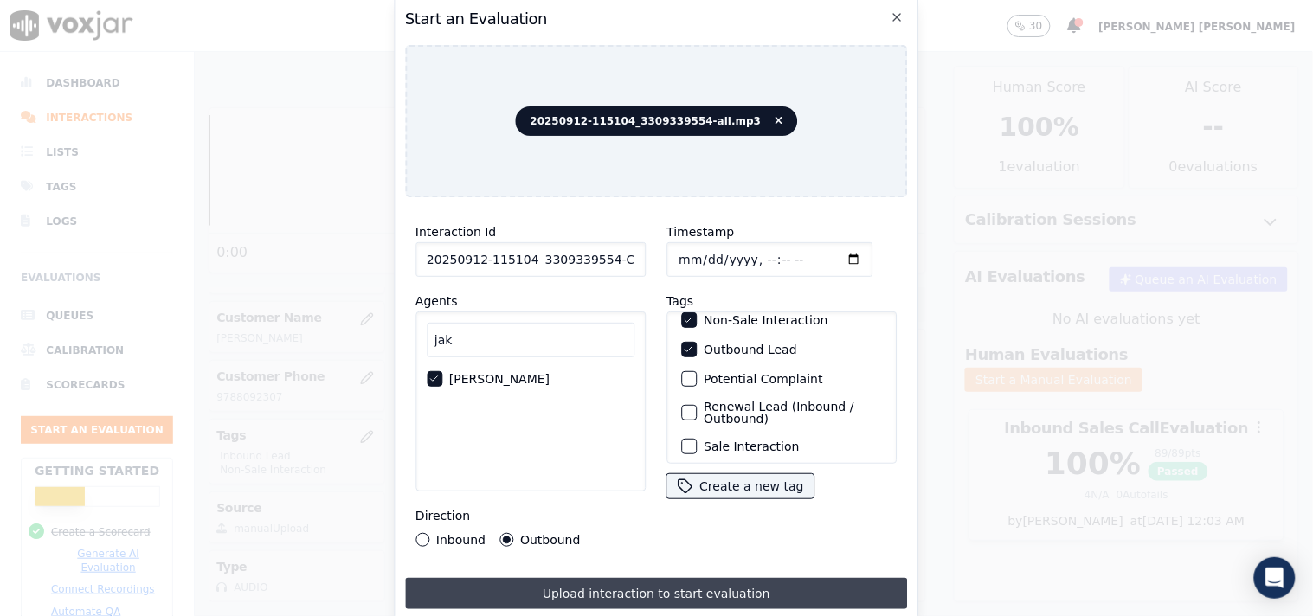
click at [670, 593] on button "Upload interaction to start evaluation" at bounding box center [656, 593] width 503 height 31
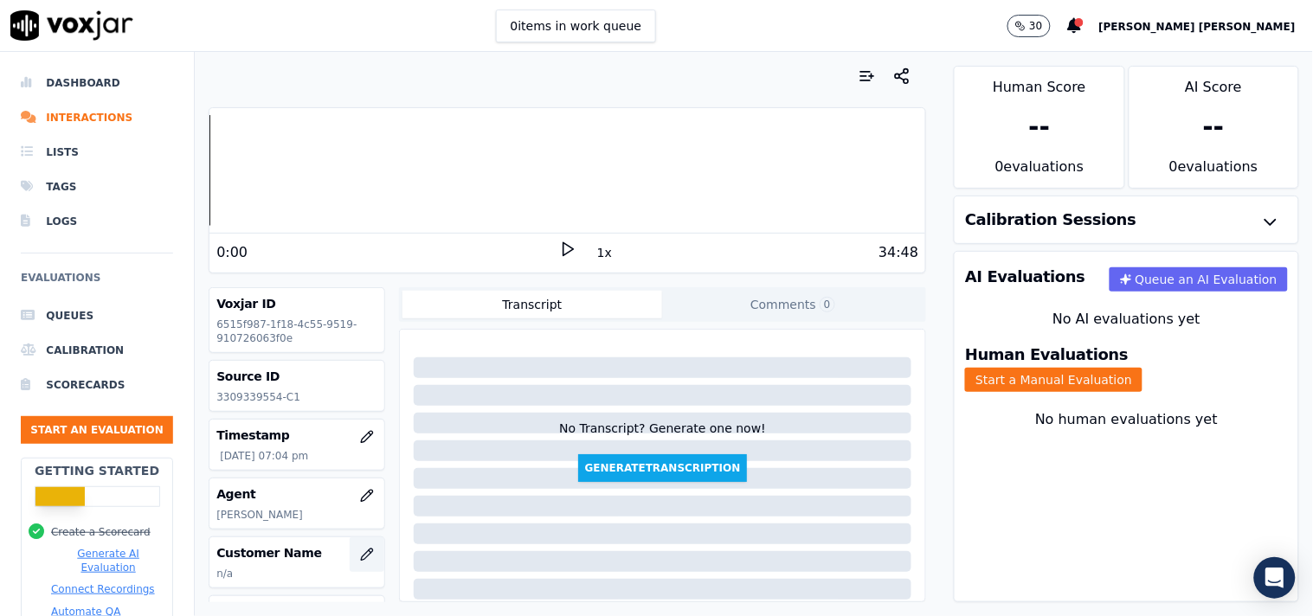
click at [361, 554] on icon "button" at bounding box center [366, 554] width 11 height 11
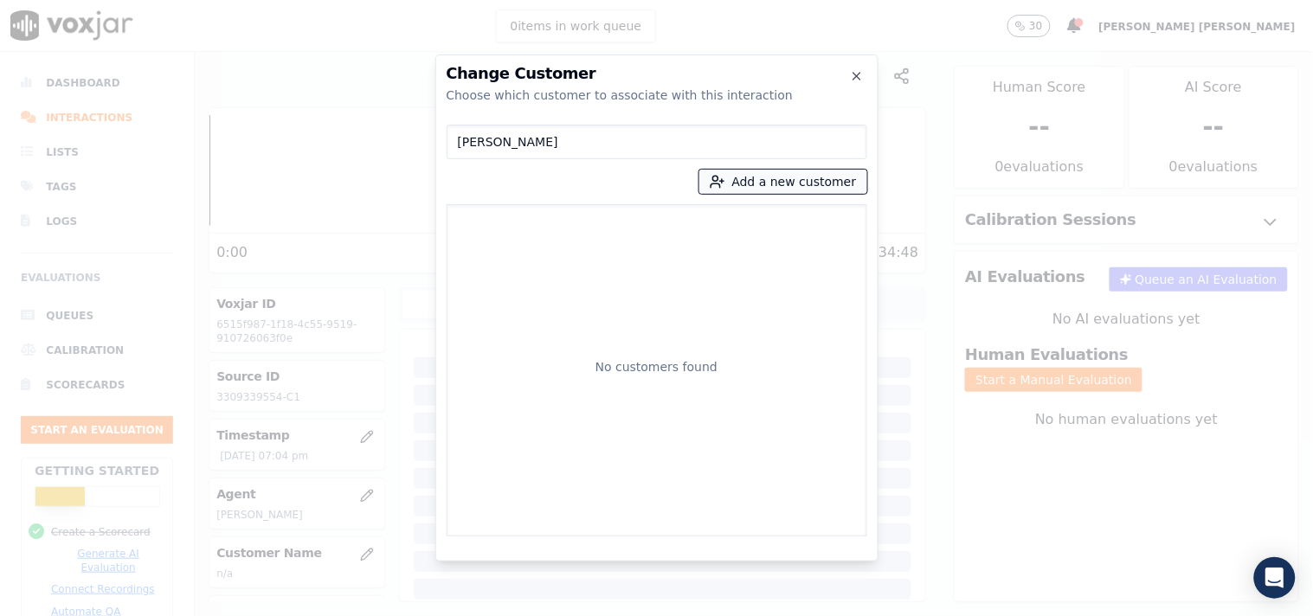
type input "[PERSON_NAME]"
click at [798, 178] on button "Add a new customer" at bounding box center [783, 182] width 168 height 24
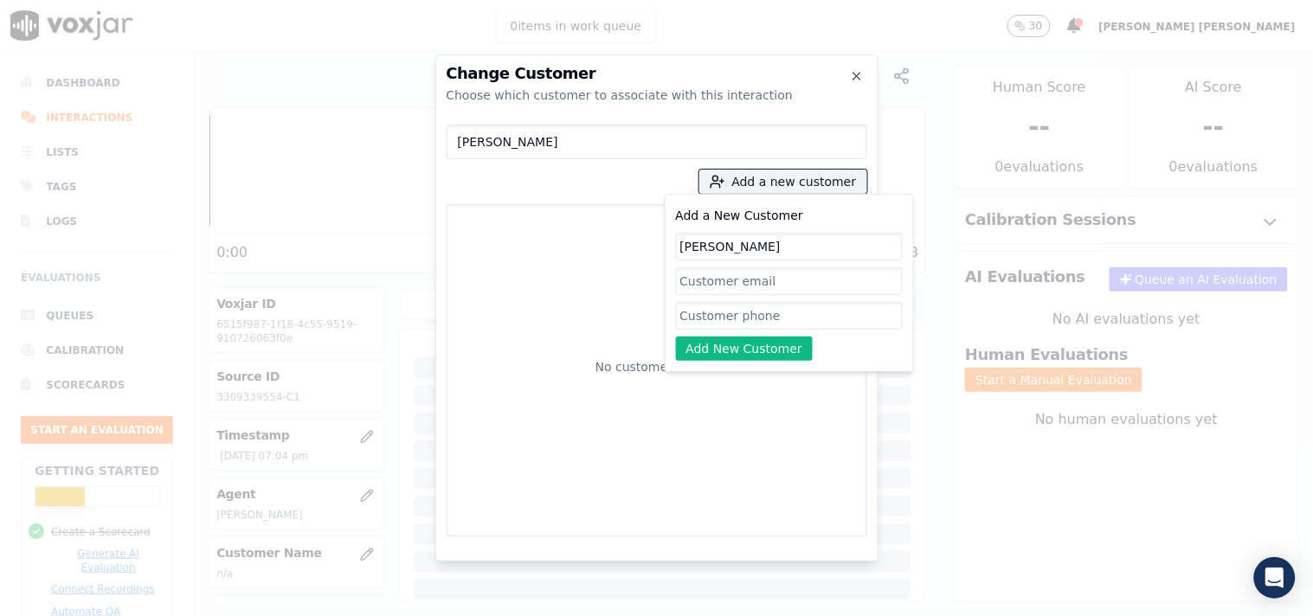
type input "[PERSON_NAME]"
click at [702, 306] on input "Add a New Customer" at bounding box center [789, 316] width 227 height 28
paste input "3309339554"
type input "3309339554"
click at [738, 350] on button "Add New Customer" at bounding box center [745, 349] width 138 height 24
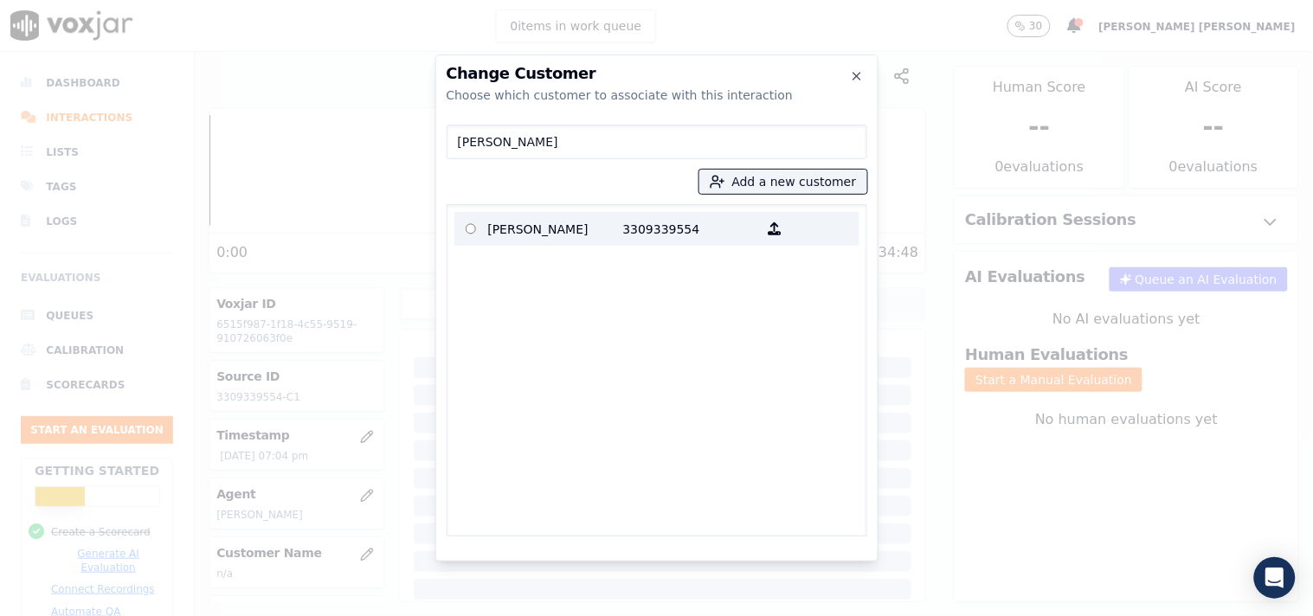
click at [623, 237] on p "3309339554" at bounding box center [690, 228] width 135 height 27
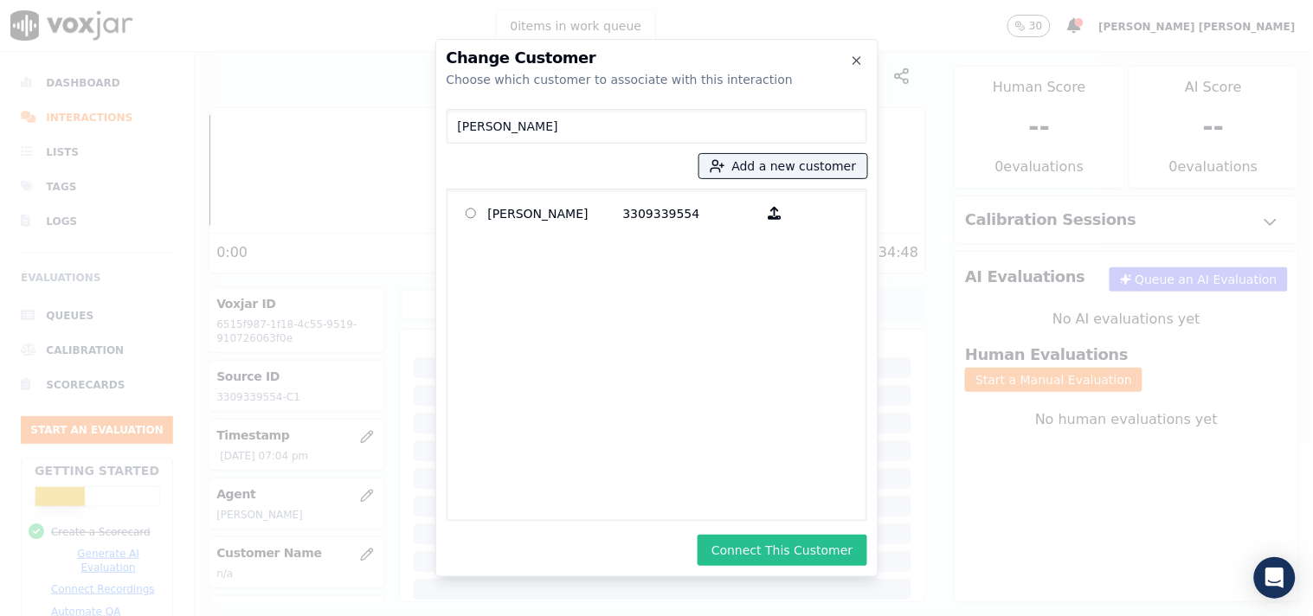
click at [767, 549] on button "Connect This Customer" at bounding box center [781, 550] width 169 height 31
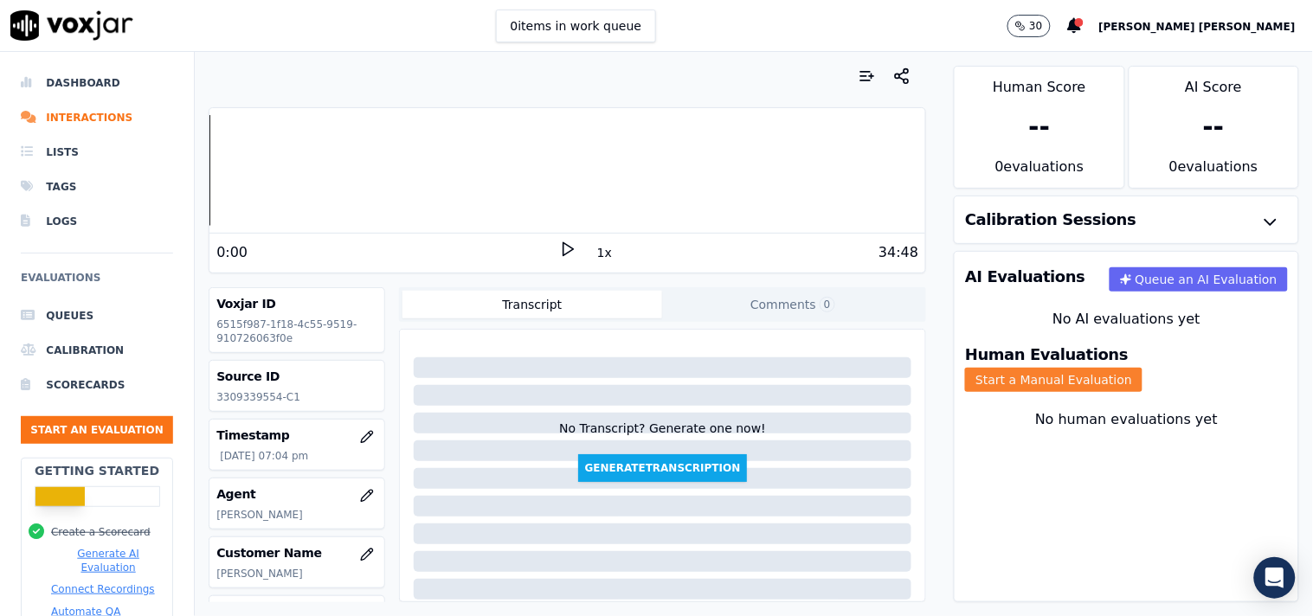
click at [1142, 368] on button "Start a Manual Evaluation" at bounding box center [1053, 380] width 177 height 24
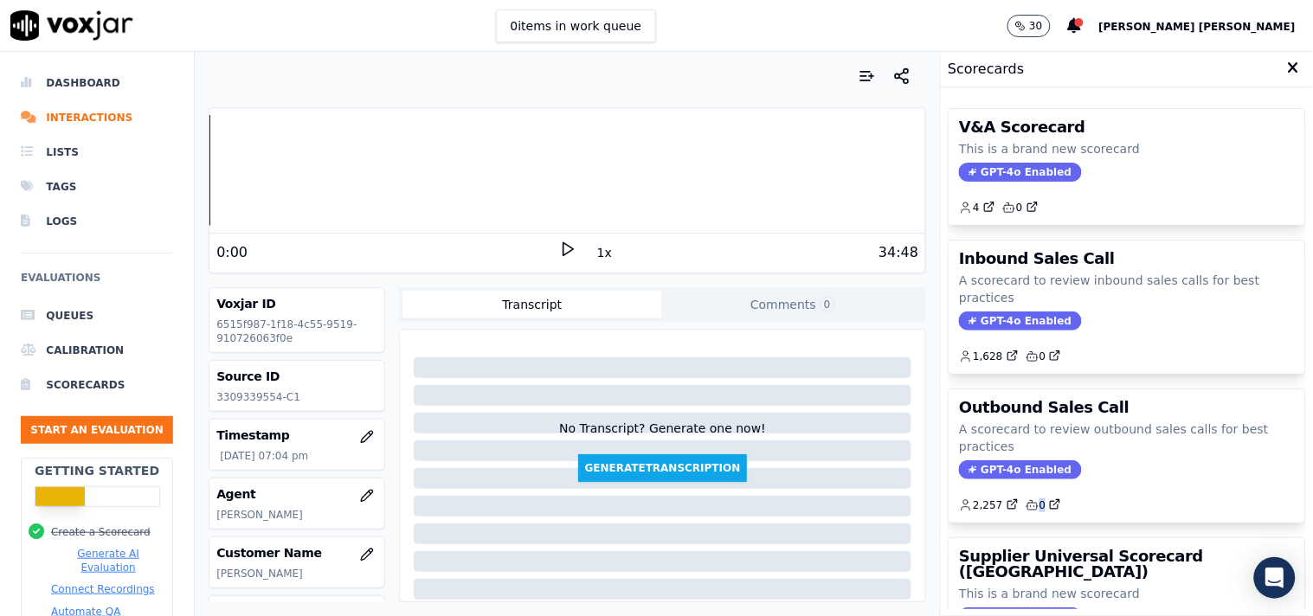
click at [1017, 487] on div "2,257 0" at bounding box center [1127, 499] width 336 height 28
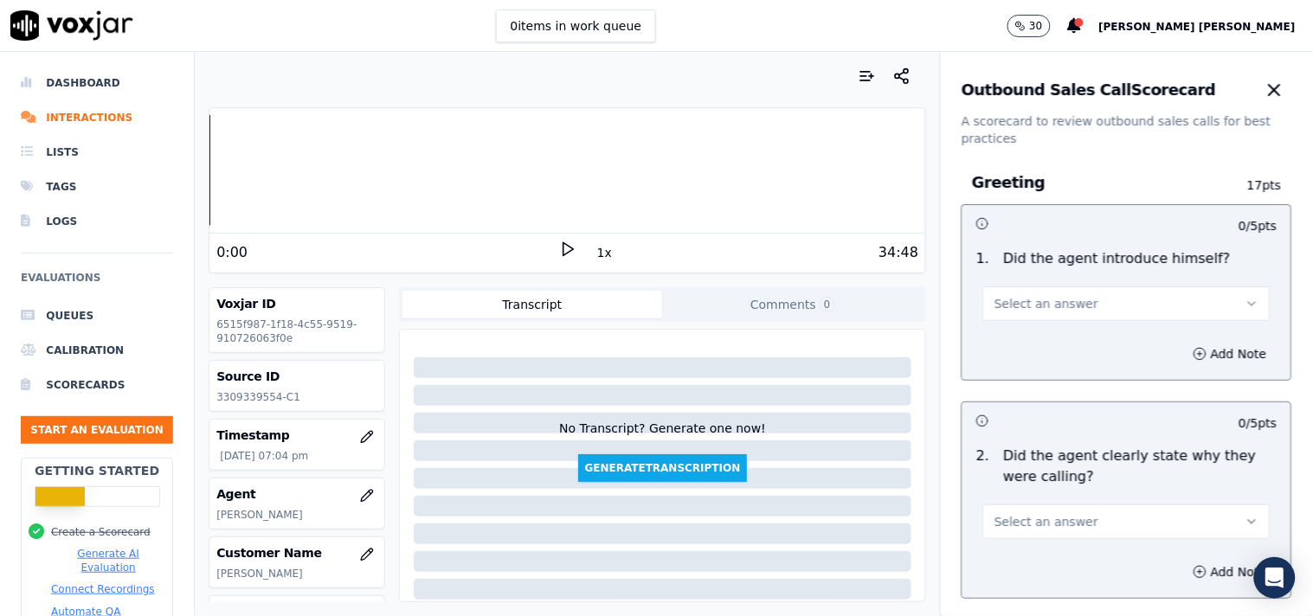
click at [1016, 476] on p "Did the agent clearly state why they were calling?" at bounding box center [1140, 467] width 273 height 42
click at [1048, 312] on button "Select an answer" at bounding box center [1126, 303] width 287 height 35
click at [1037, 343] on div "Yes" at bounding box center [1096, 343] width 254 height 28
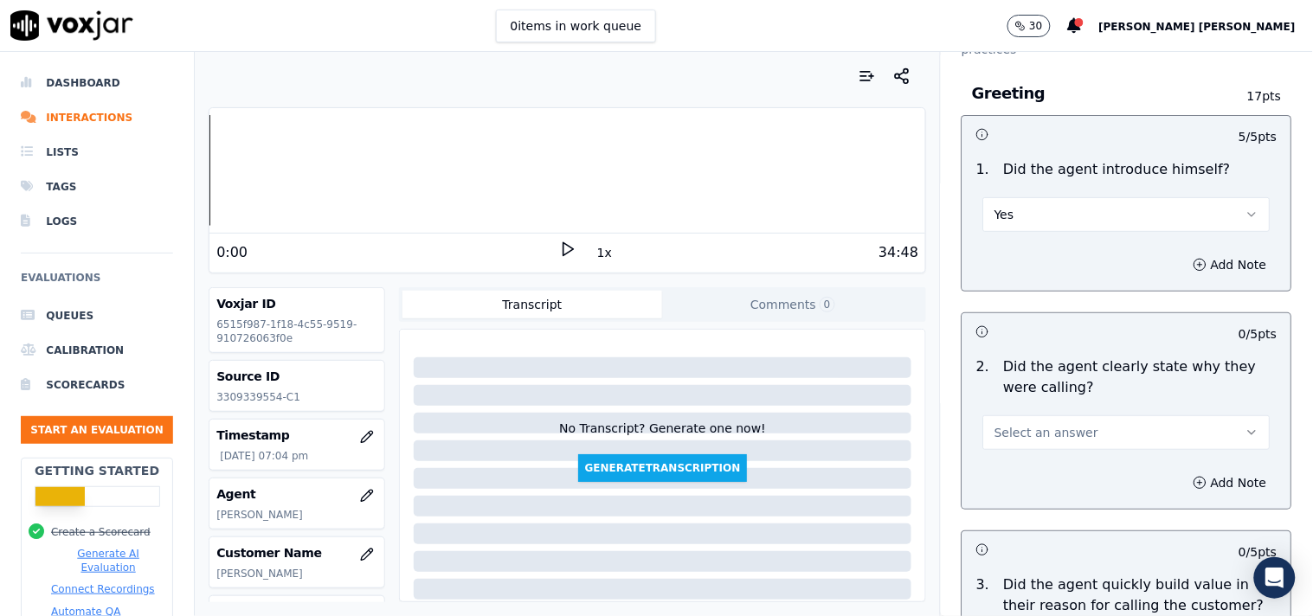
scroll to position [192, 0]
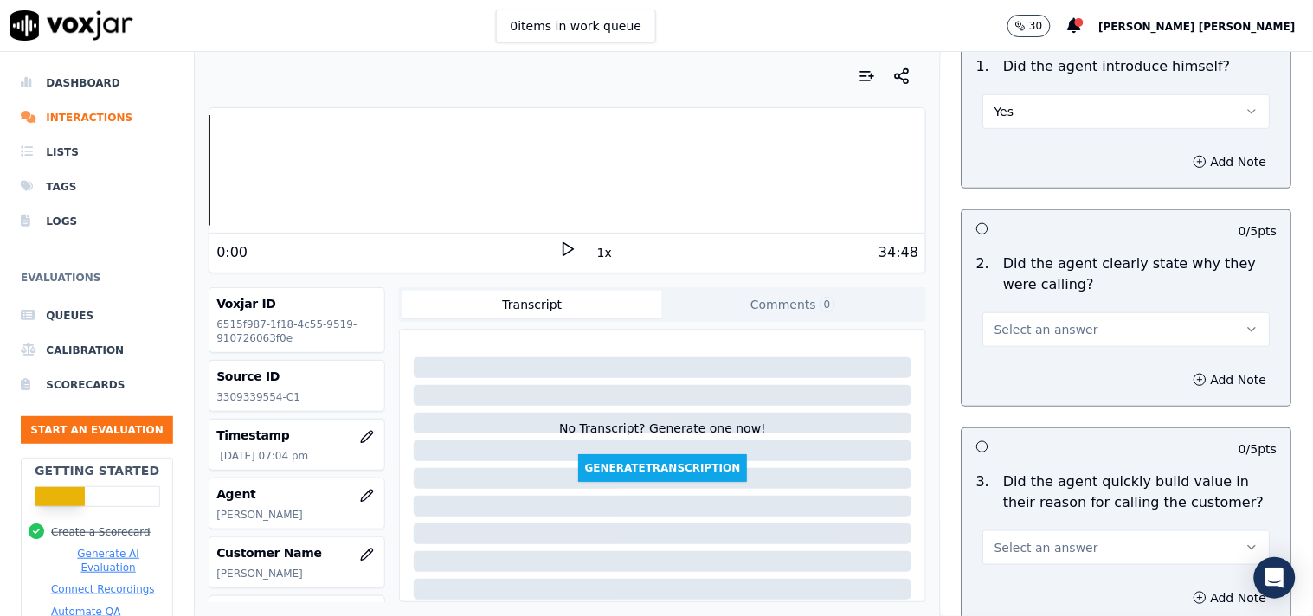
click at [1044, 327] on span "Select an answer" at bounding box center [1046, 329] width 104 height 17
click at [1037, 384] on div "No" at bounding box center [1096, 396] width 254 height 28
click at [1041, 331] on button "No" at bounding box center [1126, 329] width 287 height 35
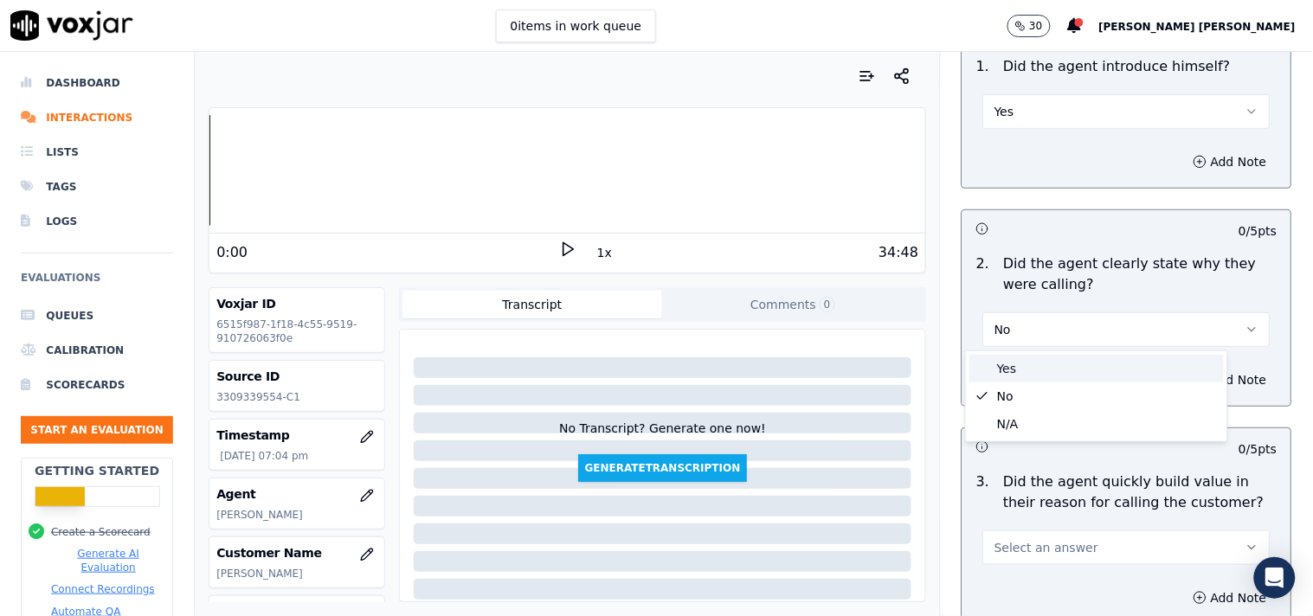
click at [1043, 373] on div "Yes" at bounding box center [1096, 369] width 254 height 28
click at [1011, 543] on span "Select an answer" at bounding box center [1046, 547] width 104 height 17
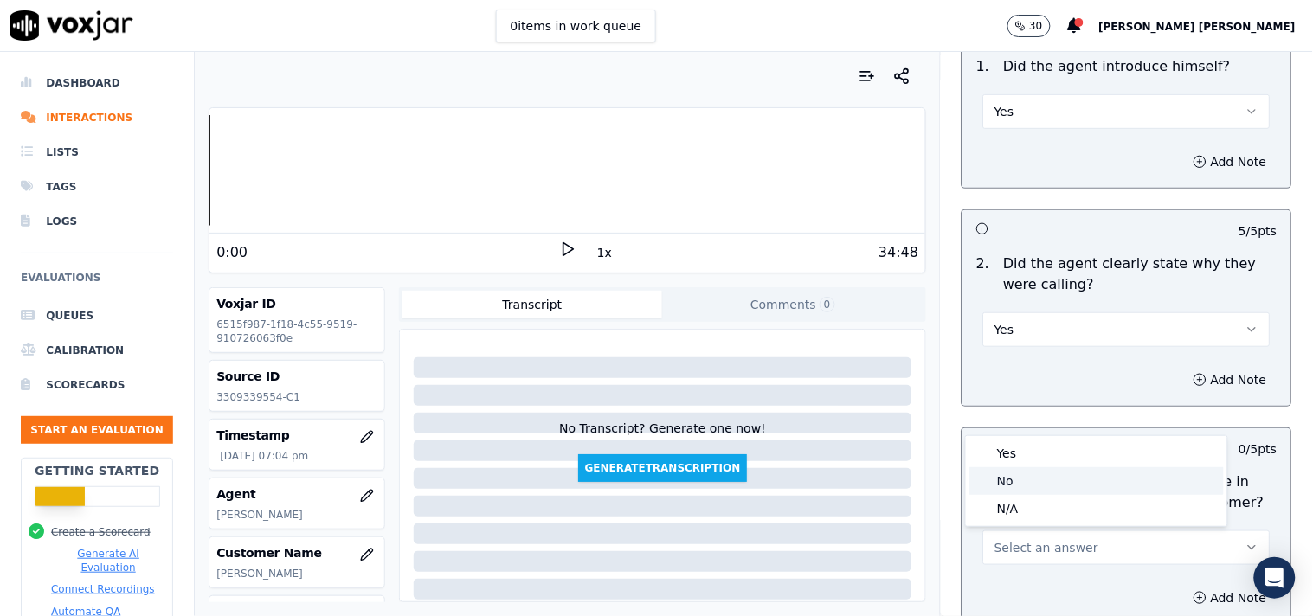
click at [1024, 471] on div "No" at bounding box center [1096, 481] width 254 height 28
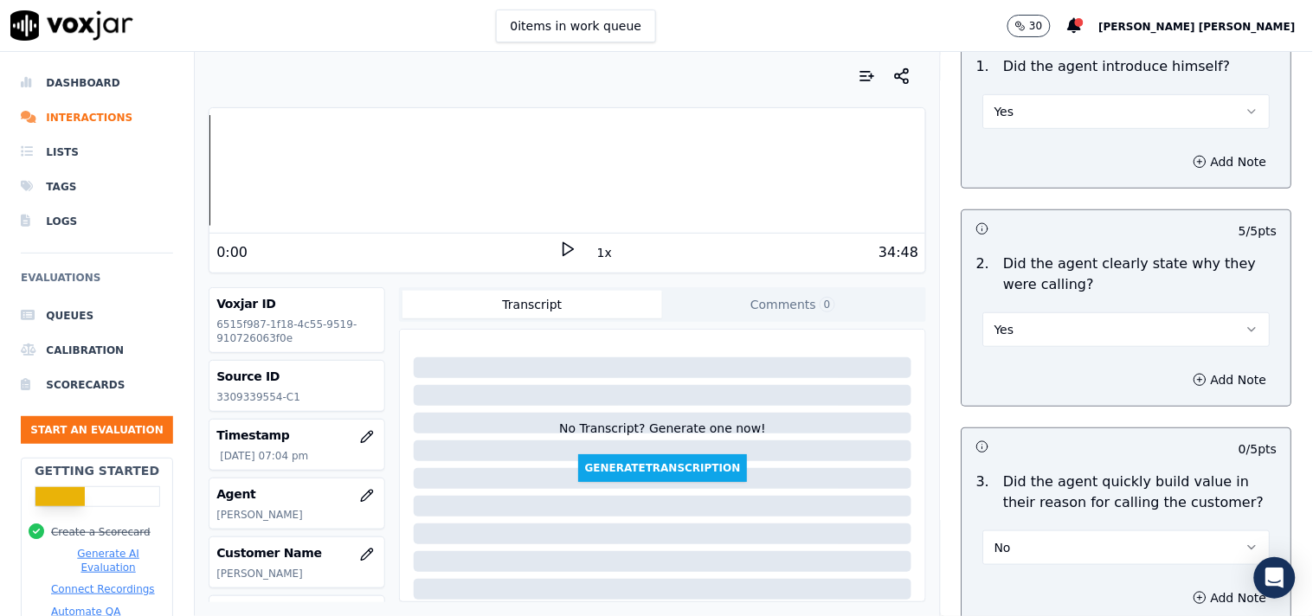
click at [1024, 472] on p "Did the agent quickly build value in their reason for calling the customer?" at bounding box center [1140, 493] width 273 height 42
click at [1007, 554] on button "No" at bounding box center [1126, 547] width 287 height 35
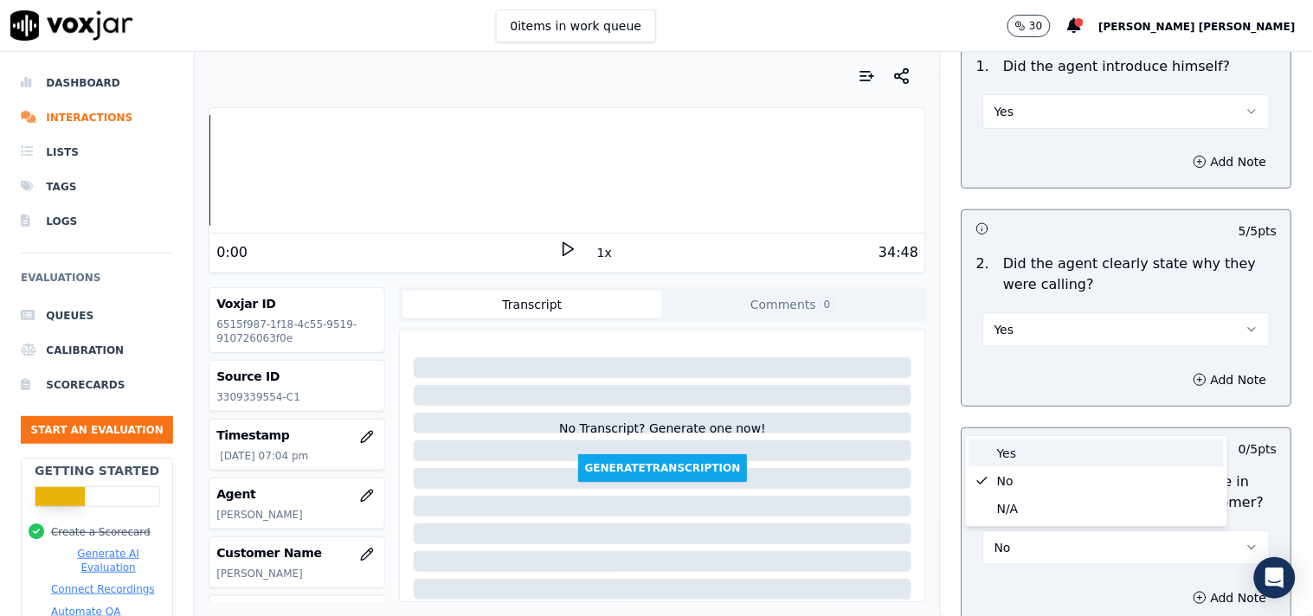
click at [1008, 446] on div "Yes" at bounding box center [1096, 454] width 254 height 28
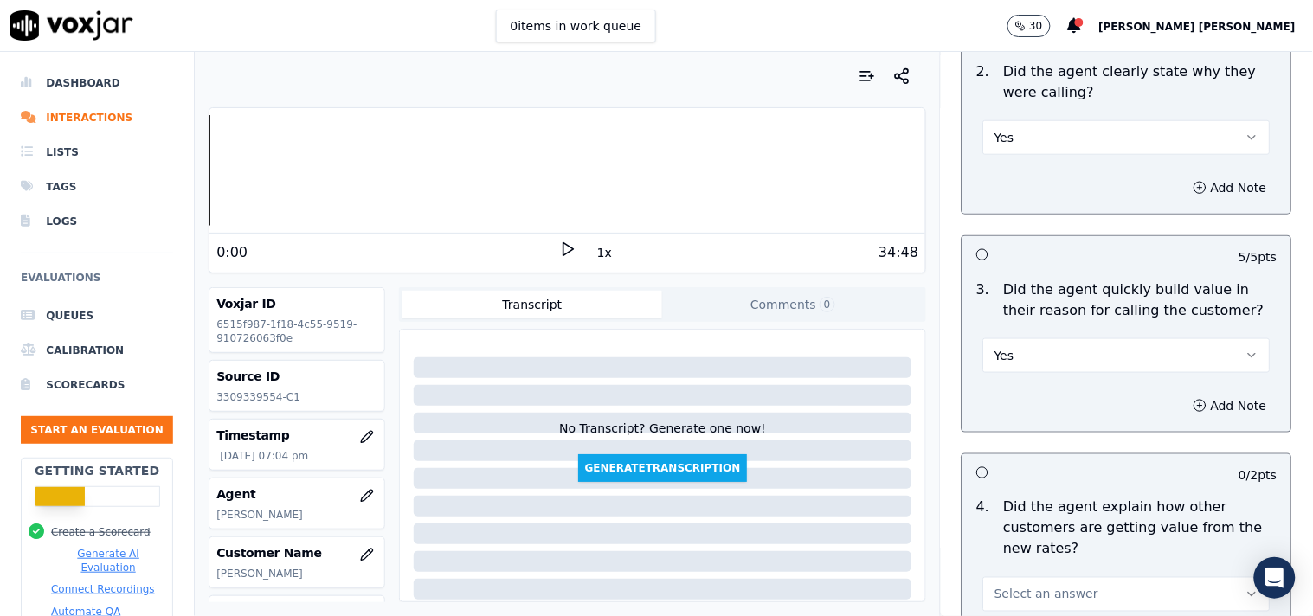
scroll to position [480, 0]
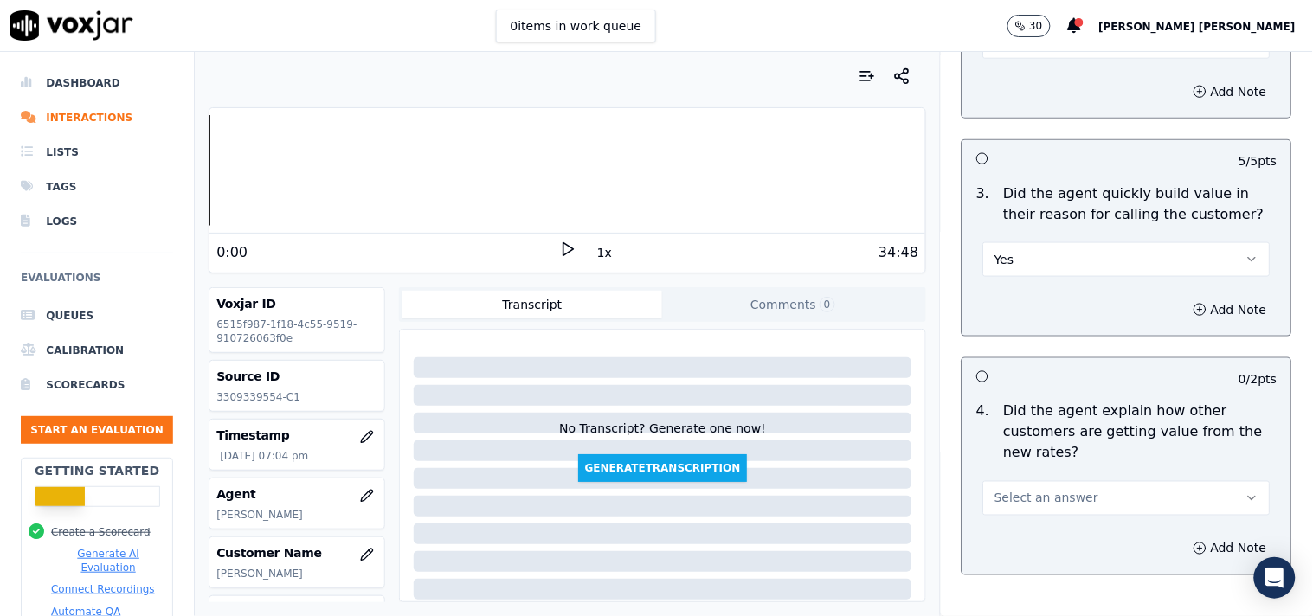
click at [1033, 488] on button "Select an answer" at bounding box center [1126, 498] width 287 height 35
click at [1026, 534] on div "Yes" at bounding box center [1096, 537] width 254 height 28
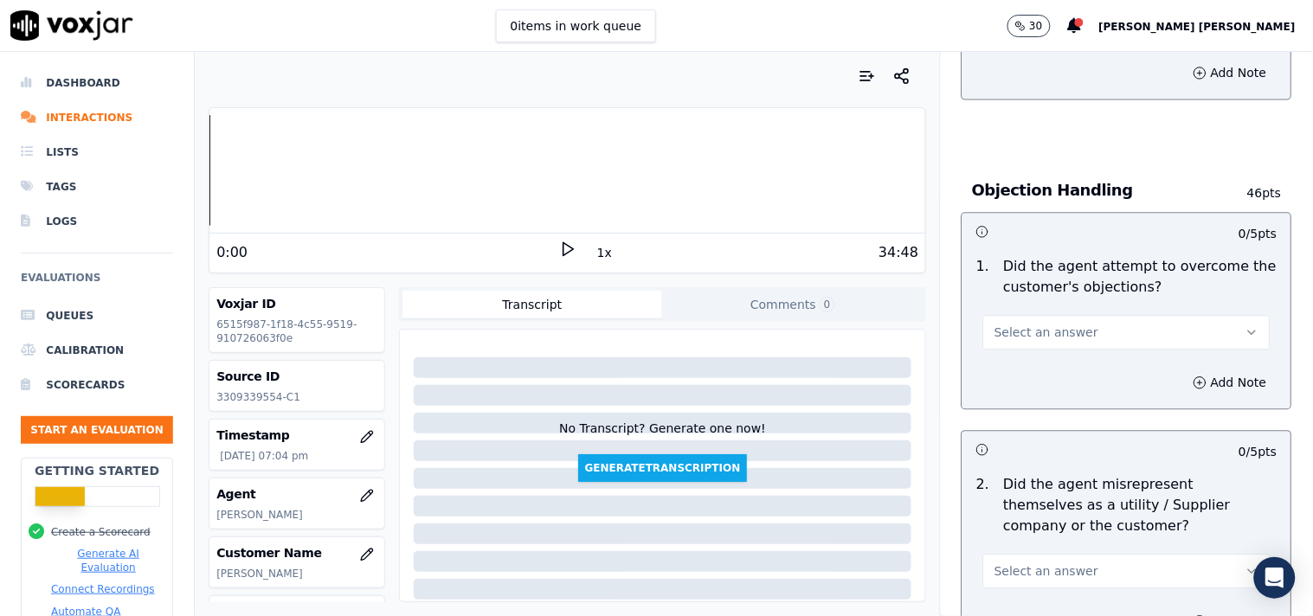
scroll to position [961, 0]
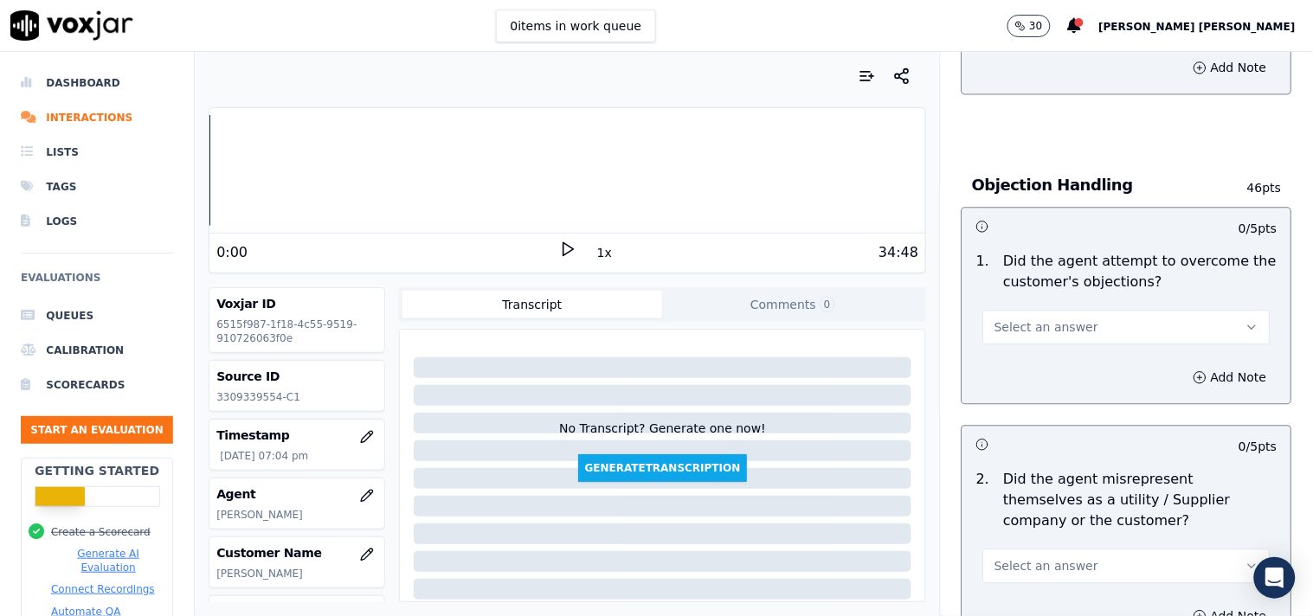
click at [1056, 321] on span "Select an answer" at bounding box center [1046, 326] width 104 height 17
click at [1049, 373] on div "Yes" at bounding box center [1096, 366] width 254 height 28
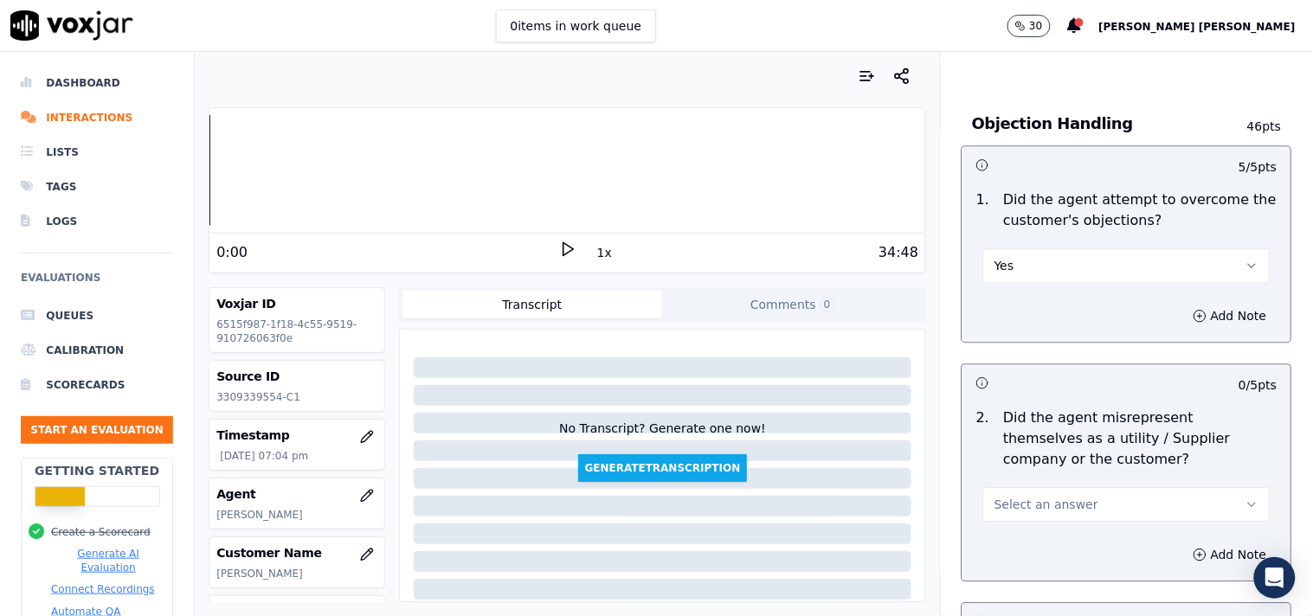
scroll to position [1057, 0]
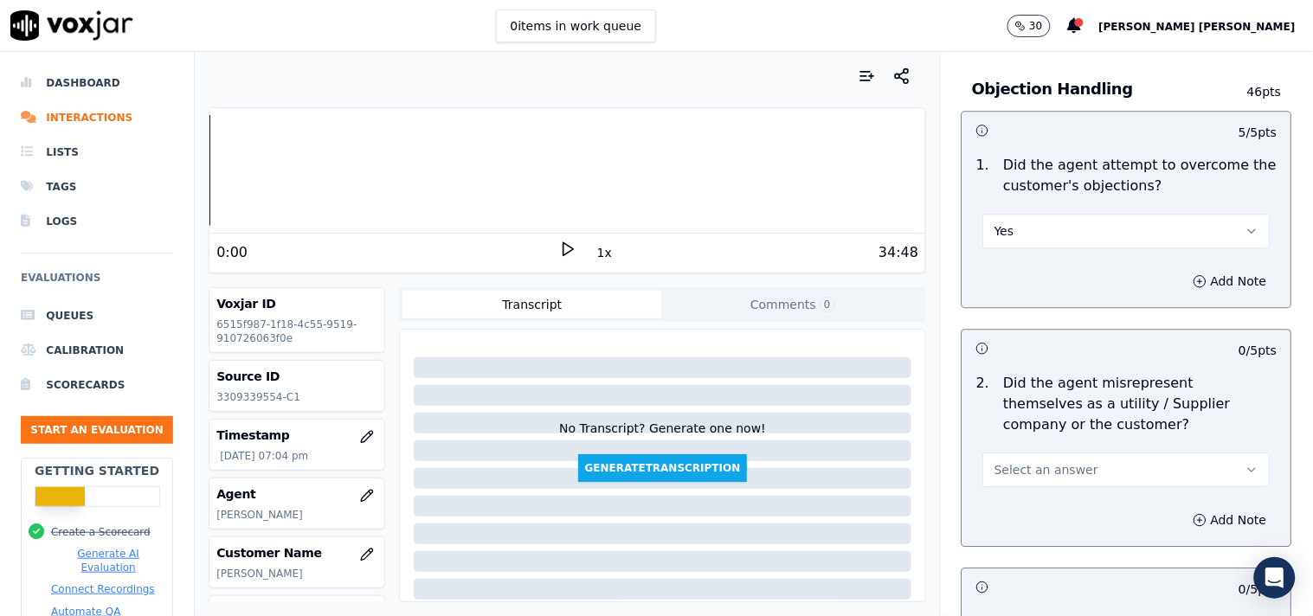
click at [1023, 470] on span "Select an answer" at bounding box center [1046, 469] width 104 height 17
click at [1002, 530] on div "No" at bounding box center [1096, 537] width 254 height 28
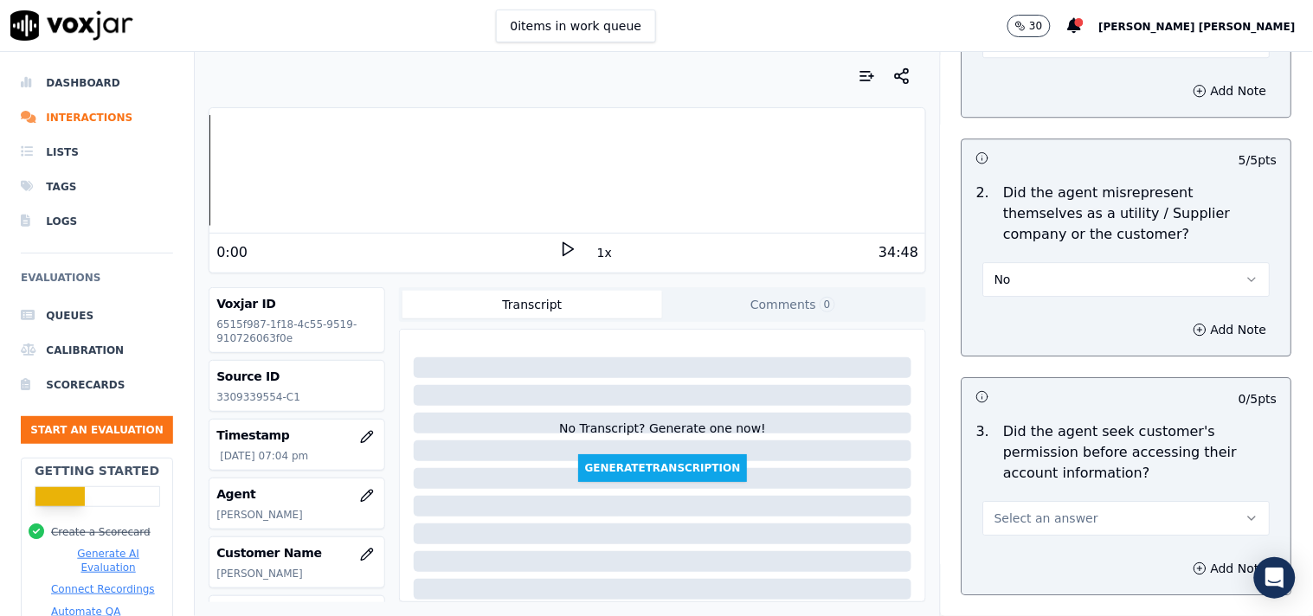
scroll to position [1249, 0]
click at [996, 525] on button "Select an answer" at bounding box center [1126, 516] width 287 height 35
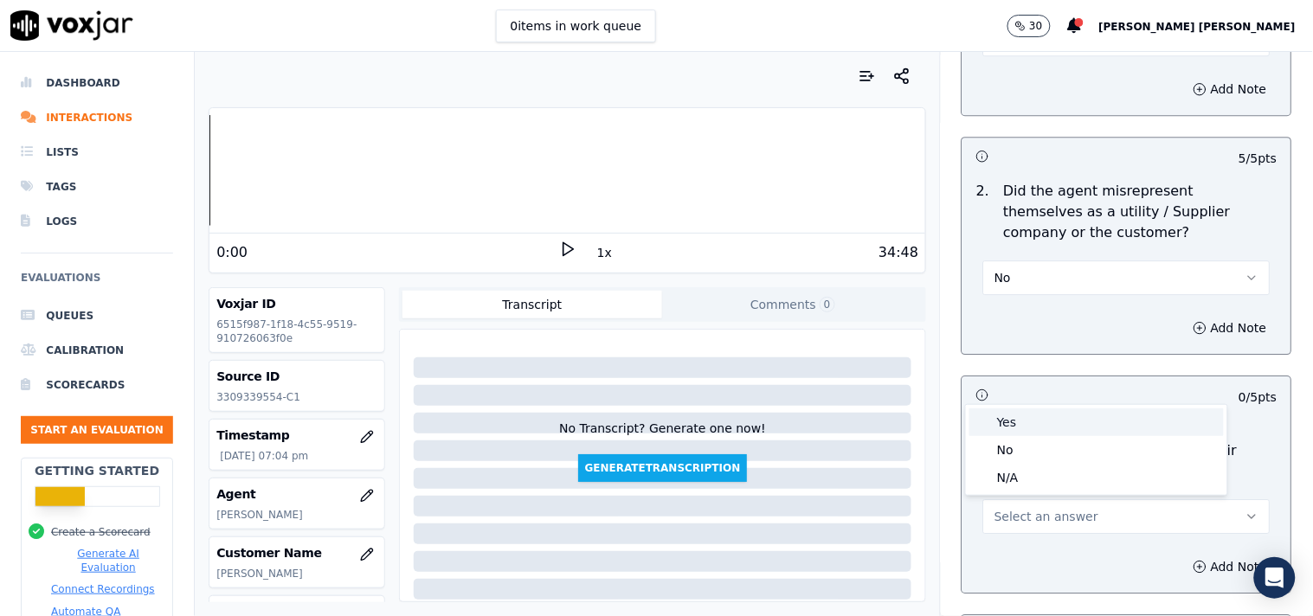
click at [1019, 412] on div "Yes" at bounding box center [1096, 422] width 254 height 28
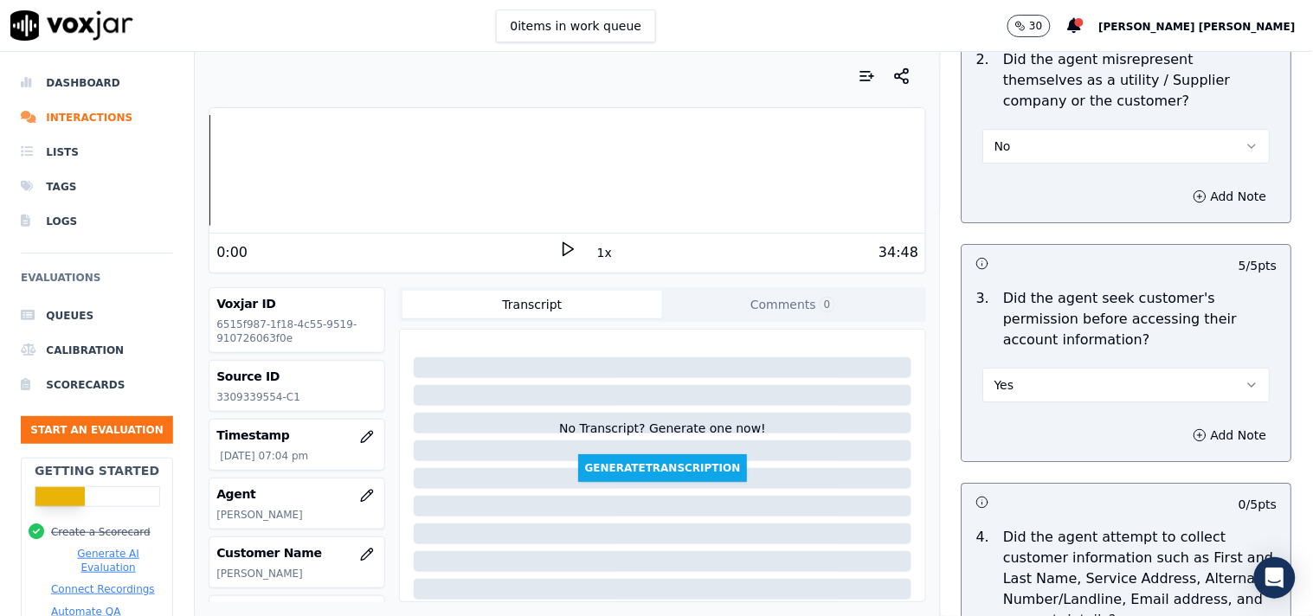
scroll to position [1633, 0]
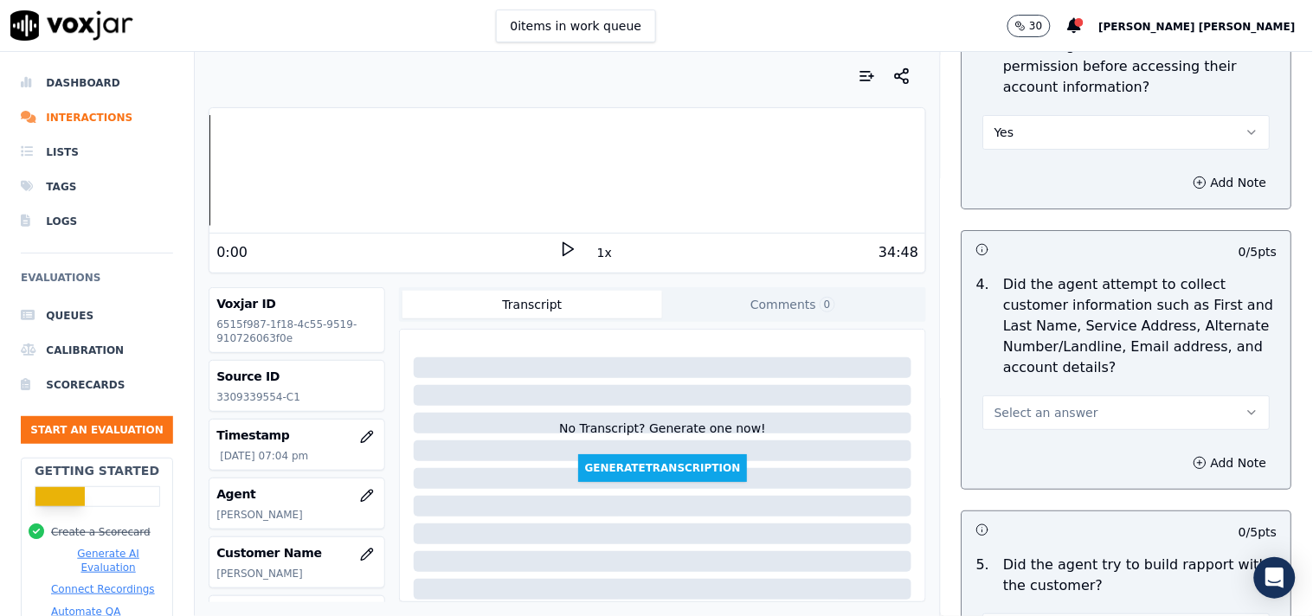
click at [1021, 407] on span "Select an answer" at bounding box center [1046, 412] width 104 height 17
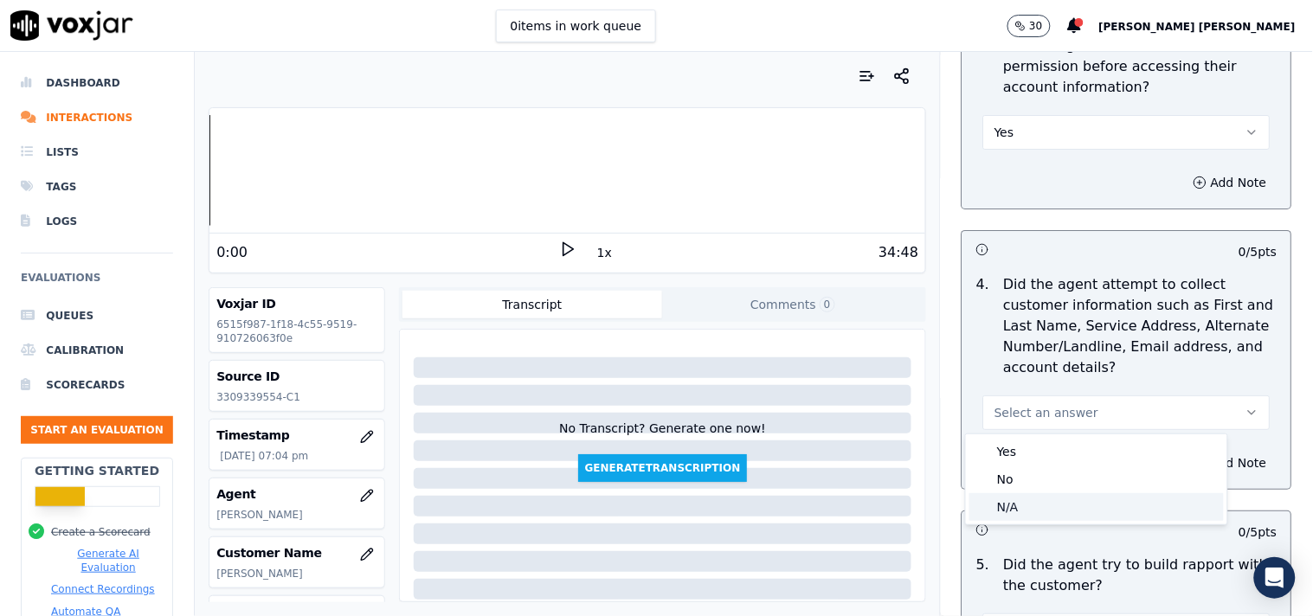
click at [1012, 504] on div "N/A" at bounding box center [1096, 507] width 254 height 28
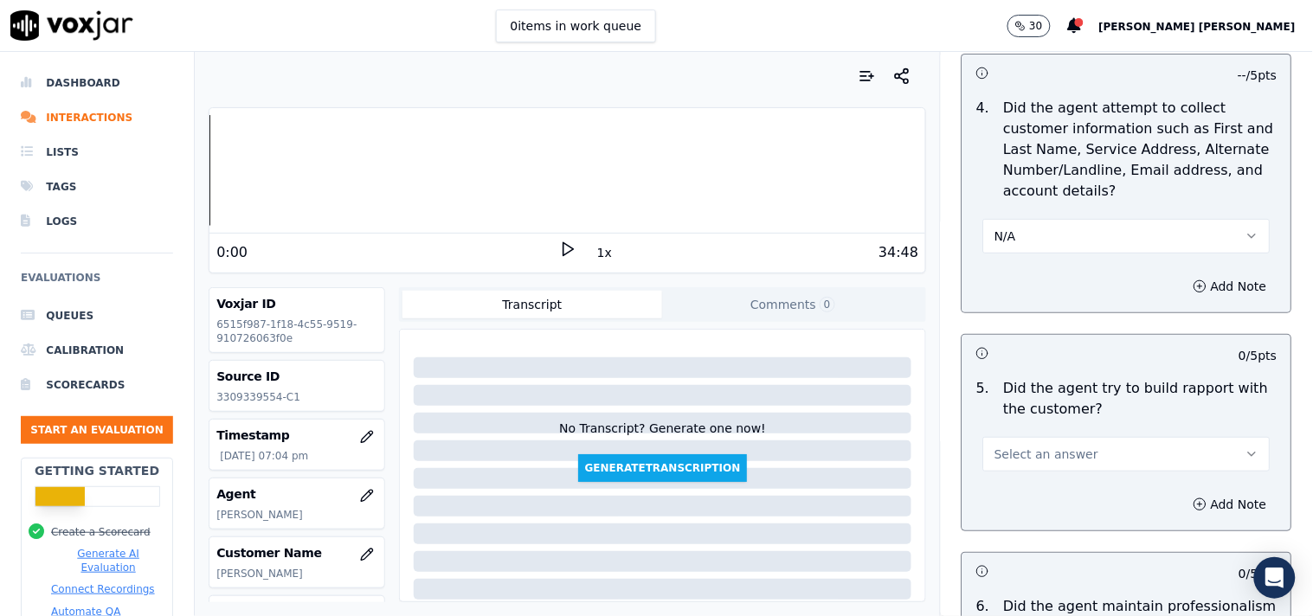
scroll to position [1922, 0]
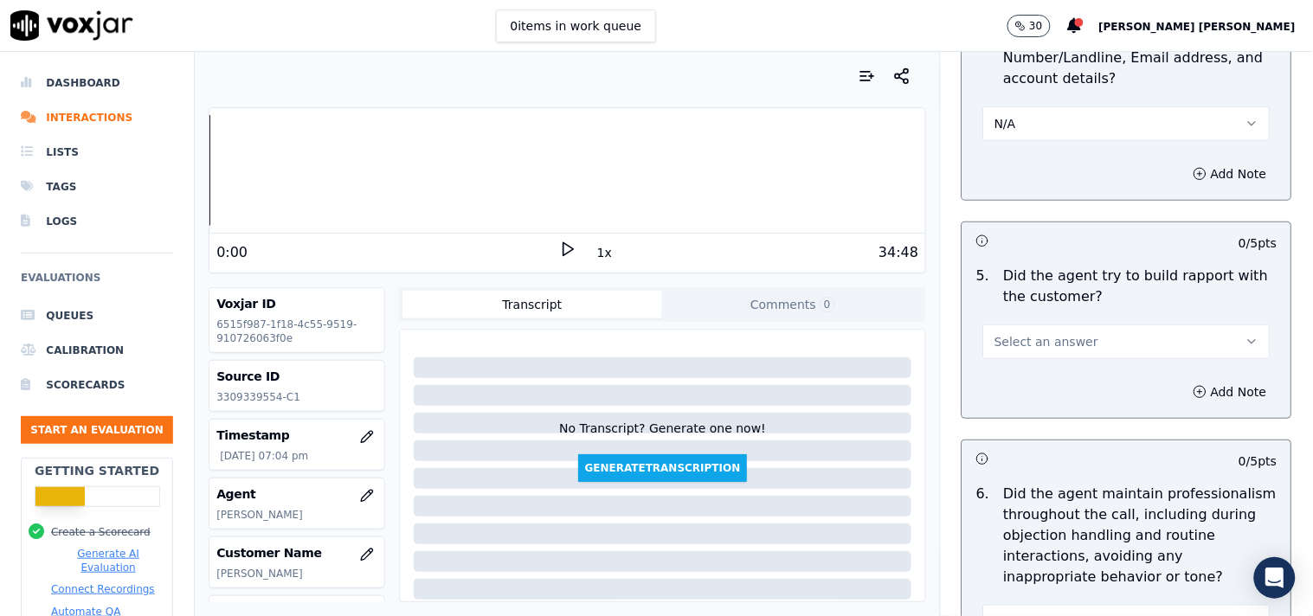
click at [1030, 351] on button "Select an answer" at bounding box center [1126, 341] width 287 height 35
click at [1027, 384] on div "Yes" at bounding box center [1096, 382] width 254 height 28
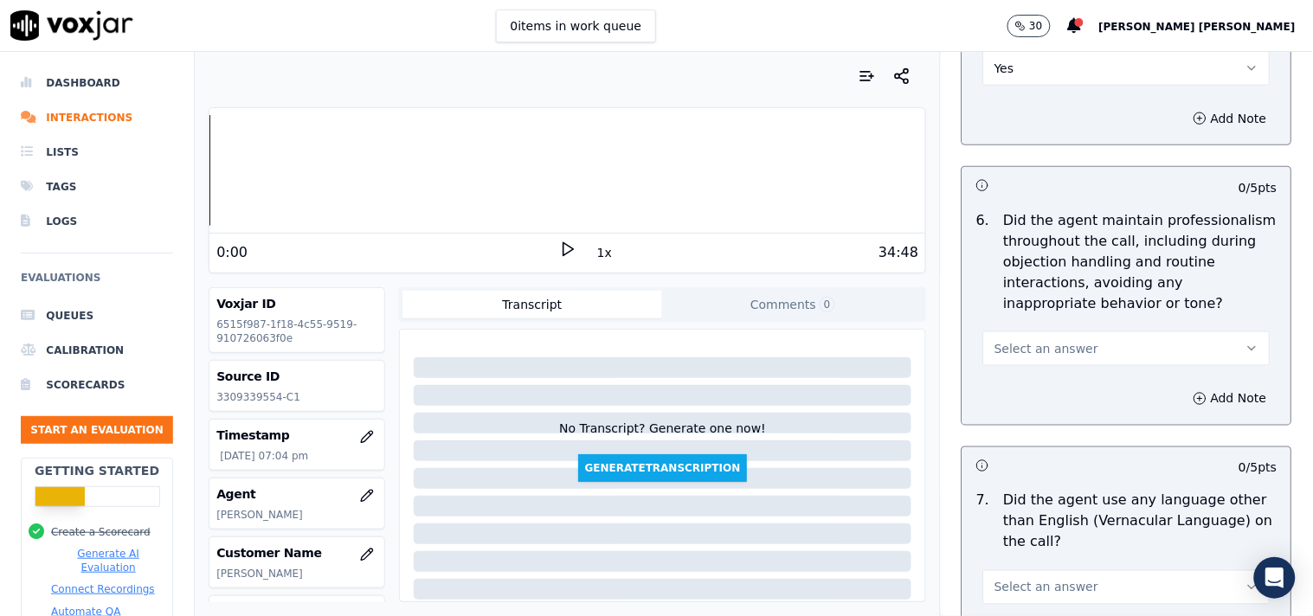
scroll to position [2211, 0]
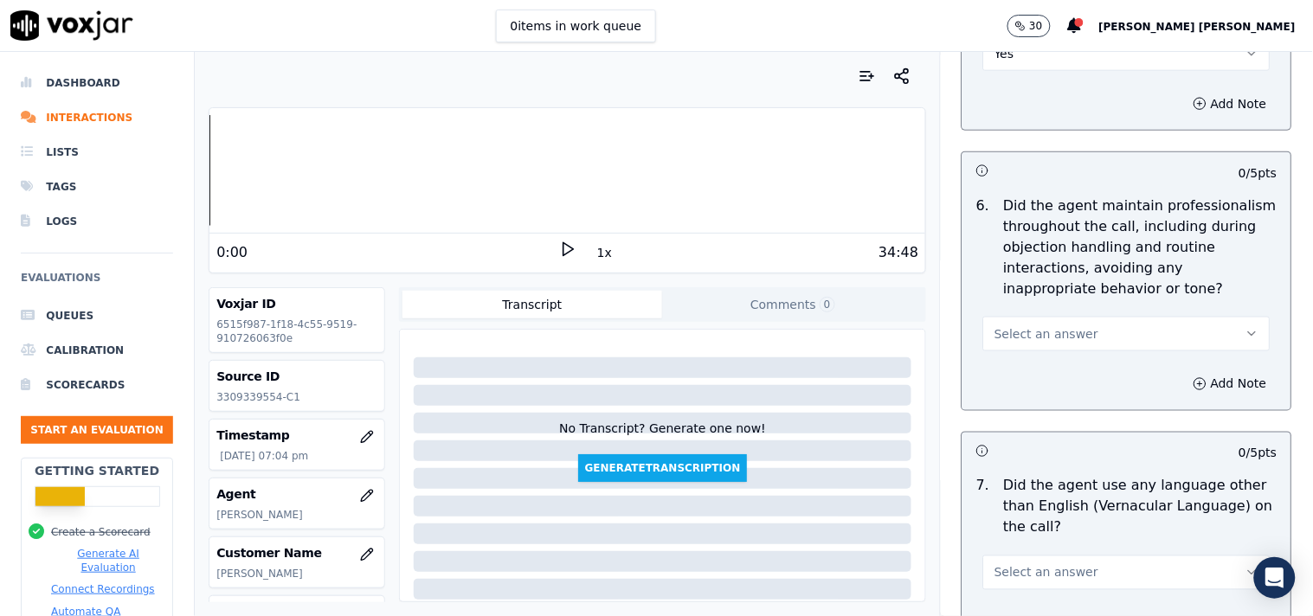
click at [1036, 333] on span "Select an answer" at bounding box center [1046, 333] width 104 height 17
click at [1024, 360] on div "Yes" at bounding box center [1096, 374] width 254 height 28
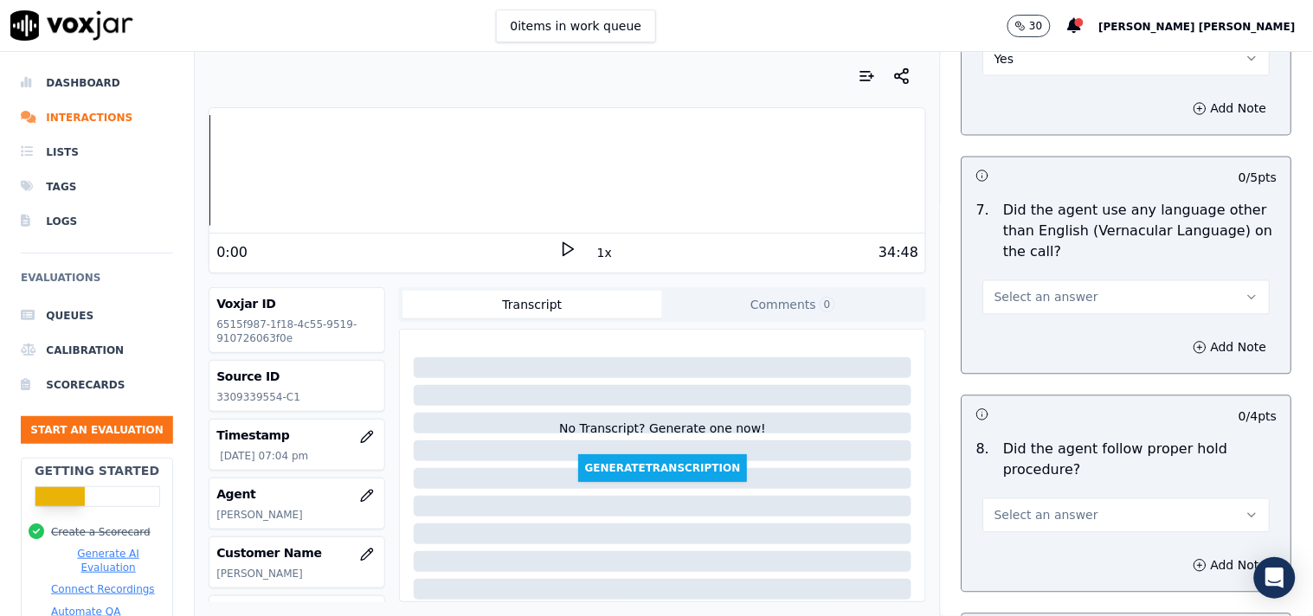
scroll to position [2499, 0]
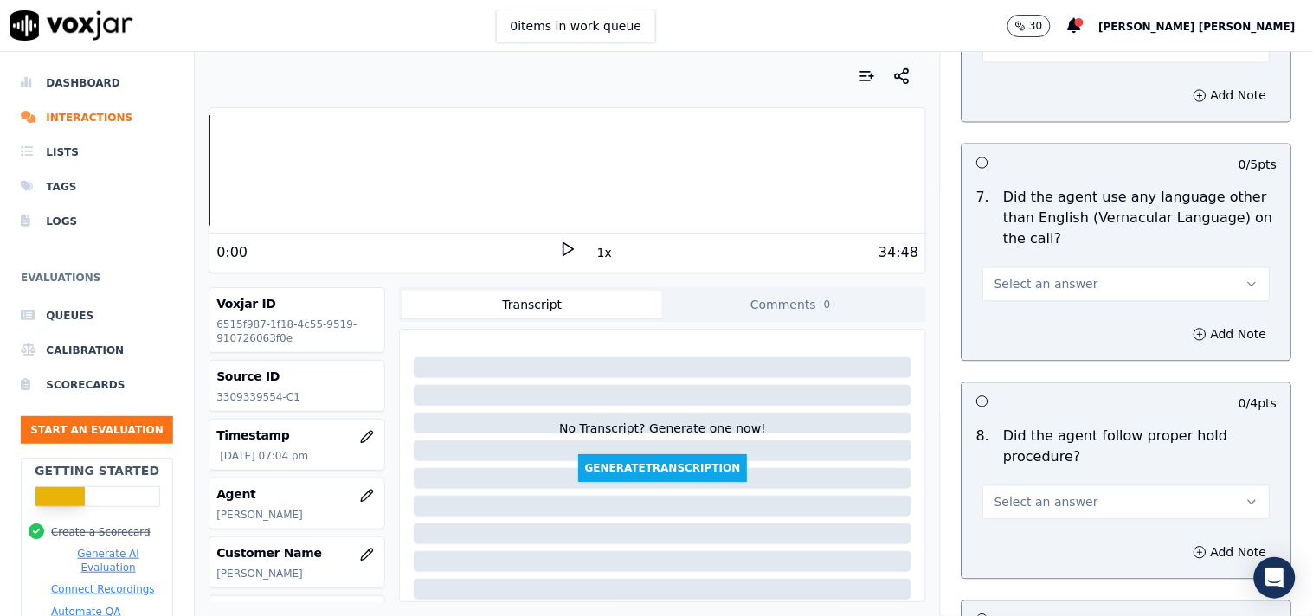
click at [1037, 298] on button "Select an answer" at bounding box center [1126, 284] width 287 height 35
click at [1032, 349] on div "No" at bounding box center [1096, 351] width 254 height 28
click at [996, 515] on button "Select an answer" at bounding box center [1126, 502] width 287 height 35
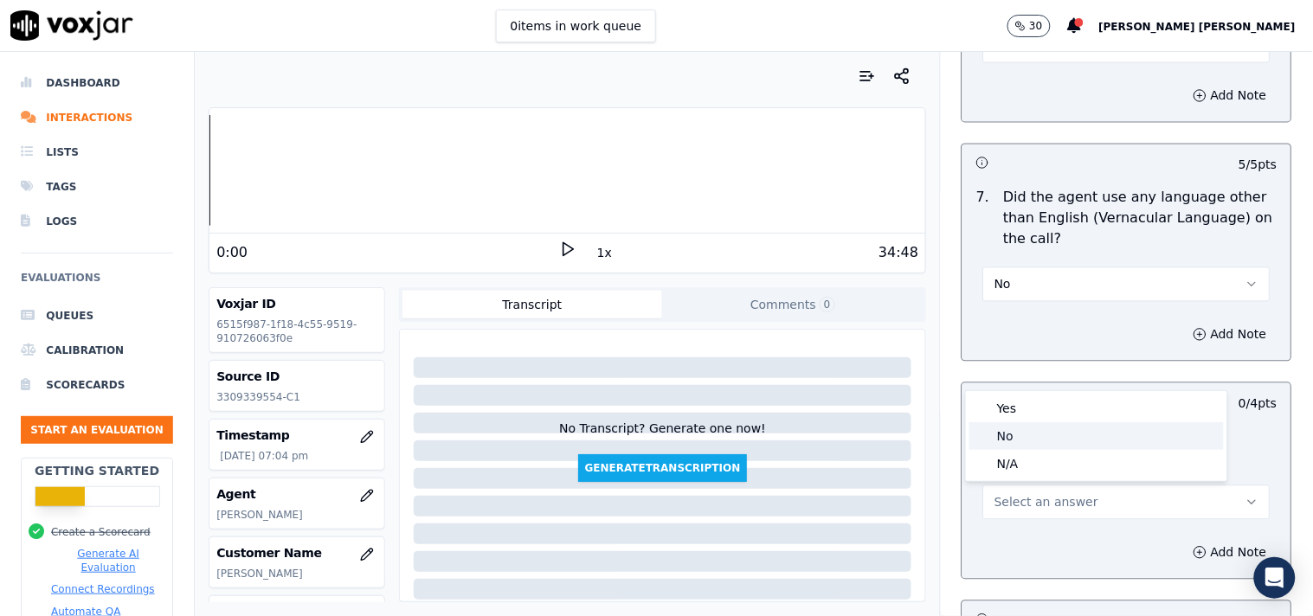
click at [993, 437] on div "No" at bounding box center [1096, 436] width 254 height 28
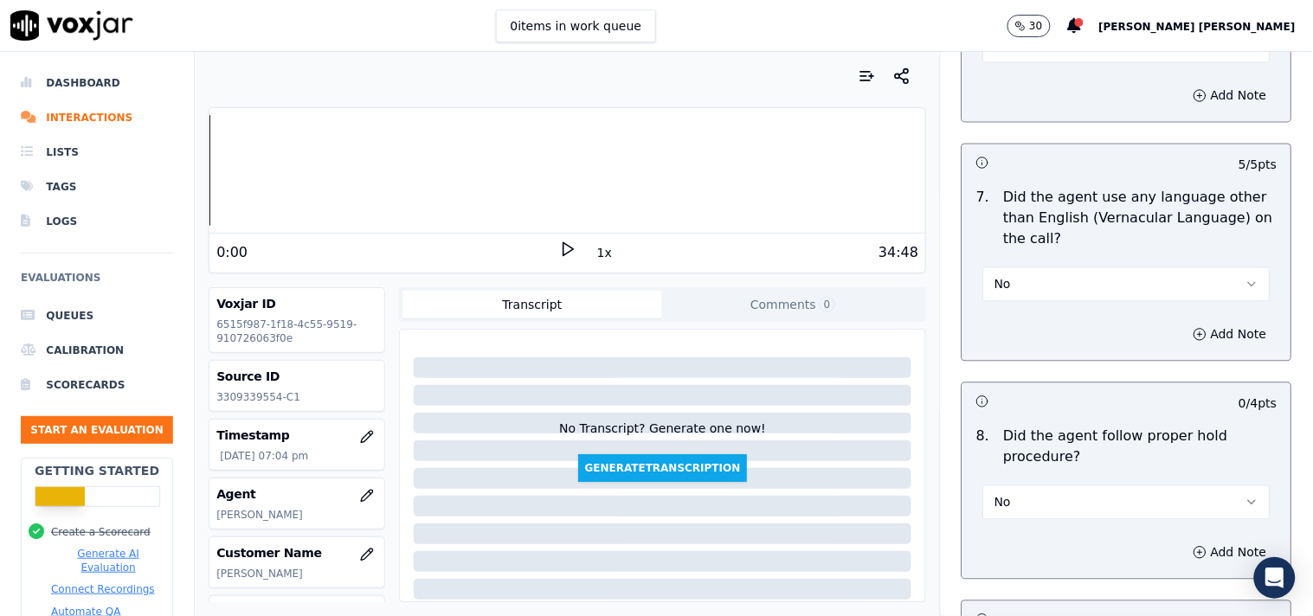
click at [1001, 507] on button "No" at bounding box center [1126, 502] width 287 height 35
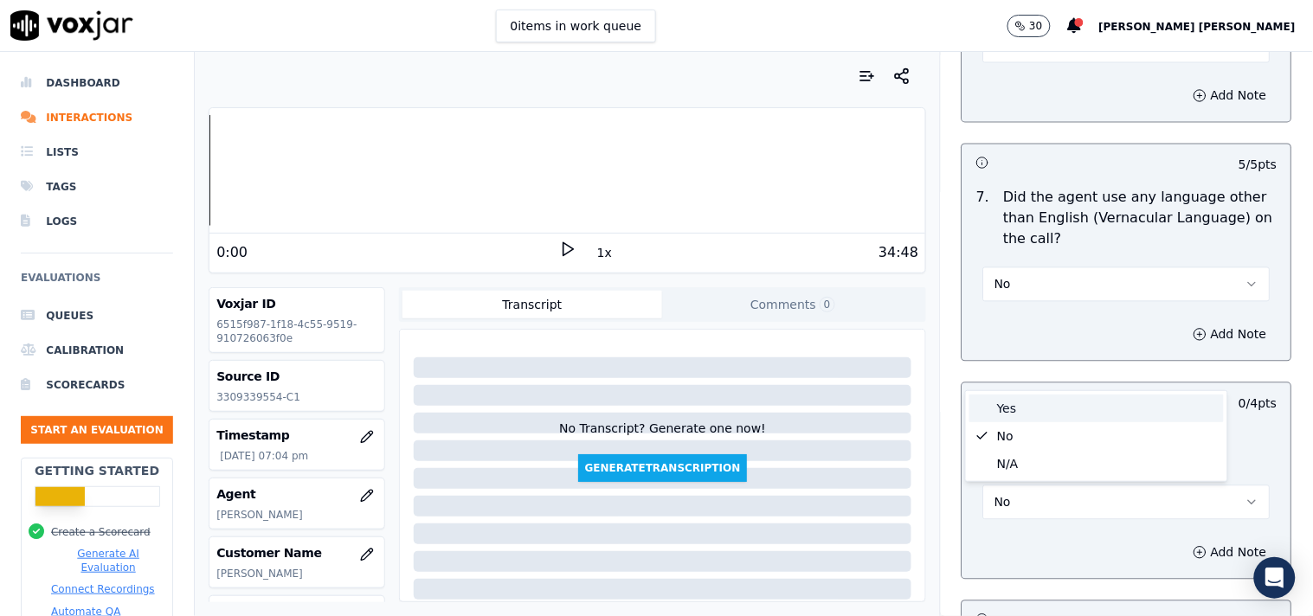
click at [999, 409] on div "Yes" at bounding box center [1096, 409] width 254 height 28
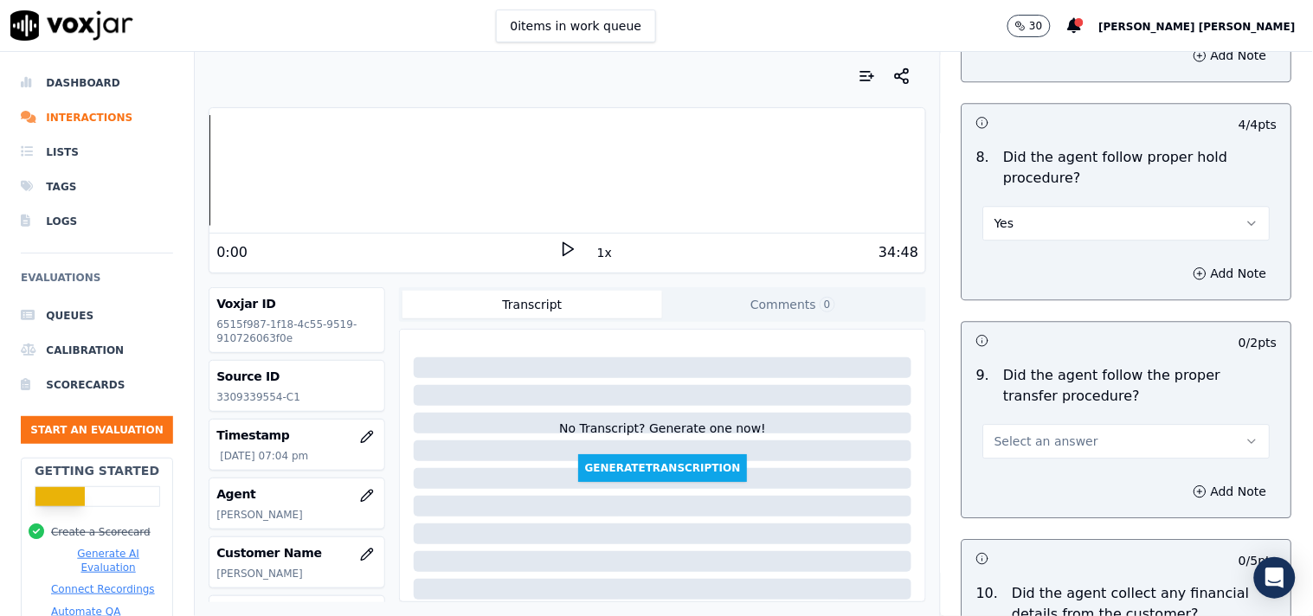
scroll to position [2788, 0]
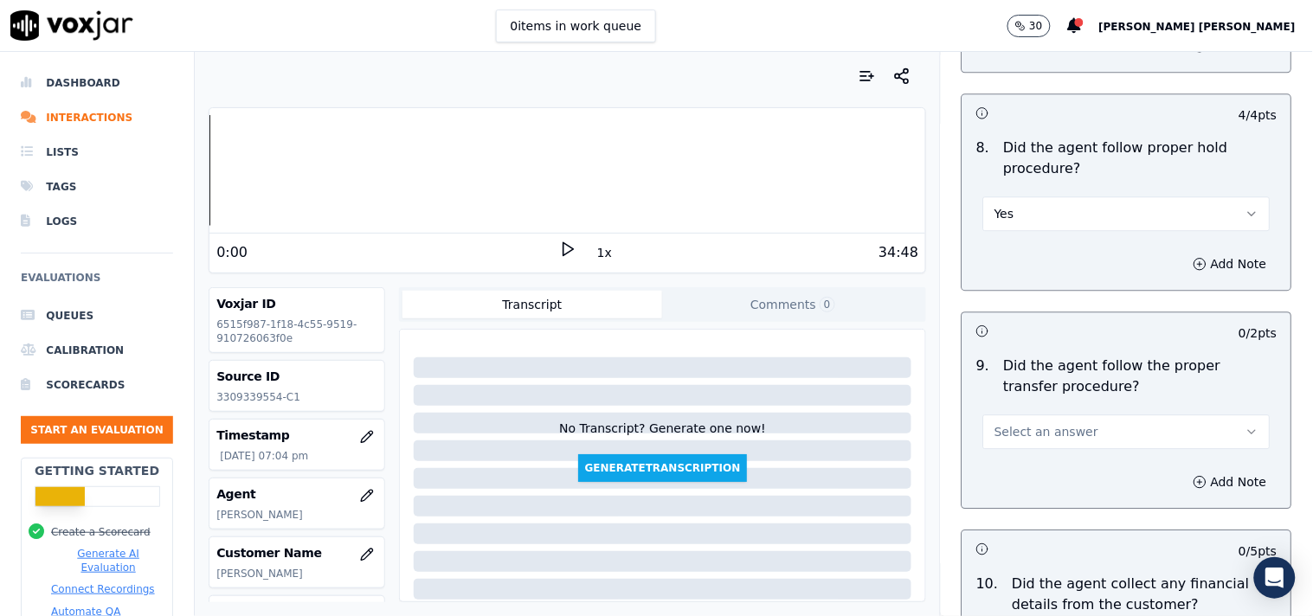
click at [1011, 451] on div "9 . Did the agent follow the proper transfer procedure? Select an answer" at bounding box center [1126, 402] width 329 height 107
click at [1012, 433] on span "Select an answer" at bounding box center [1046, 431] width 104 height 17
drag, startPoint x: 1005, startPoint y: 478, endPoint x: 998, endPoint y: 470, distance: 11.6
click at [998, 470] on div "Yes" at bounding box center [1096, 472] width 254 height 28
click at [998, 470] on div "Add Note" at bounding box center [1126, 482] width 329 height 52
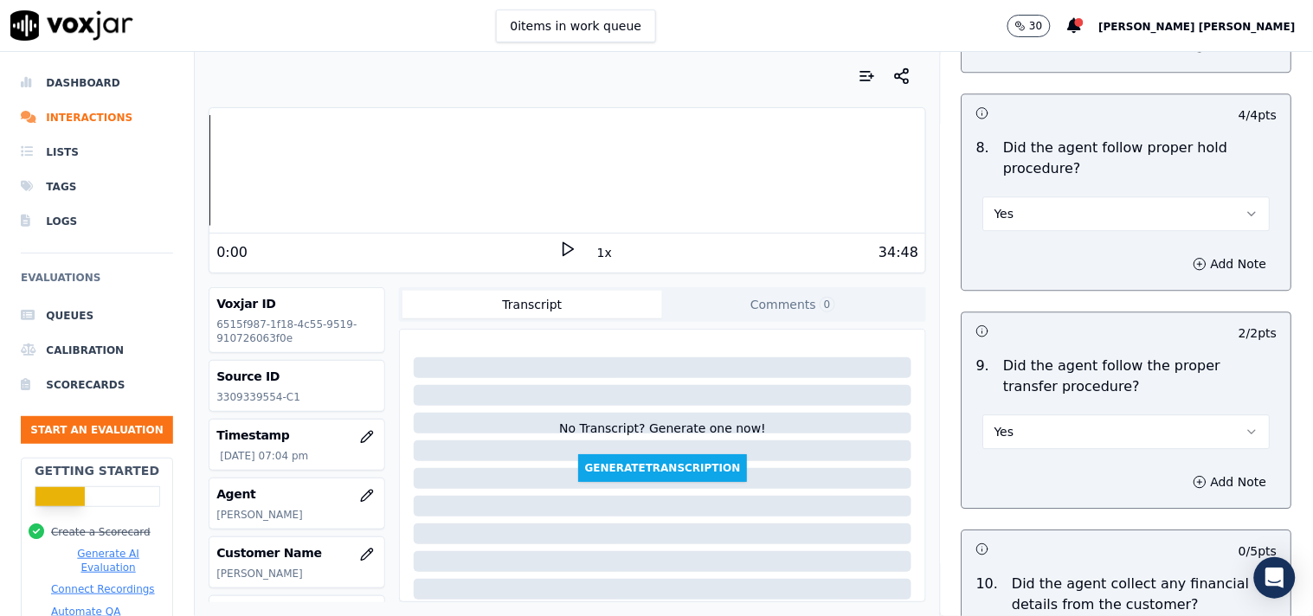
scroll to position [3268, 0]
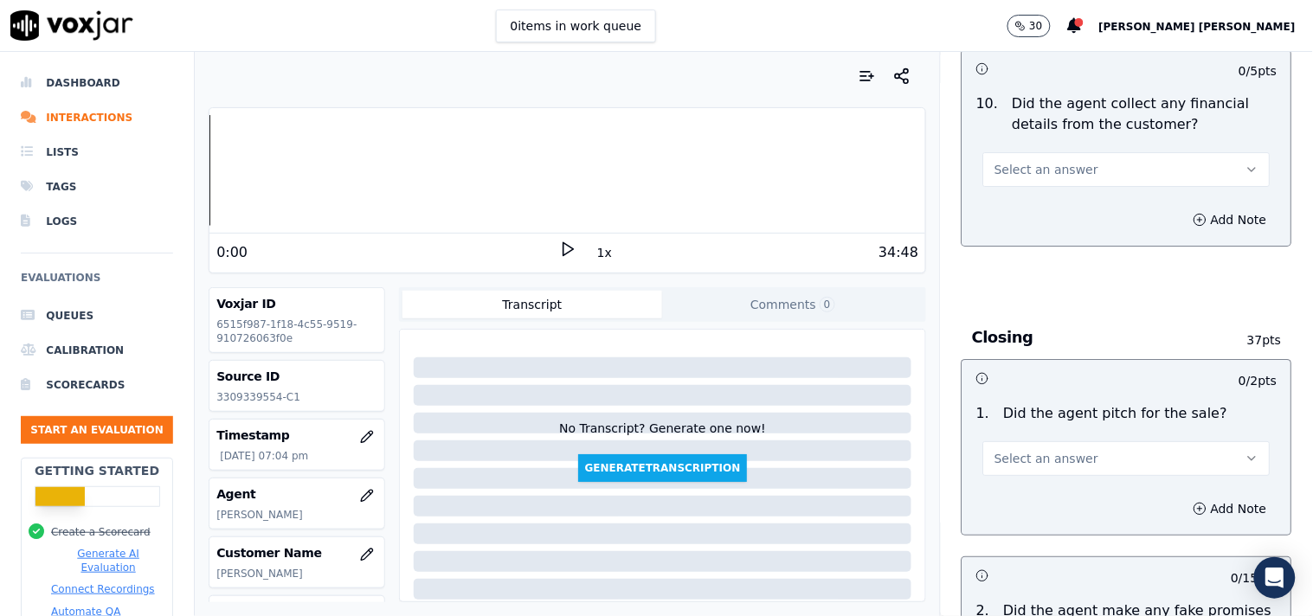
click at [1069, 167] on button "Select an answer" at bounding box center [1126, 169] width 287 height 35
click at [1064, 234] on div "No" at bounding box center [1096, 237] width 254 height 28
click at [1036, 459] on span "Select an answer" at bounding box center [1046, 458] width 104 height 17
click at [1022, 515] on div "No" at bounding box center [1096, 526] width 254 height 28
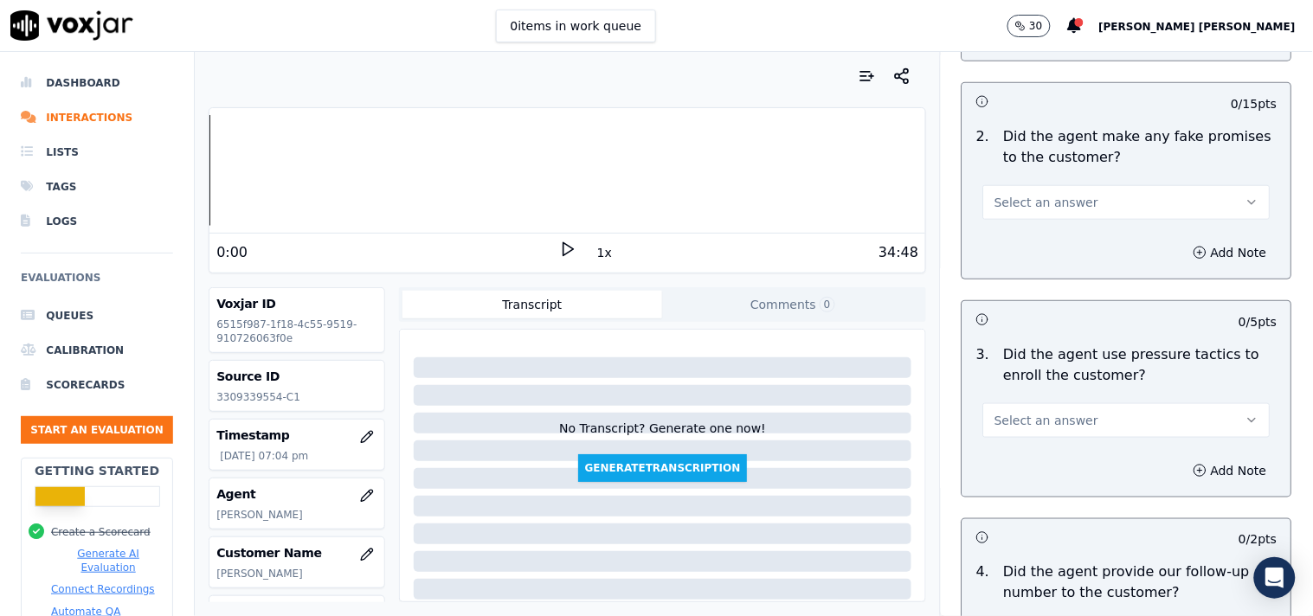
scroll to position [3749, 0]
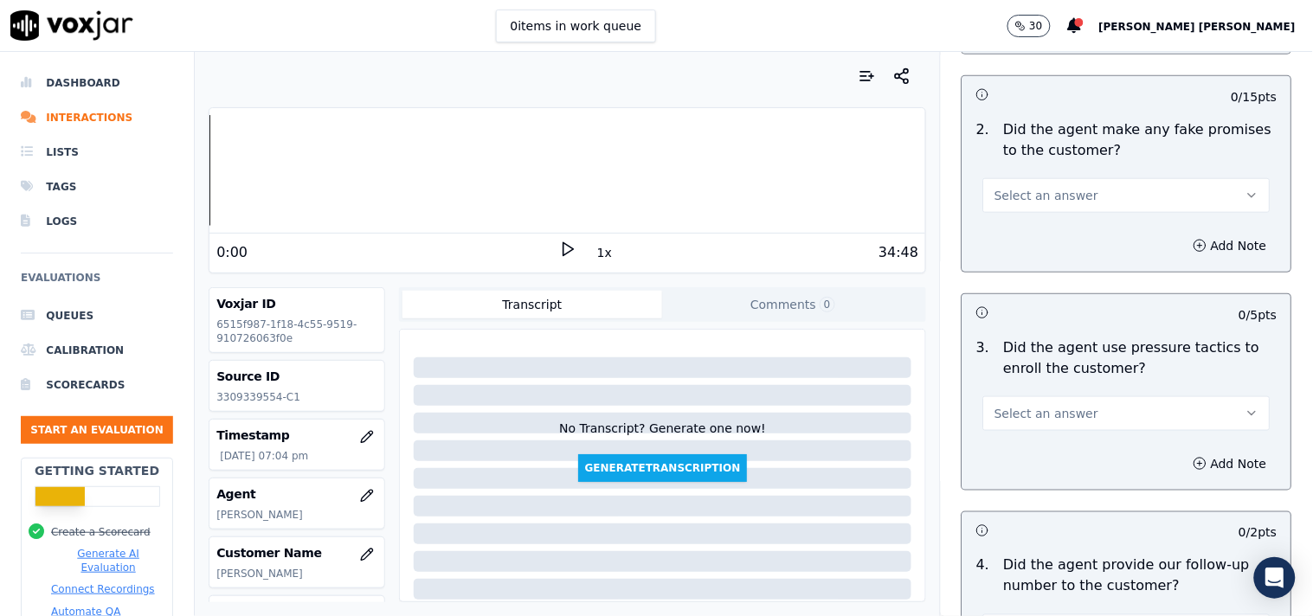
click at [1012, 404] on button "Select an answer" at bounding box center [1126, 413] width 287 height 35
click at [1005, 478] on div "No" at bounding box center [1096, 482] width 254 height 28
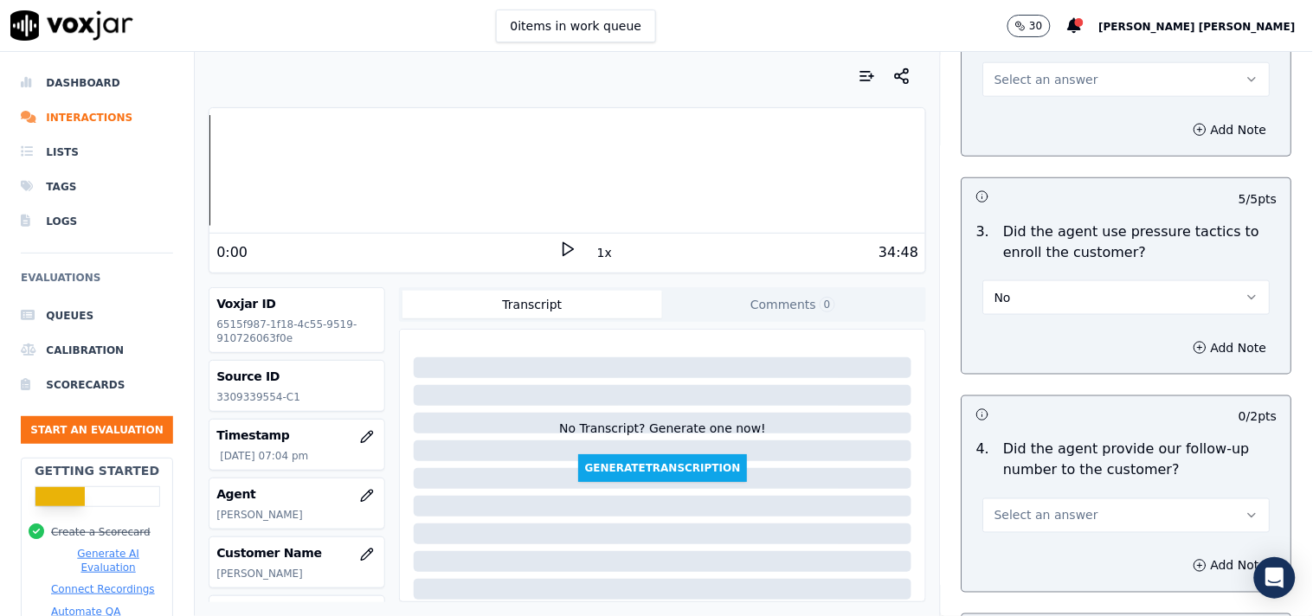
scroll to position [4037, 0]
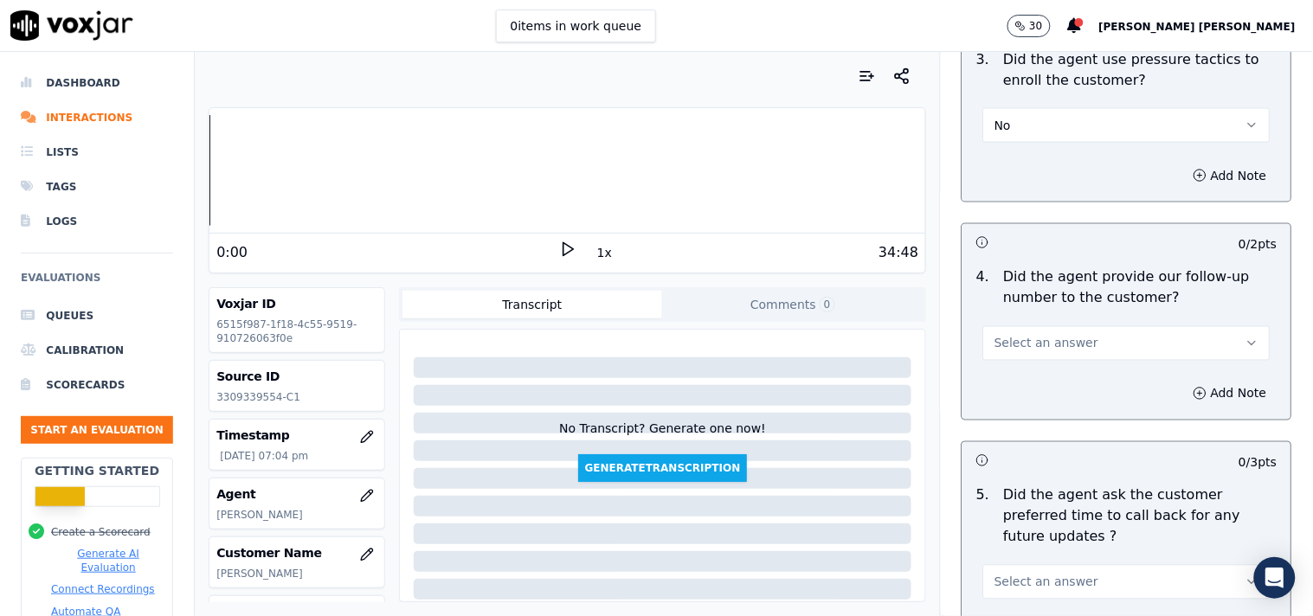
click at [1016, 348] on span "Select an answer" at bounding box center [1046, 343] width 104 height 17
click at [1030, 382] on div "Yes" at bounding box center [1096, 383] width 254 height 28
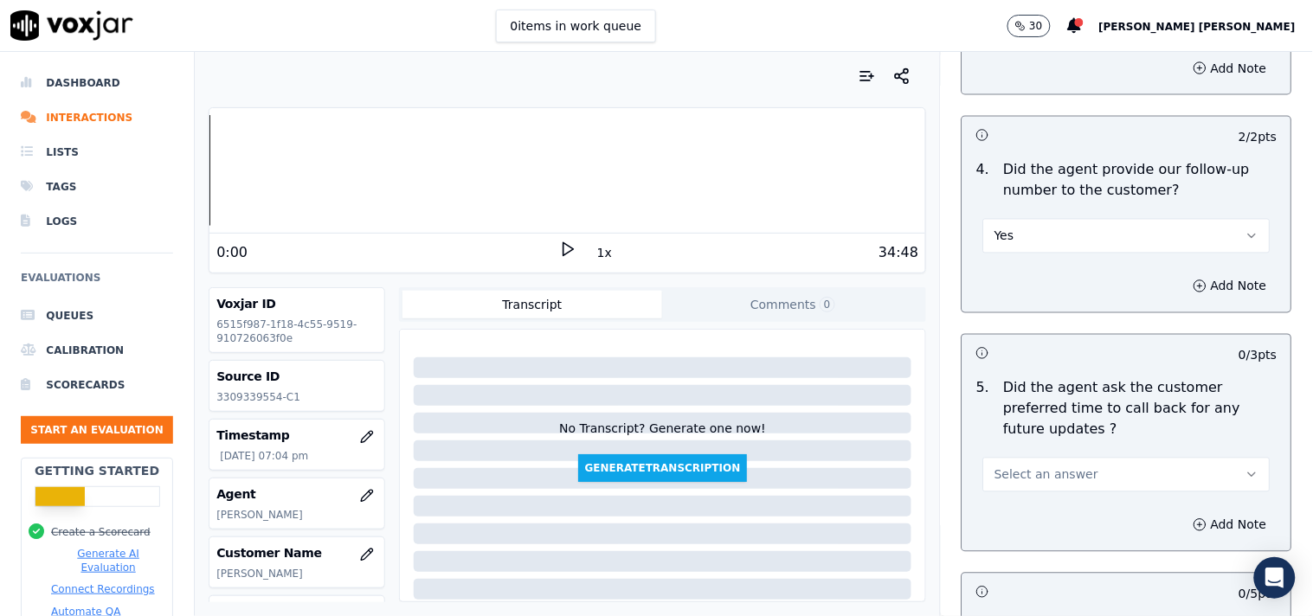
scroll to position [4133, 0]
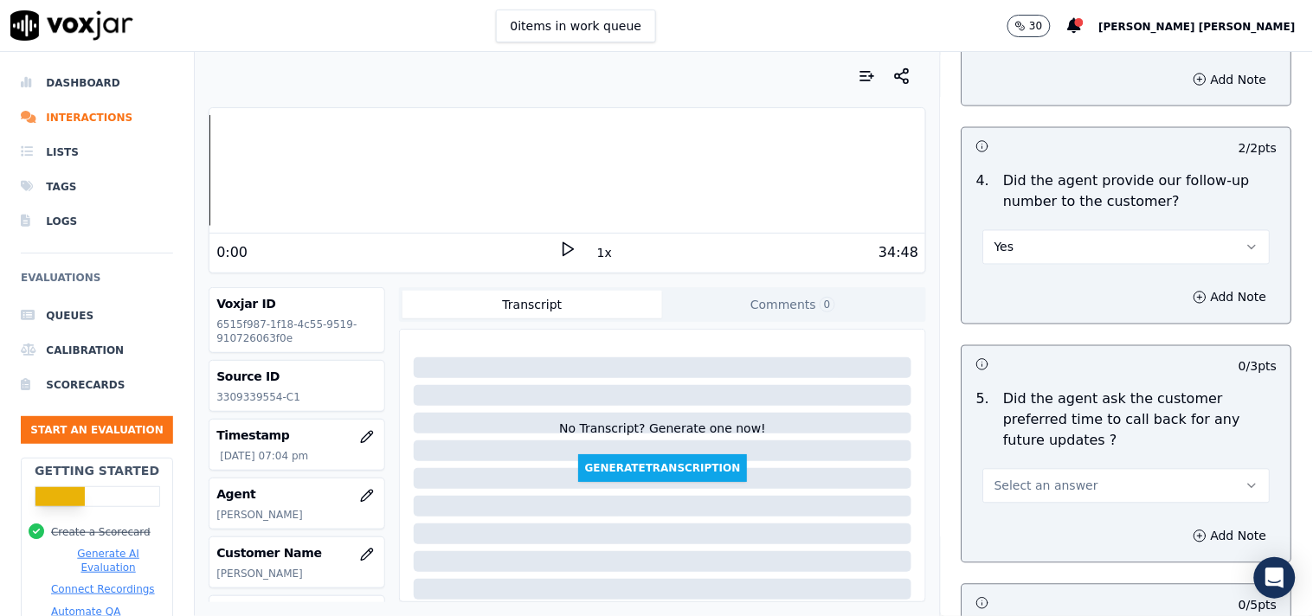
click at [1084, 244] on button "Yes" at bounding box center [1126, 247] width 287 height 35
click at [1031, 315] on div "No" at bounding box center [1096, 315] width 254 height 28
click at [1040, 469] on button "Select an answer" at bounding box center [1126, 486] width 287 height 35
click at [1024, 557] on div "N/A" at bounding box center [1096, 561] width 254 height 28
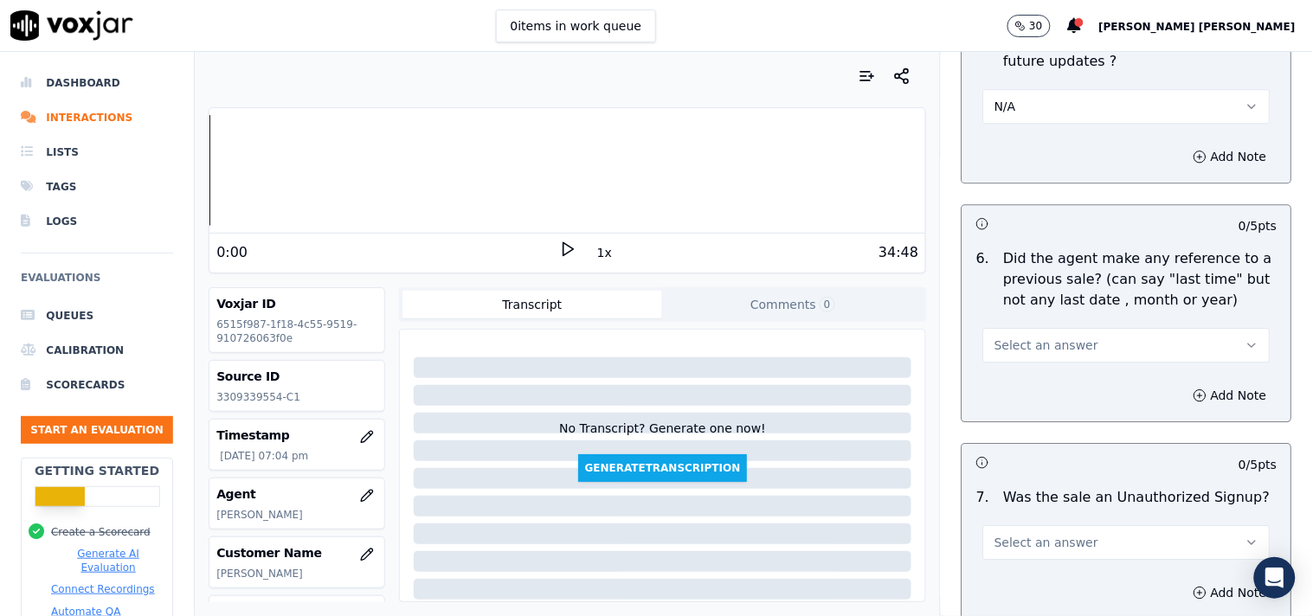
scroll to position [4518, 0]
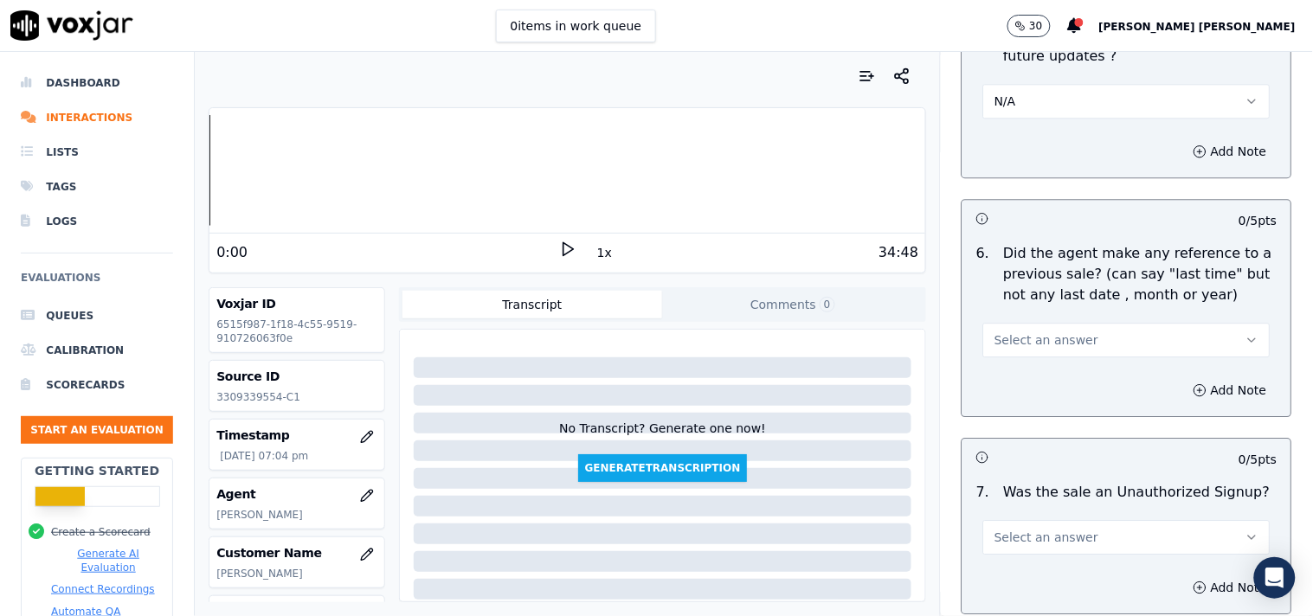
click at [1058, 340] on div "6 . Did the agent make any reference to a previous sale? (can say "last time" b…" at bounding box center [1126, 300] width 329 height 128
click at [1064, 331] on span "Select an answer" at bounding box center [1046, 339] width 104 height 17
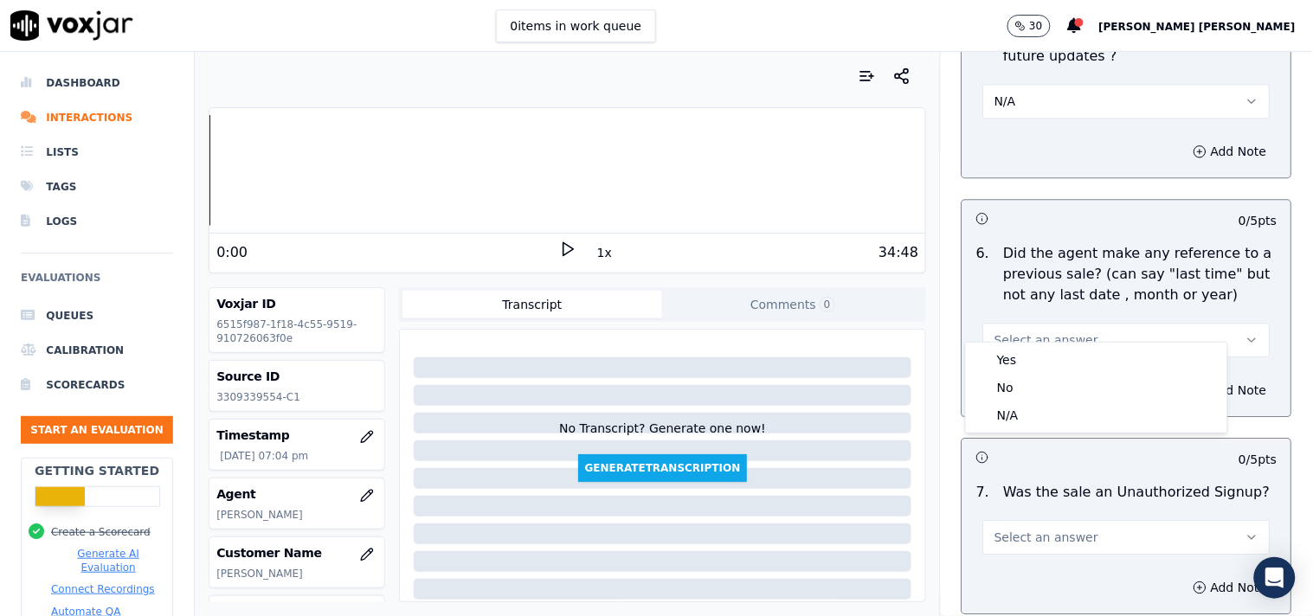
click at [1045, 446] on h3 at bounding box center [1051, 457] width 151 height 22
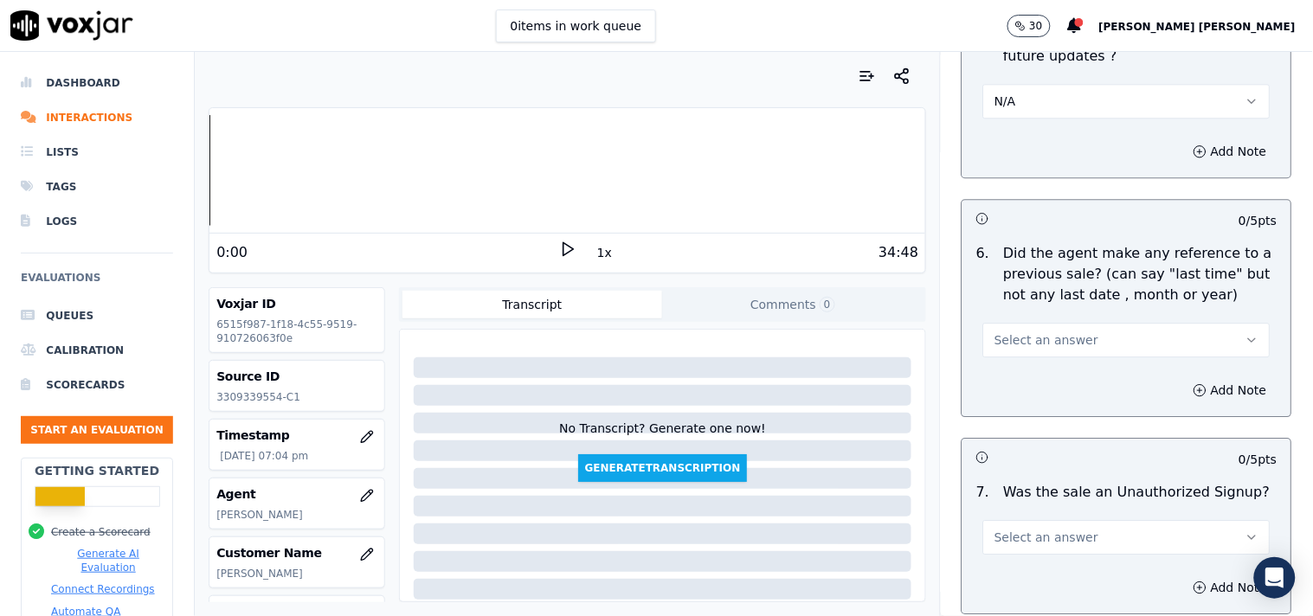
click at [1059, 337] on button "Select an answer" at bounding box center [1126, 340] width 287 height 35
click at [1030, 374] on div "No" at bounding box center [1096, 388] width 254 height 28
click at [1005, 520] on button "Select an answer" at bounding box center [1126, 537] width 287 height 35
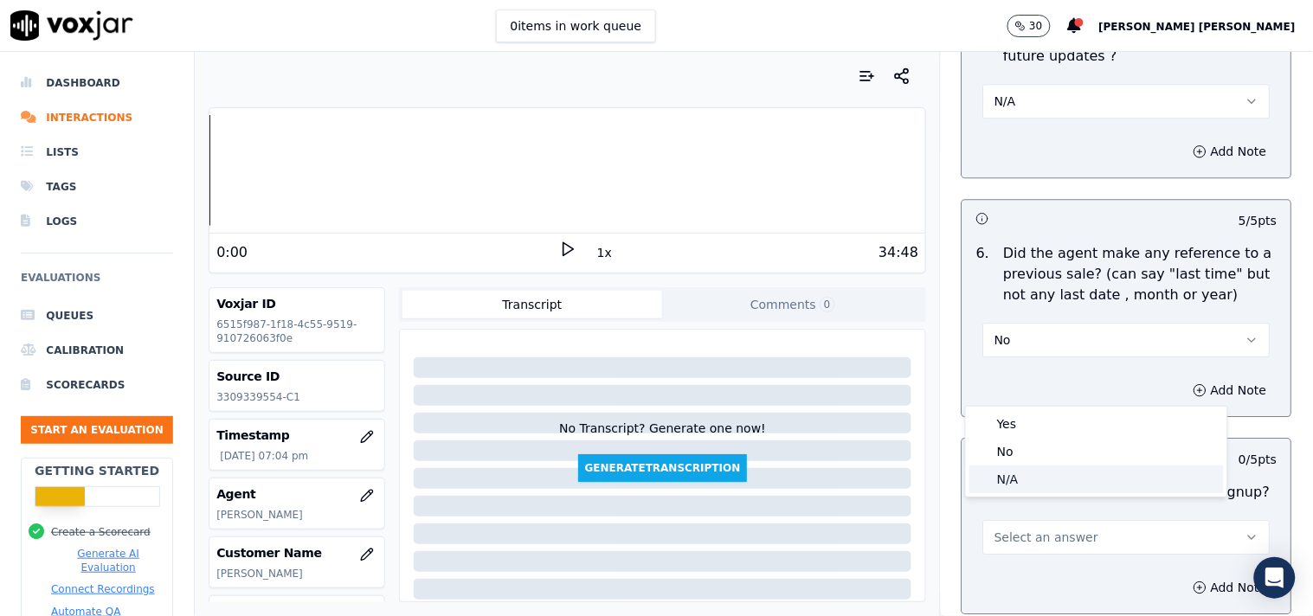
click at [1007, 471] on div "N/A" at bounding box center [1096, 479] width 254 height 28
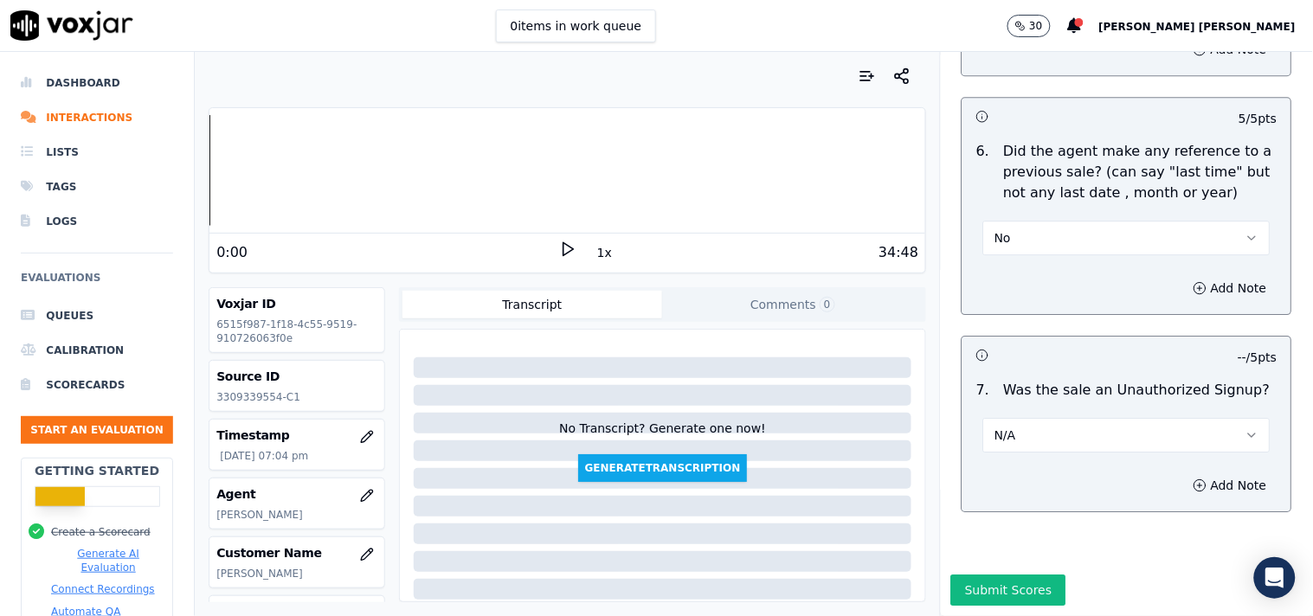
scroll to position [4644, 0]
click at [1183, 473] on button "Add Note" at bounding box center [1230, 485] width 94 height 24
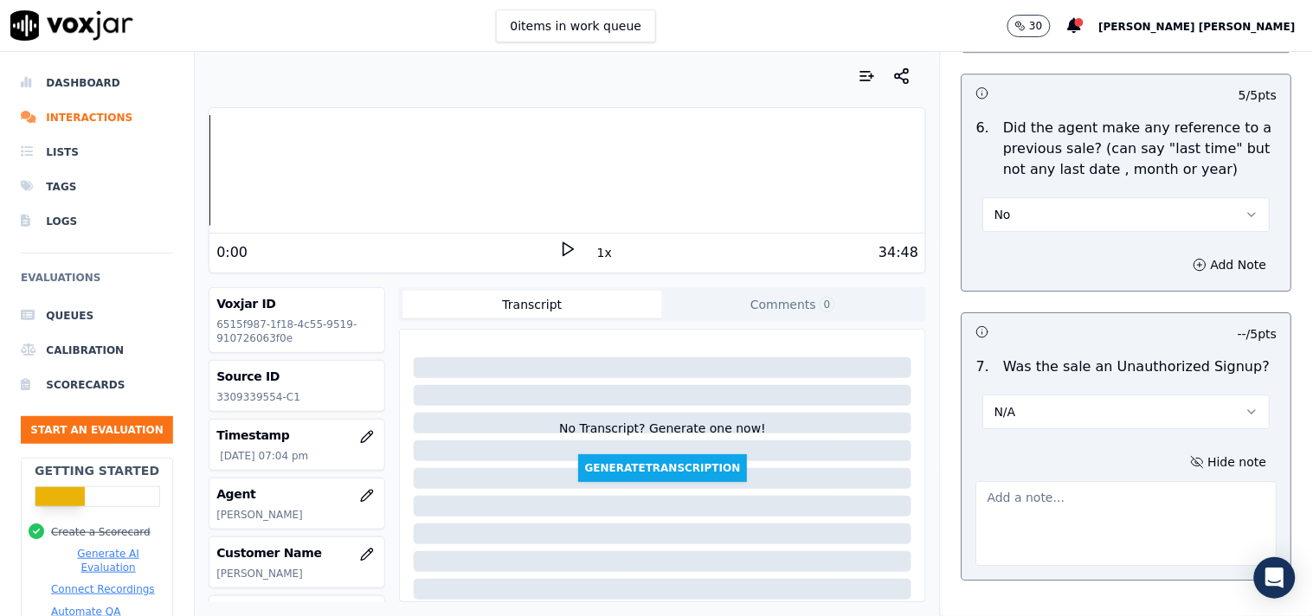
click at [1064, 481] on textarea at bounding box center [1126, 523] width 301 height 85
click at [1015, 493] on textarea at bounding box center [1126, 523] width 301 height 85
paste textarea "Call id -20250912-115104 When CTS verifier said-CDS is not associated with util…"
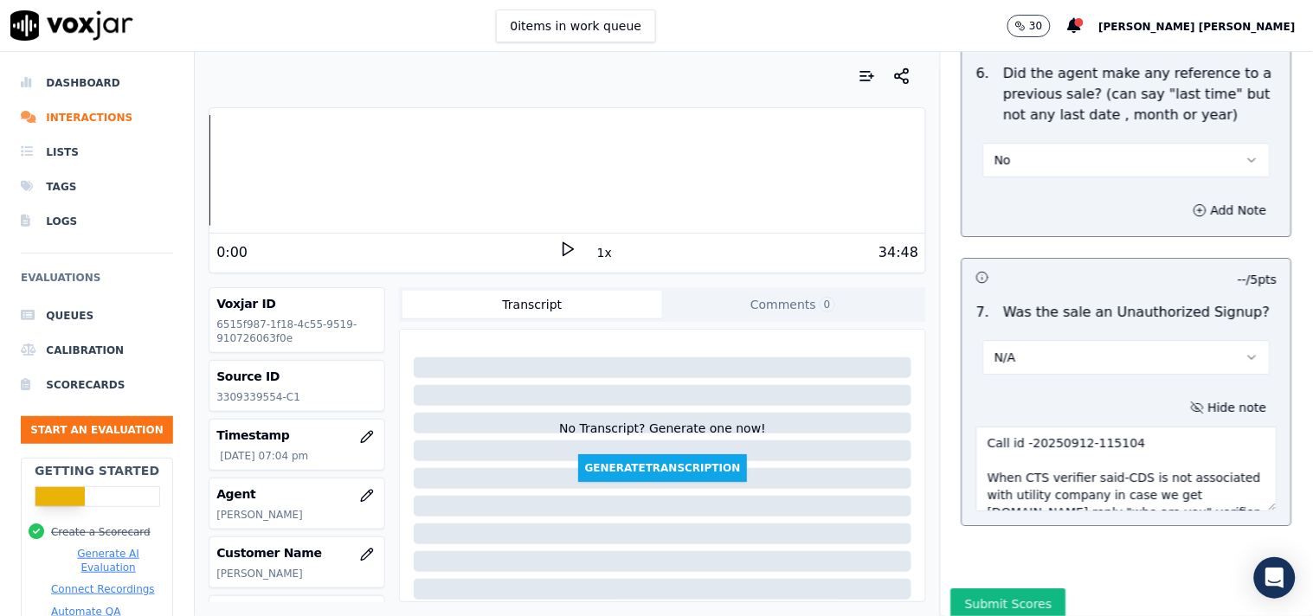
scroll to position [4736, 0]
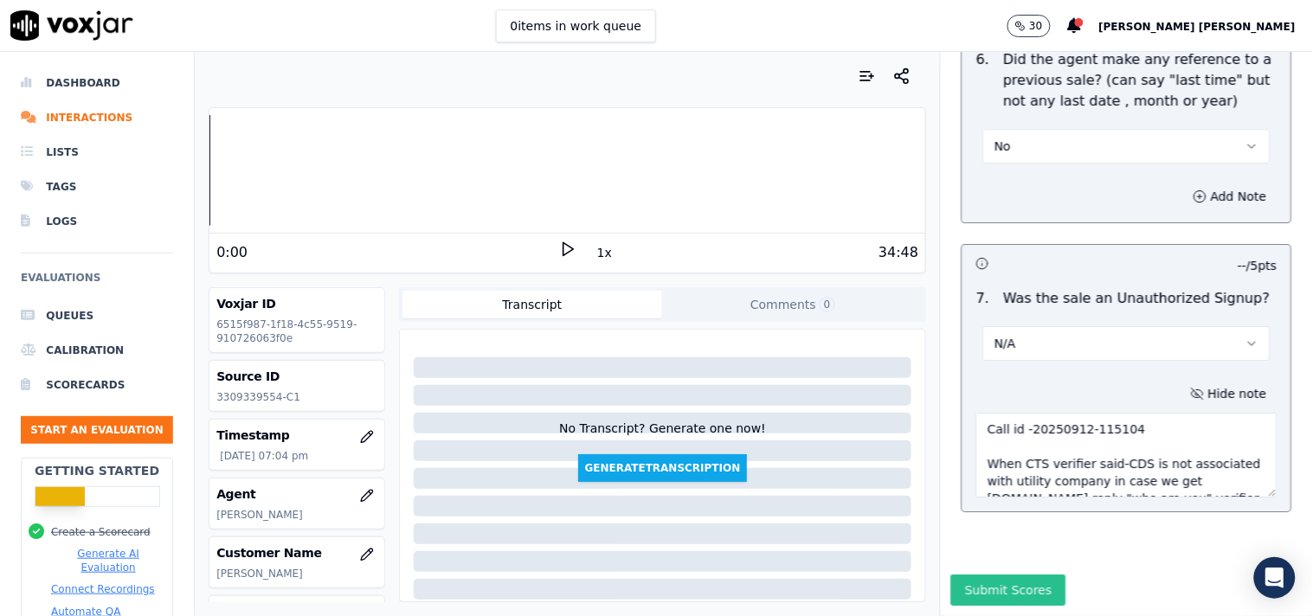
type textarea "Call id -20250912-115104 When CTS verifier said-CDS is not associated with util…"
click at [1017, 574] on button "Submit Scores" at bounding box center [1008, 589] width 115 height 31
click at [1095, 581] on div "1 empty answer" at bounding box center [1120, 589] width 94 height 17
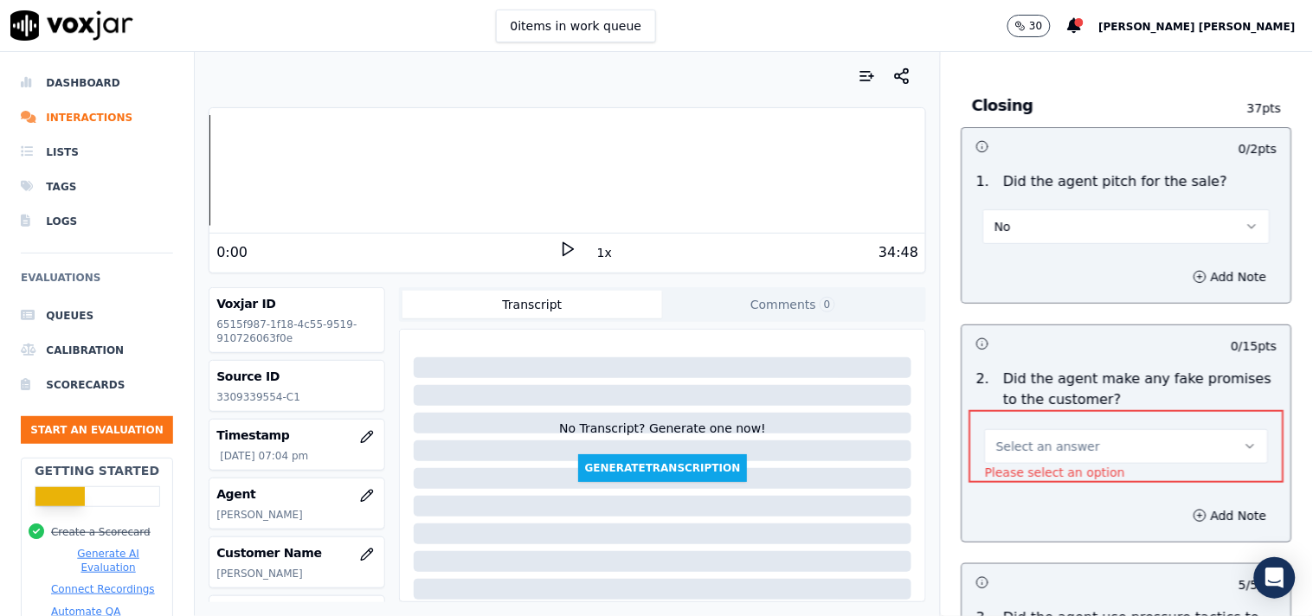
scroll to position [3739, 0]
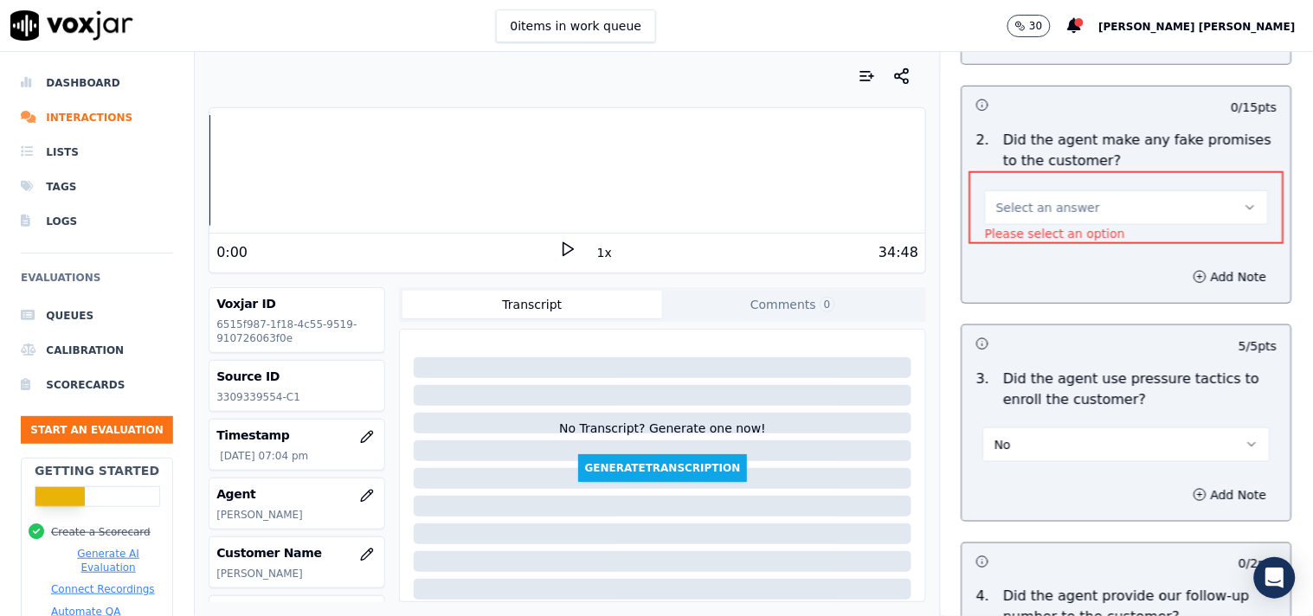
click at [1094, 189] on div "Select an answer" at bounding box center [1127, 206] width 284 height 38
click at [1088, 200] on button "Select an answer" at bounding box center [1127, 207] width 284 height 35
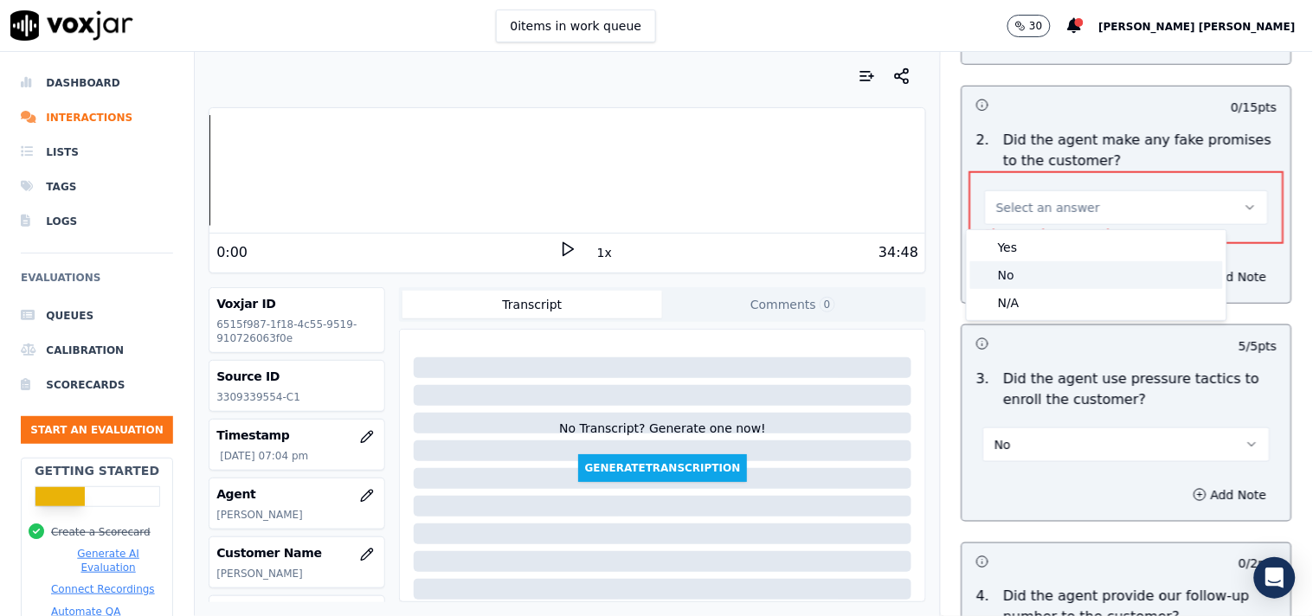
click at [1042, 277] on div "No" at bounding box center [1096, 275] width 253 height 28
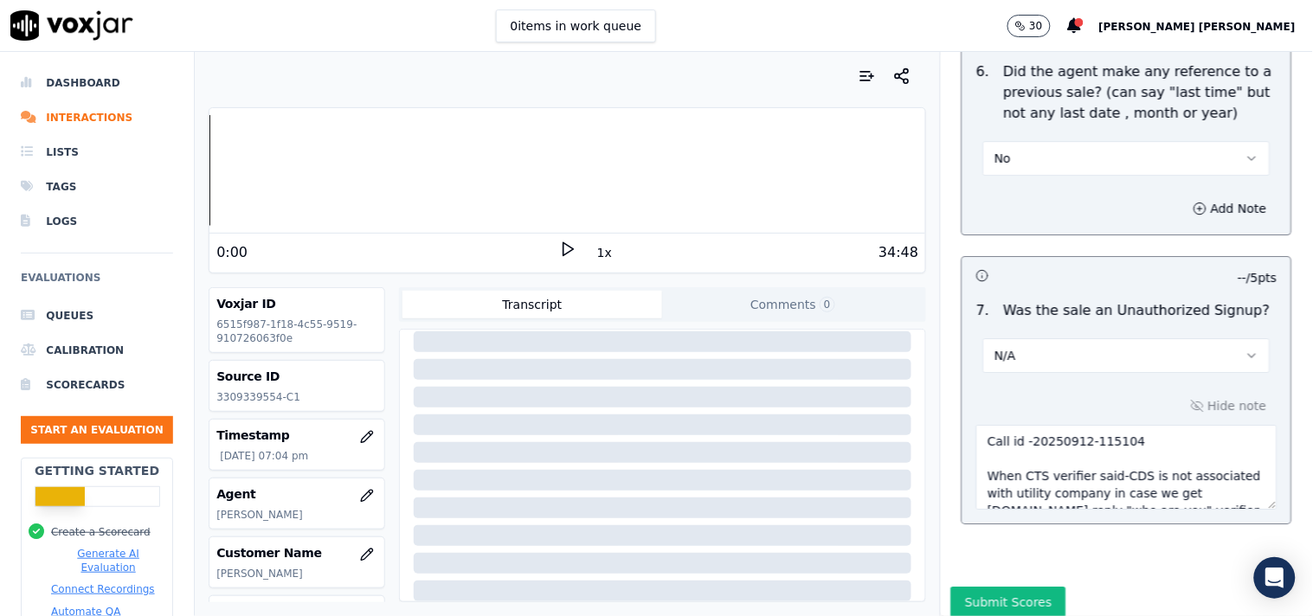
scroll to position [4736, 0]
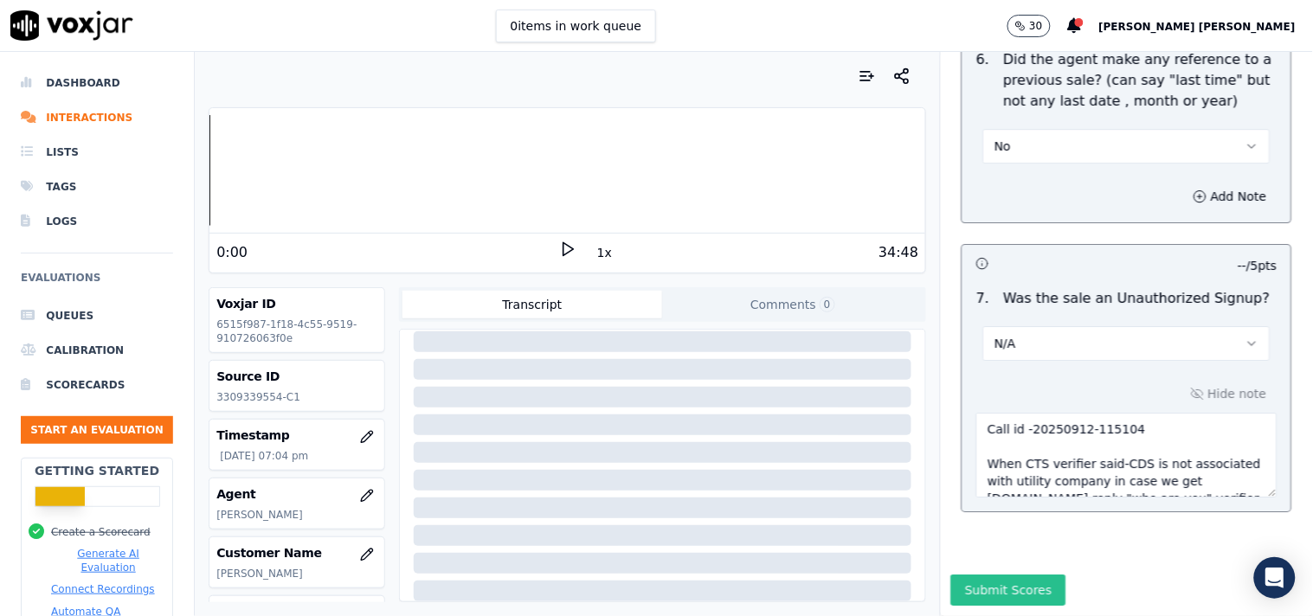
click at [978, 574] on button "Submit Scores" at bounding box center [1008, 589] width 115 height 31
